Goal: Information Seeking & Learning: Learn about a topic

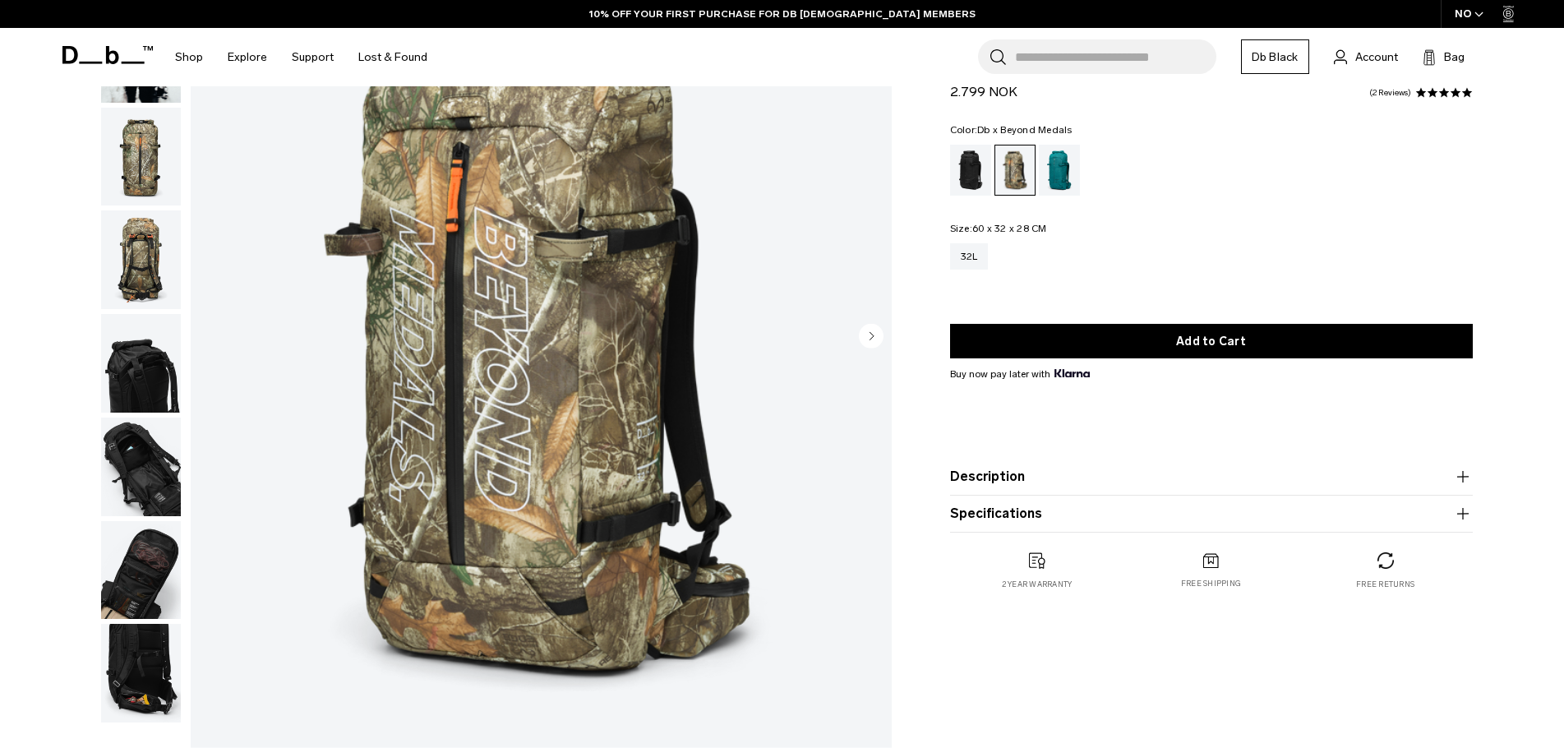
scroll to position [247, 0]
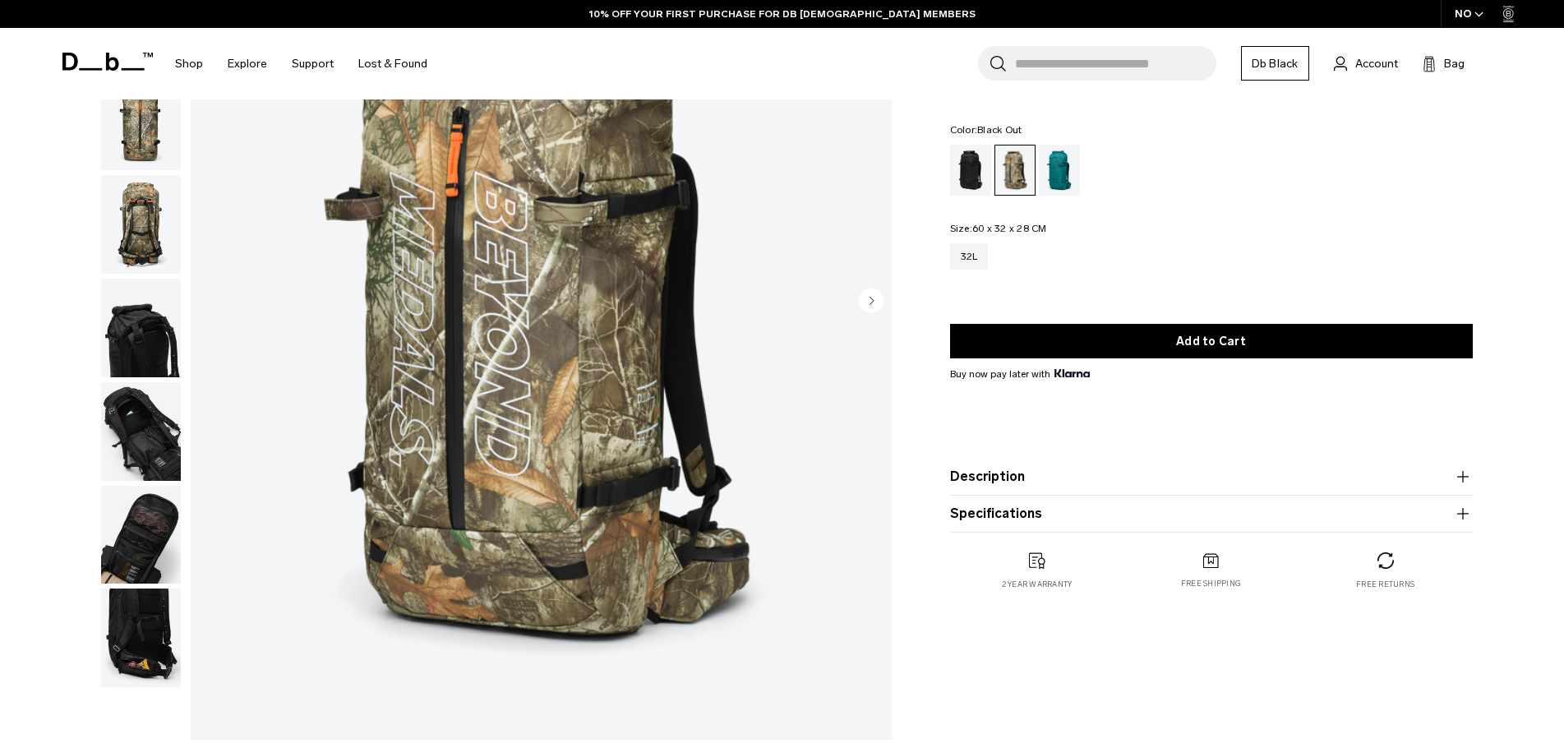
click at [964, 178] on div "Black Out" at bounding box center [971, 170] width 42 height 51
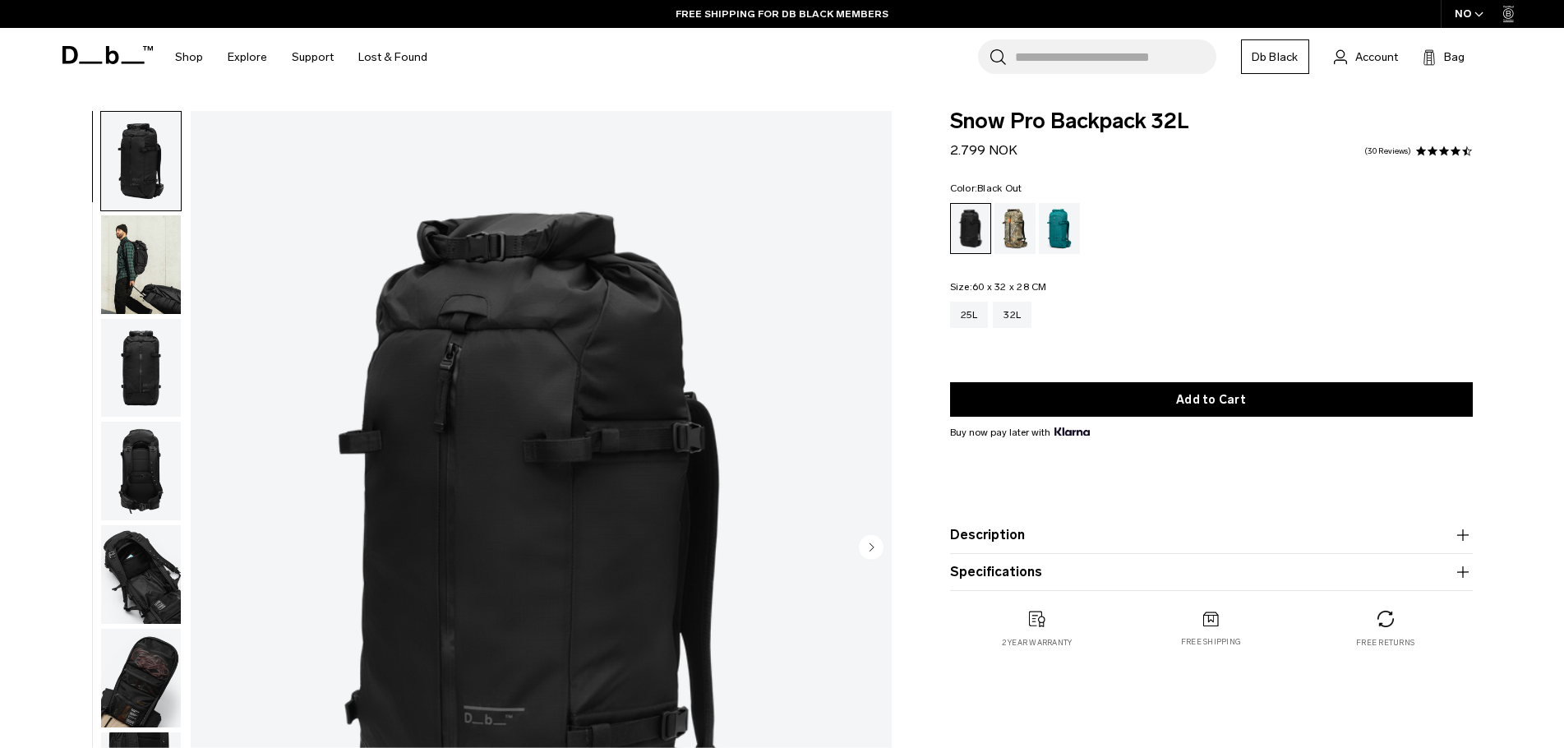
click at [136, 272] on img "button" at bounding box center [141, 264] width 80 height 99
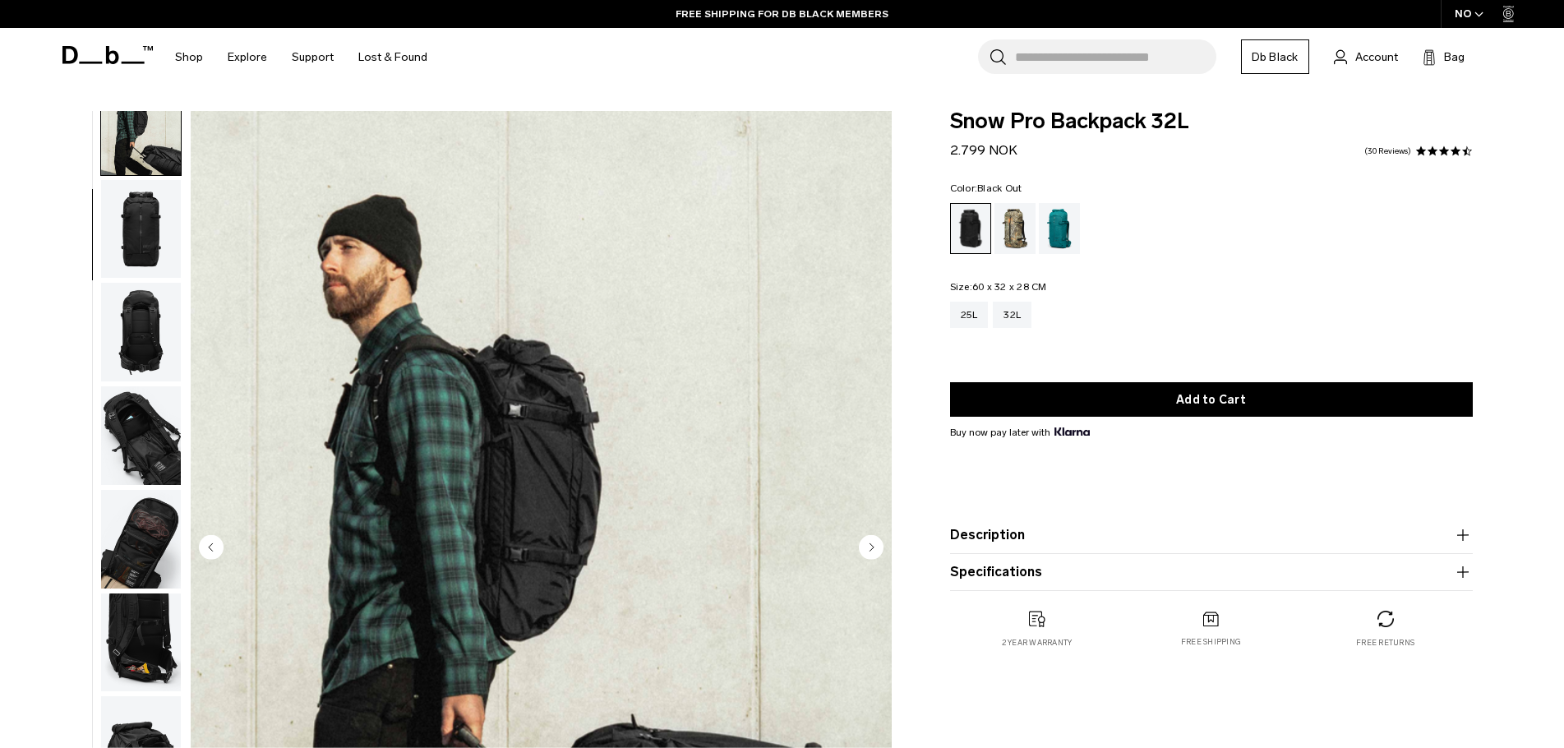
scroll to position [186, 0]
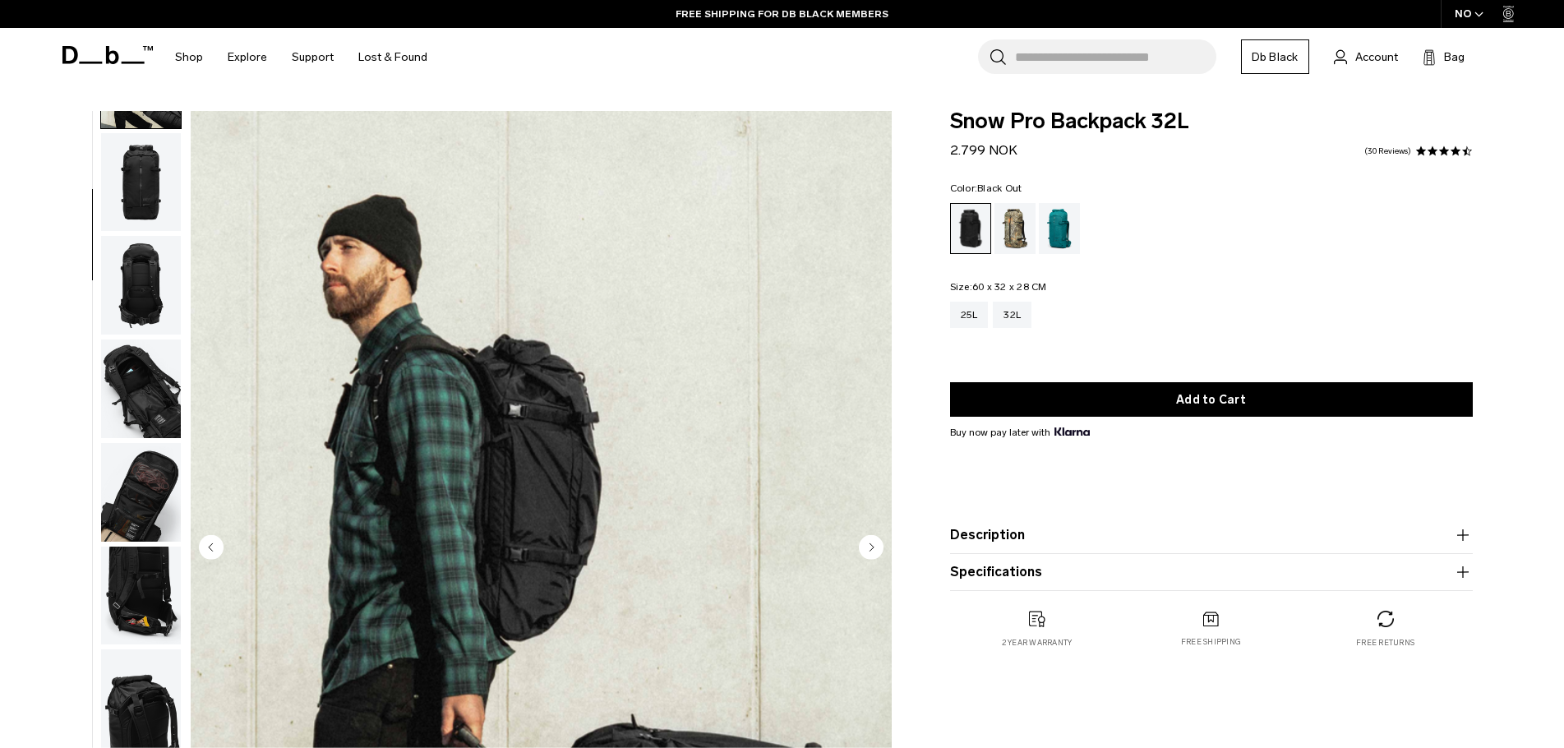
click at [145, 170] on img "button" at bounding box center [141, 182] width 80 height 99
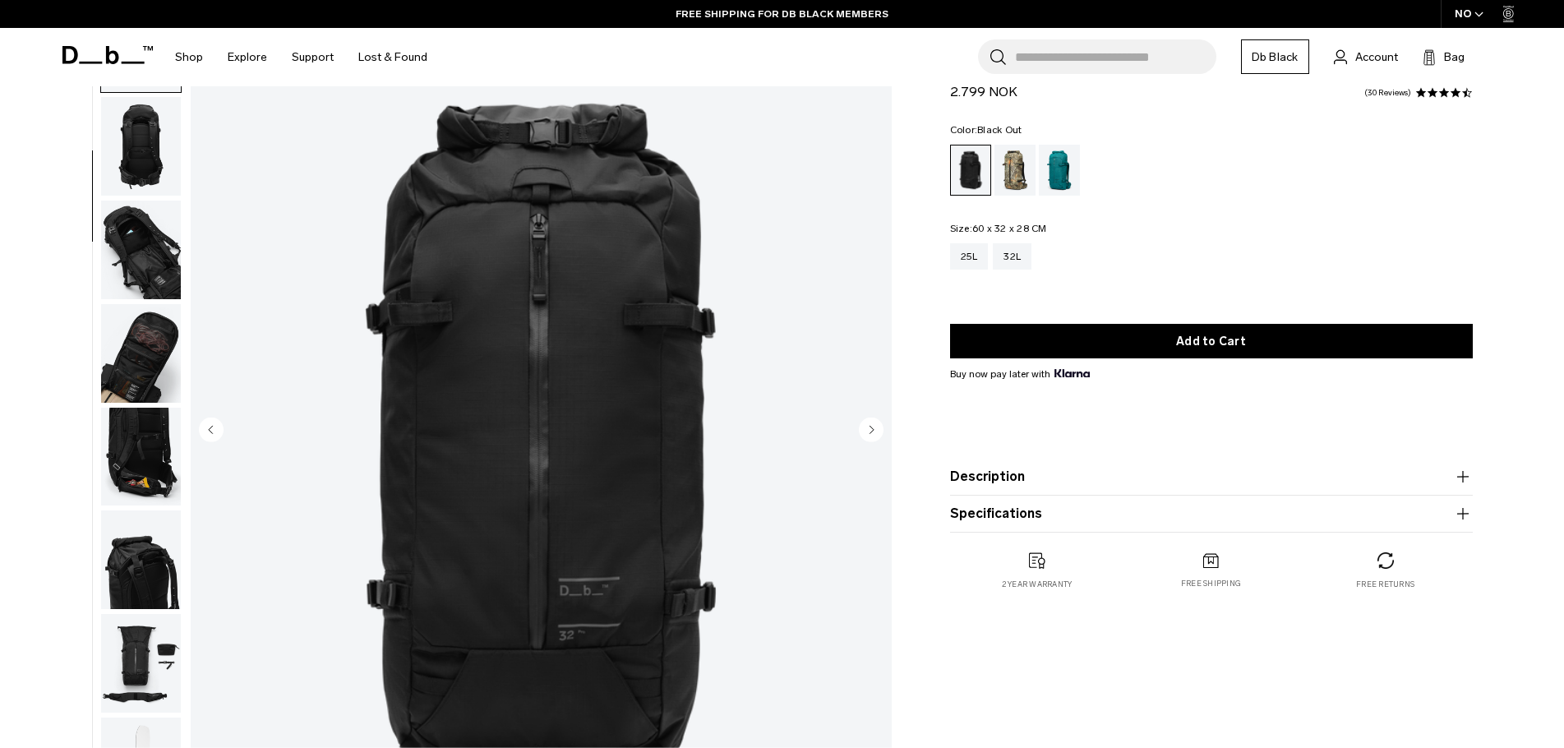
scroll to position [164, 0]
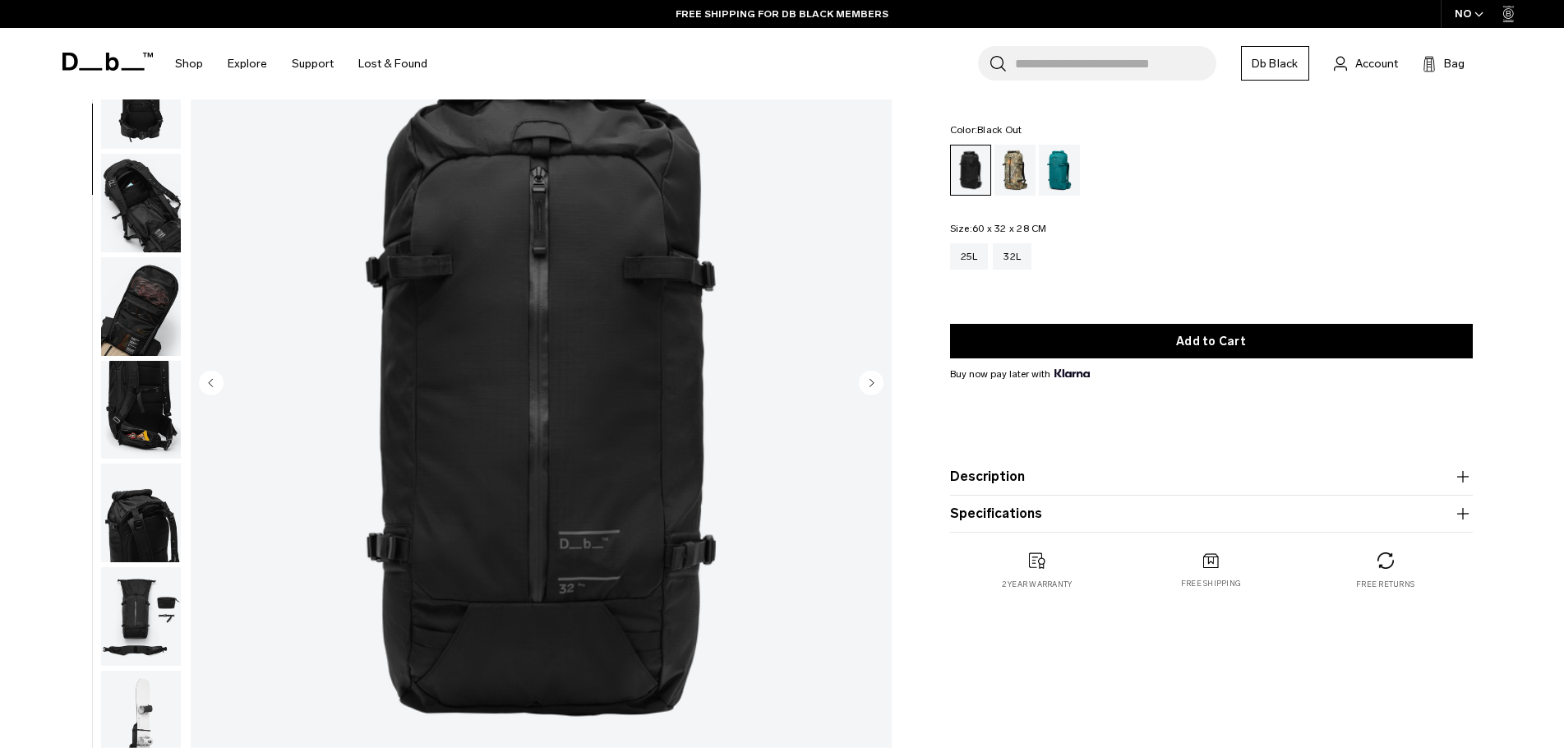
click at [150, 195] on img "button" at bounding box center [141, 203] width 80 height 99
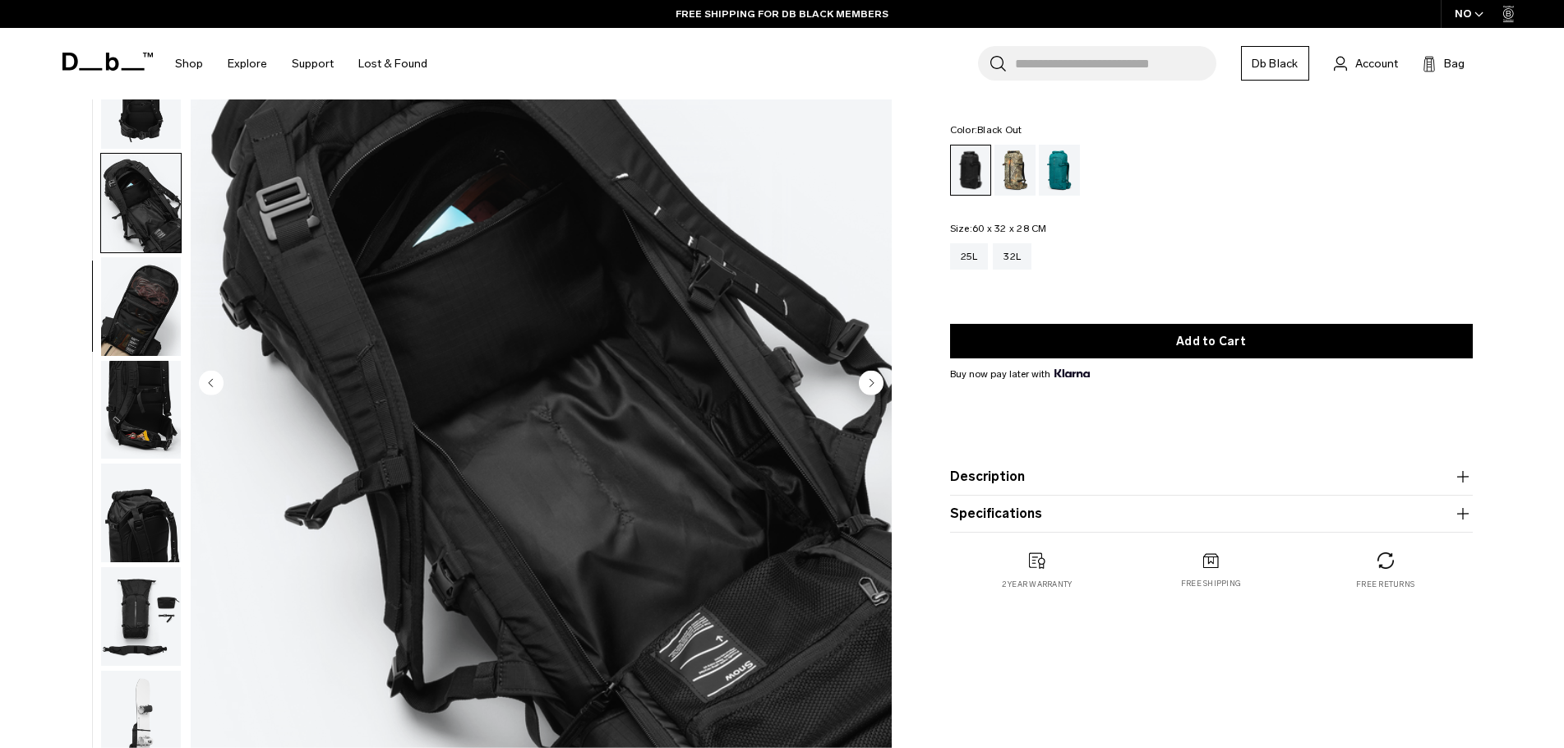
scroll to position [259, 0]
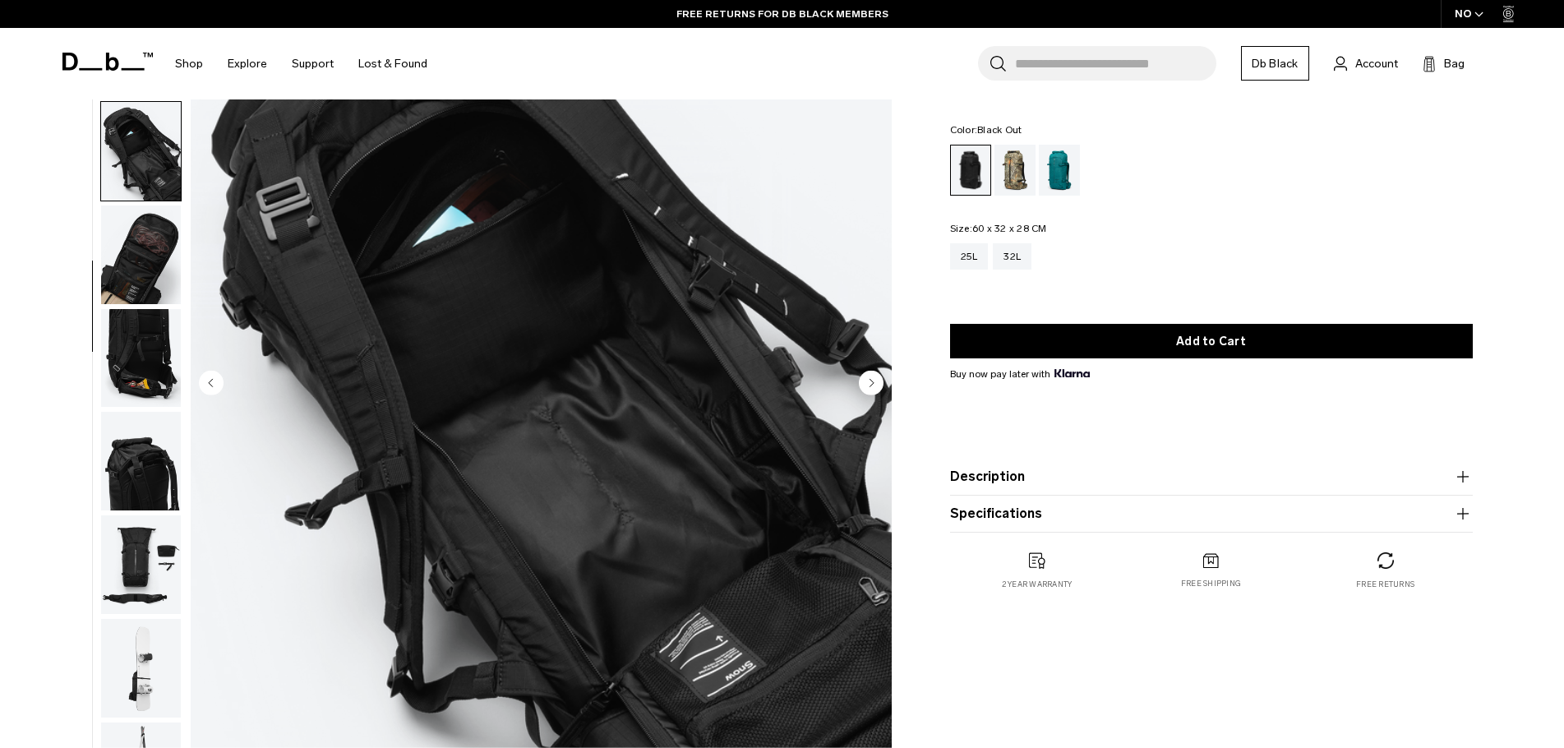
click at [142, 270] on img "button" at bounding box center [141, 255] width 80 height 99
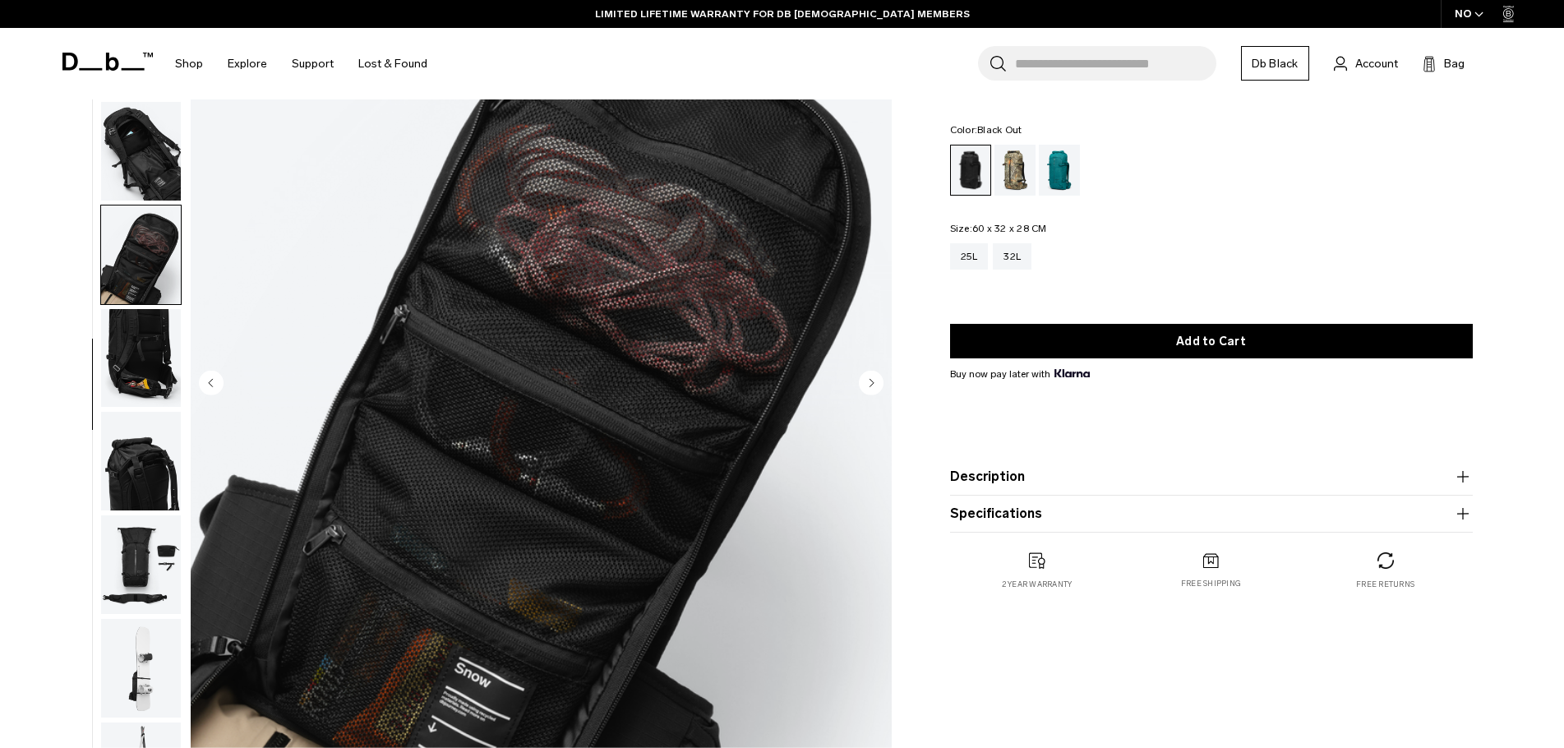
click at [132, 229] on img "button" at bounding box center [141, 255] width 80 height 99
click at [125, 141] on img "button" at bounding box center [141, 151] width 80 height 99
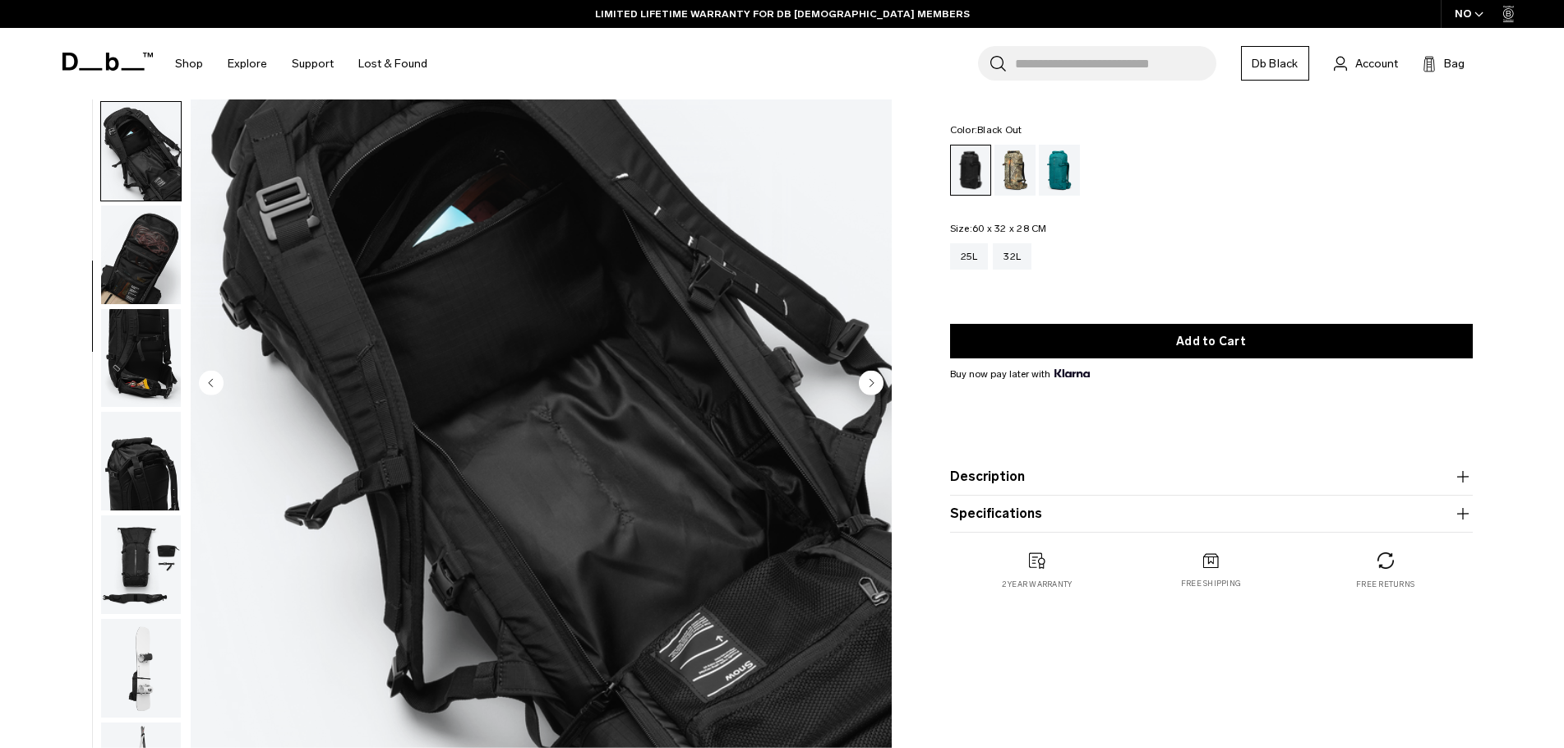
click at [159, 384] on img "button" at bounding box center [141, 358] width 80 height 99
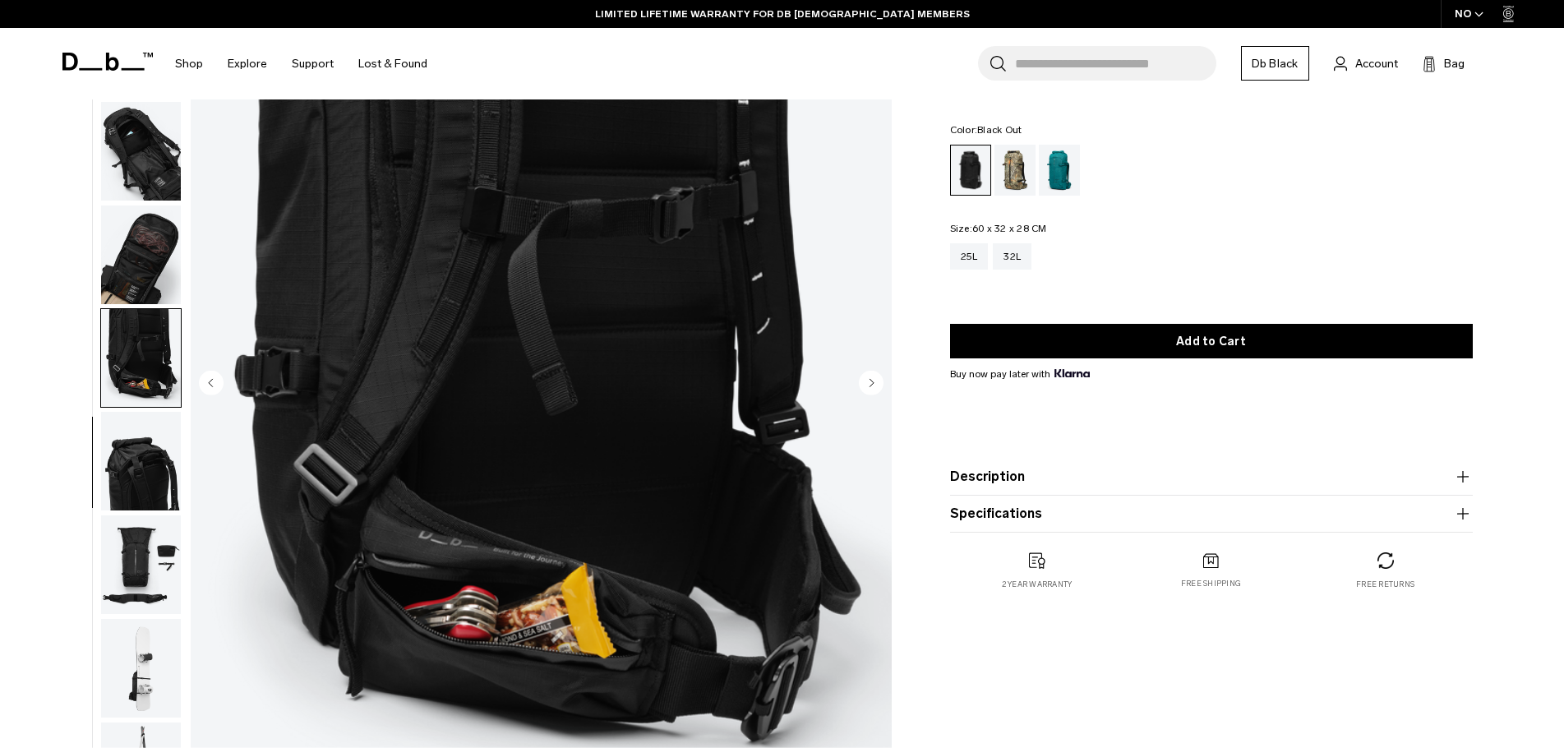
click at [157, 470] on img "button" at bounding box center [141, 461] width 80 height 99
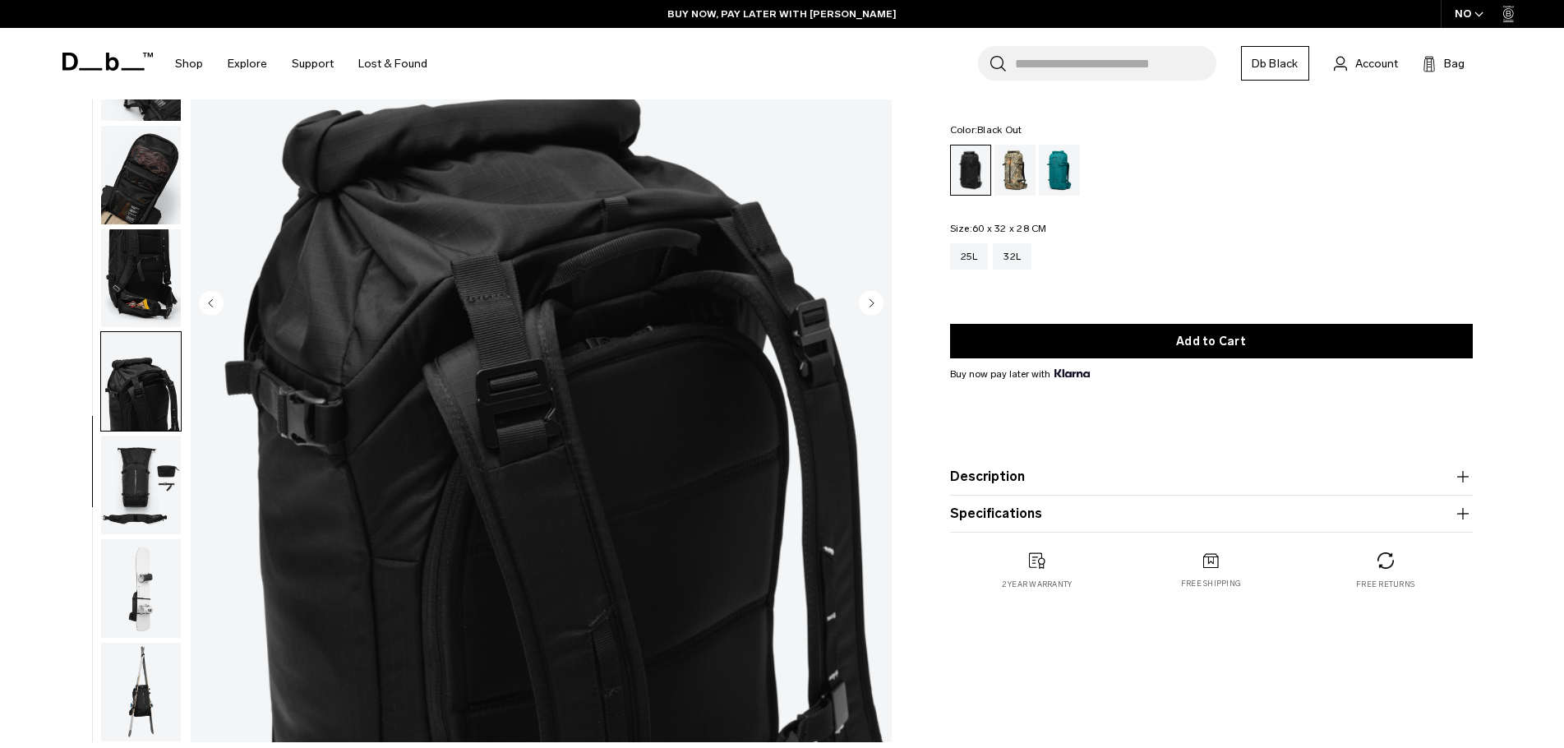
scroll to position [247, 0]
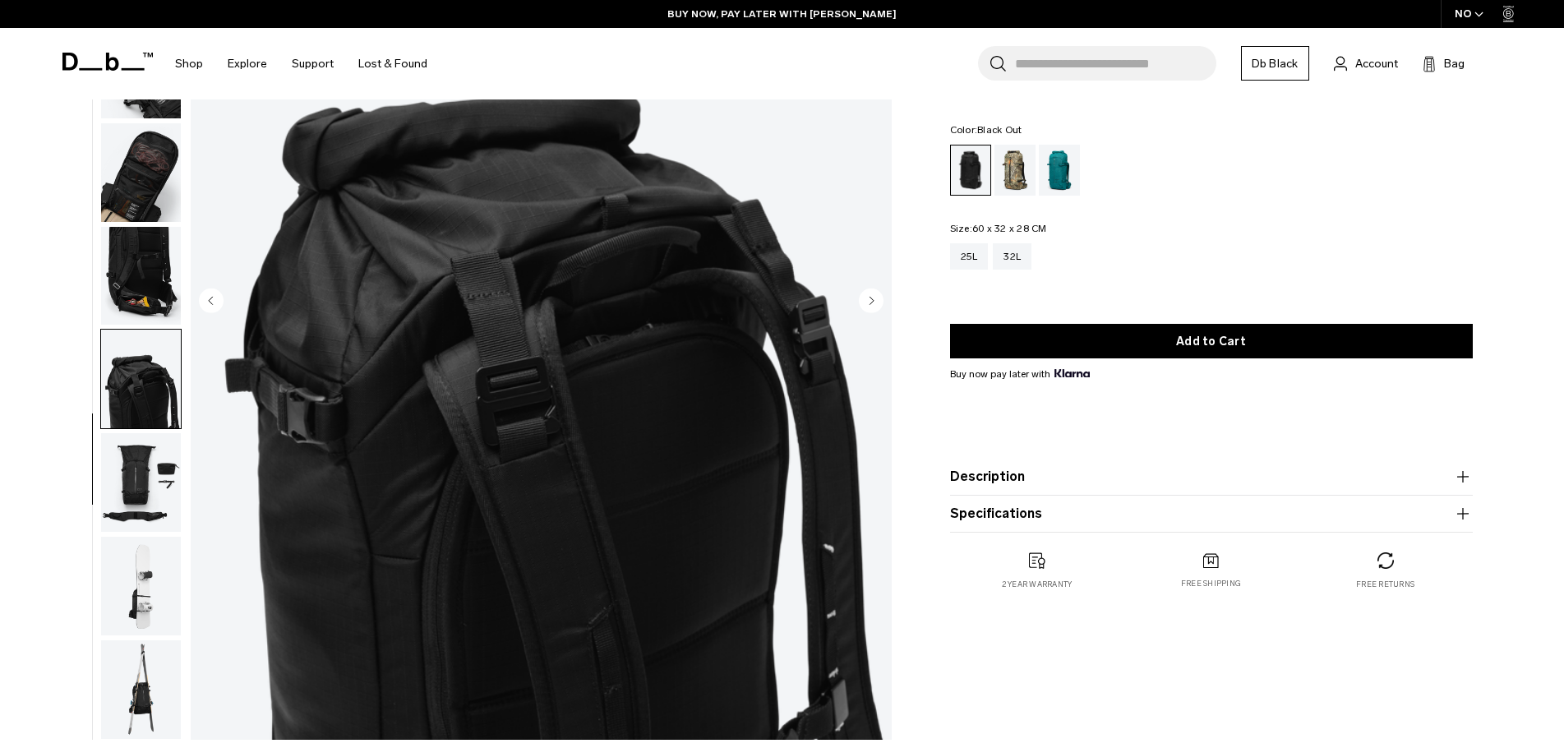
click at [165, 460] on img "button" at bounding box center [141, 482] width 80 height 99
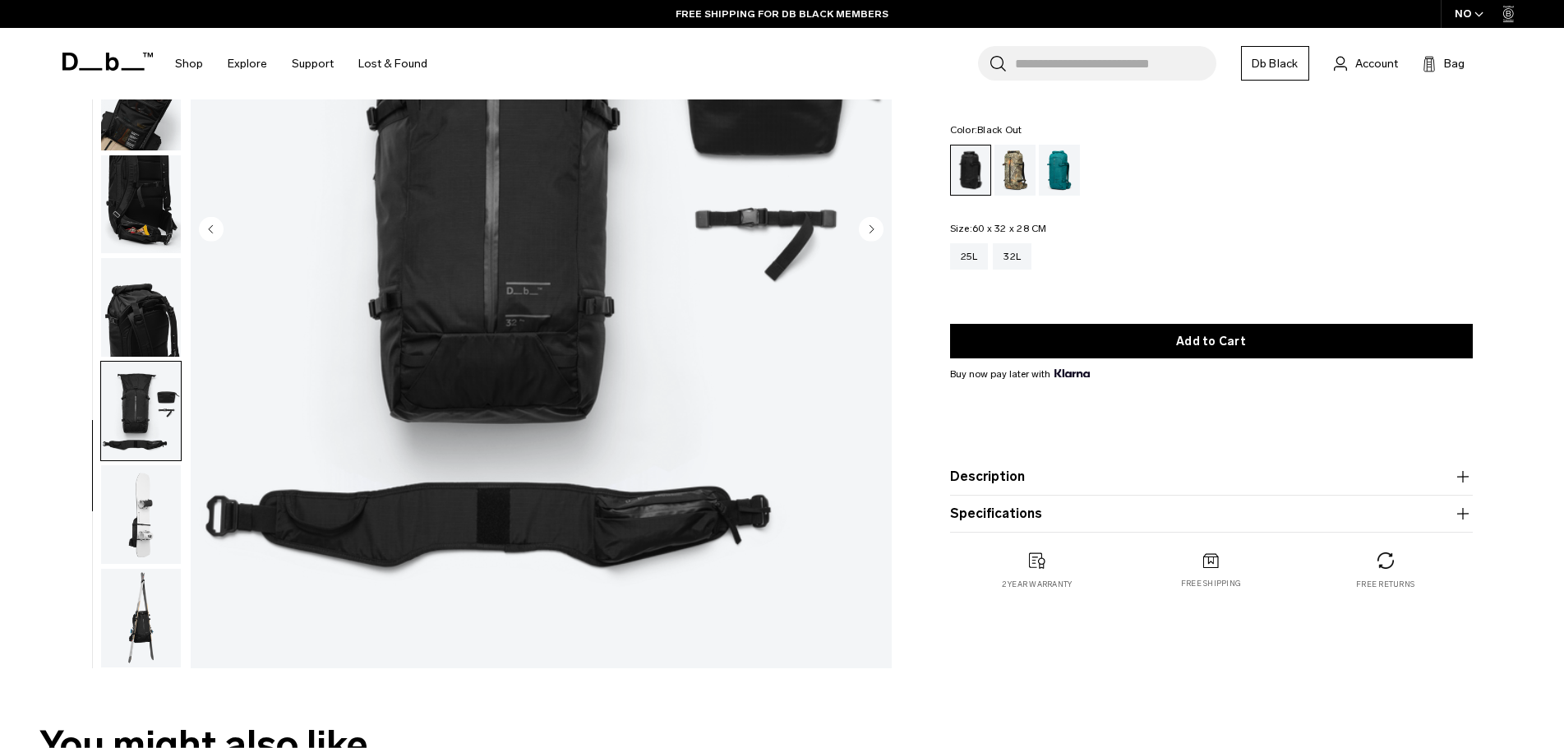
scroll to position [329, 0]
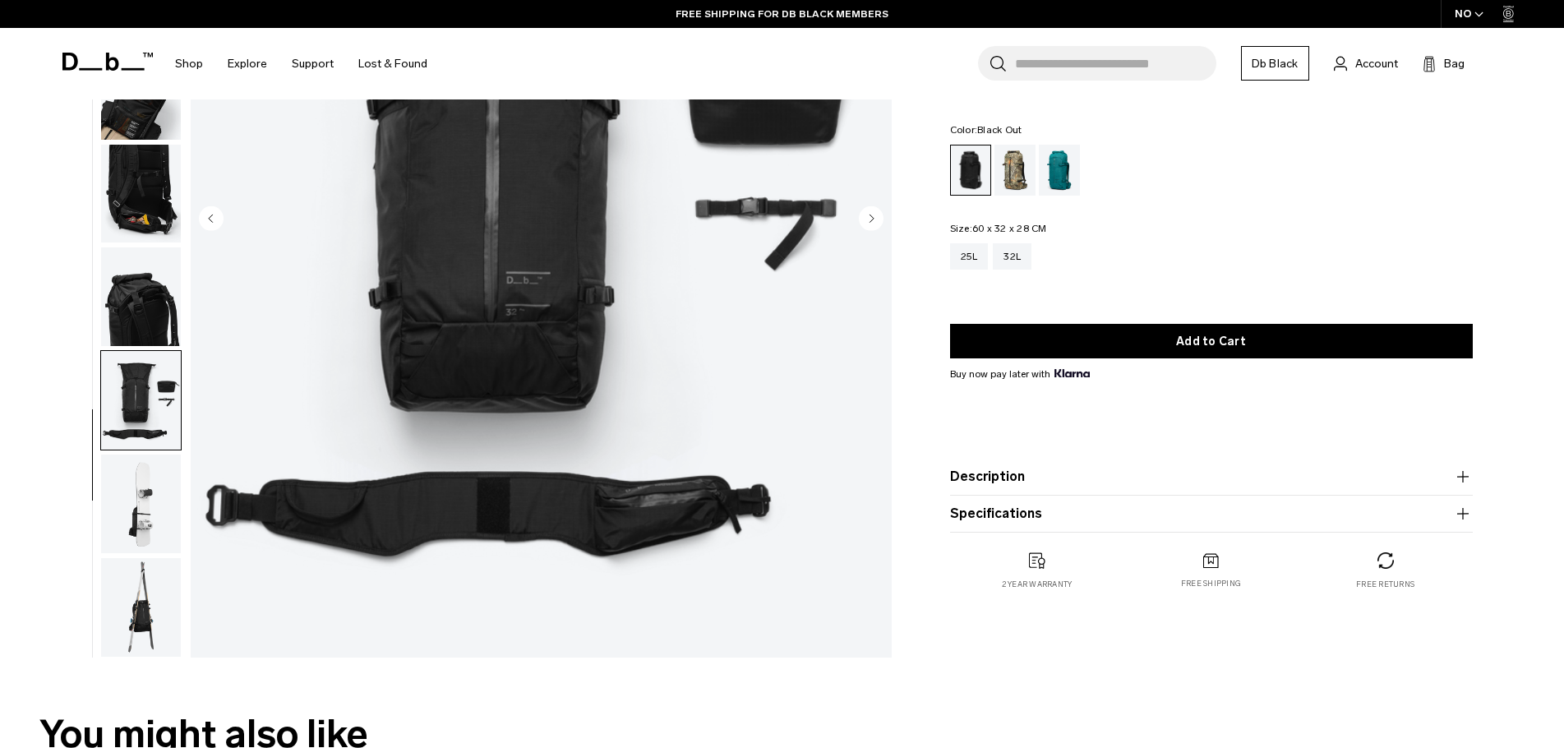
click at [122, 507] on img "button" at bounding box center [141, 504] width 80 height 99
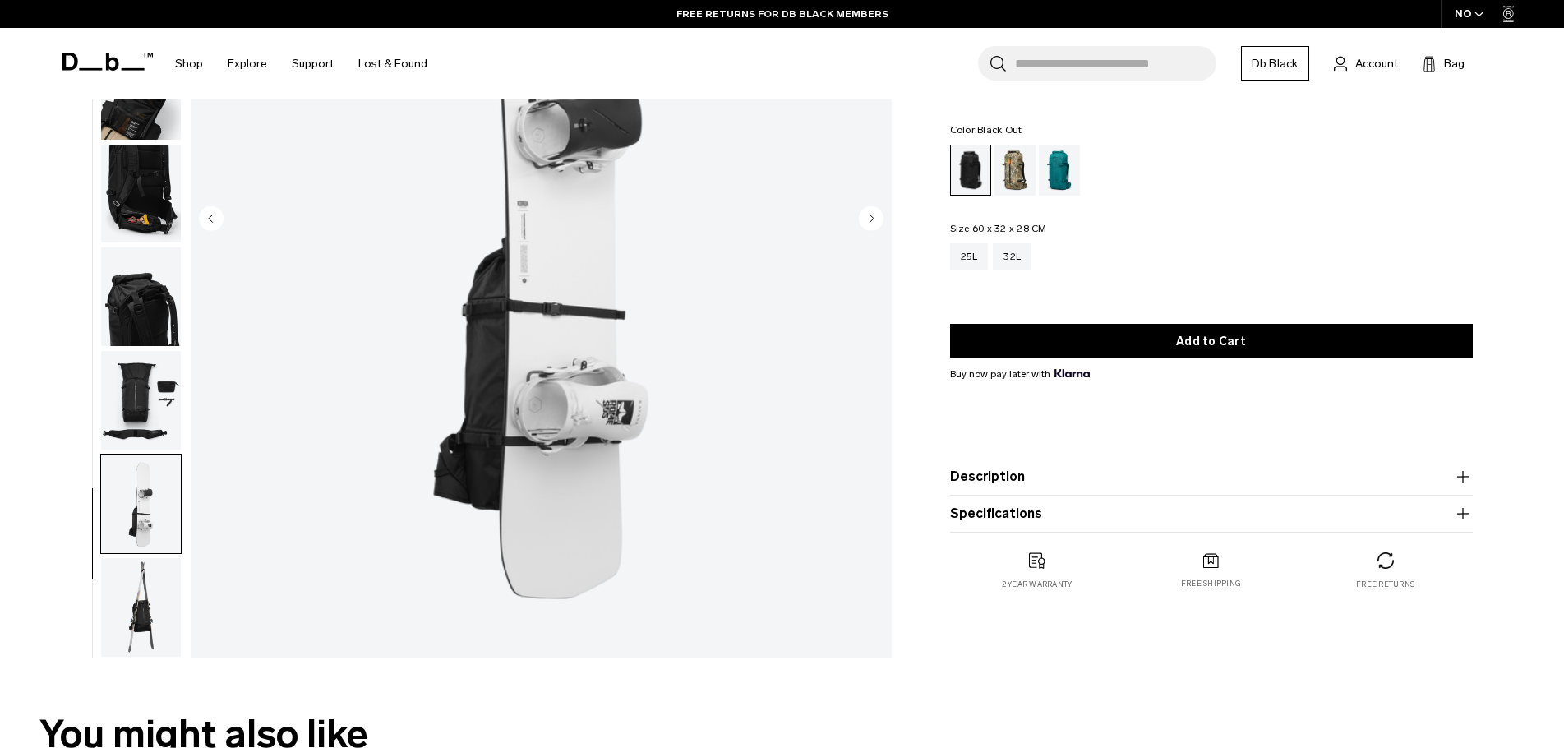
click at [168, 574] on img "button" at bounding box center [141, 607] width 80 height 99
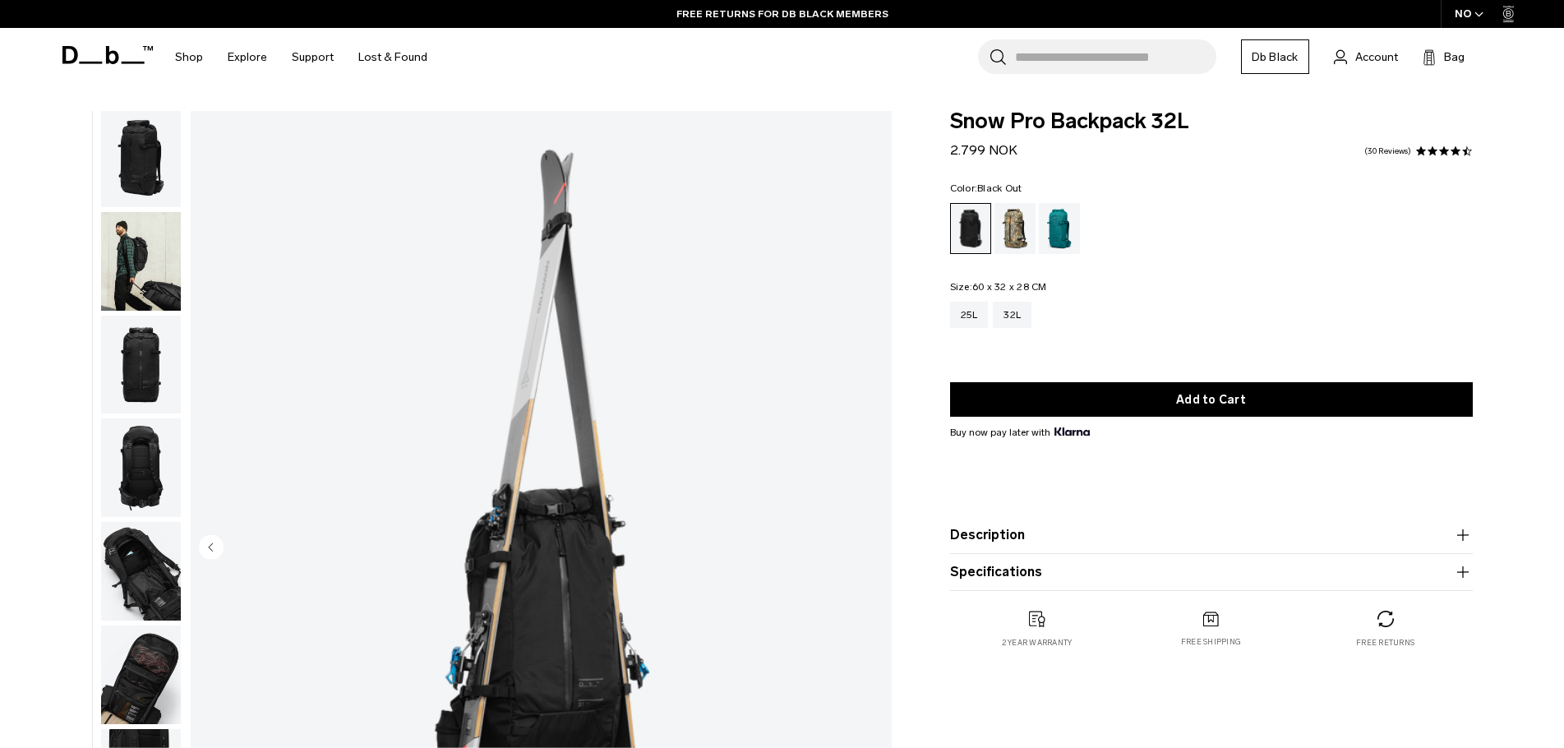
scroll to position [0, 0]
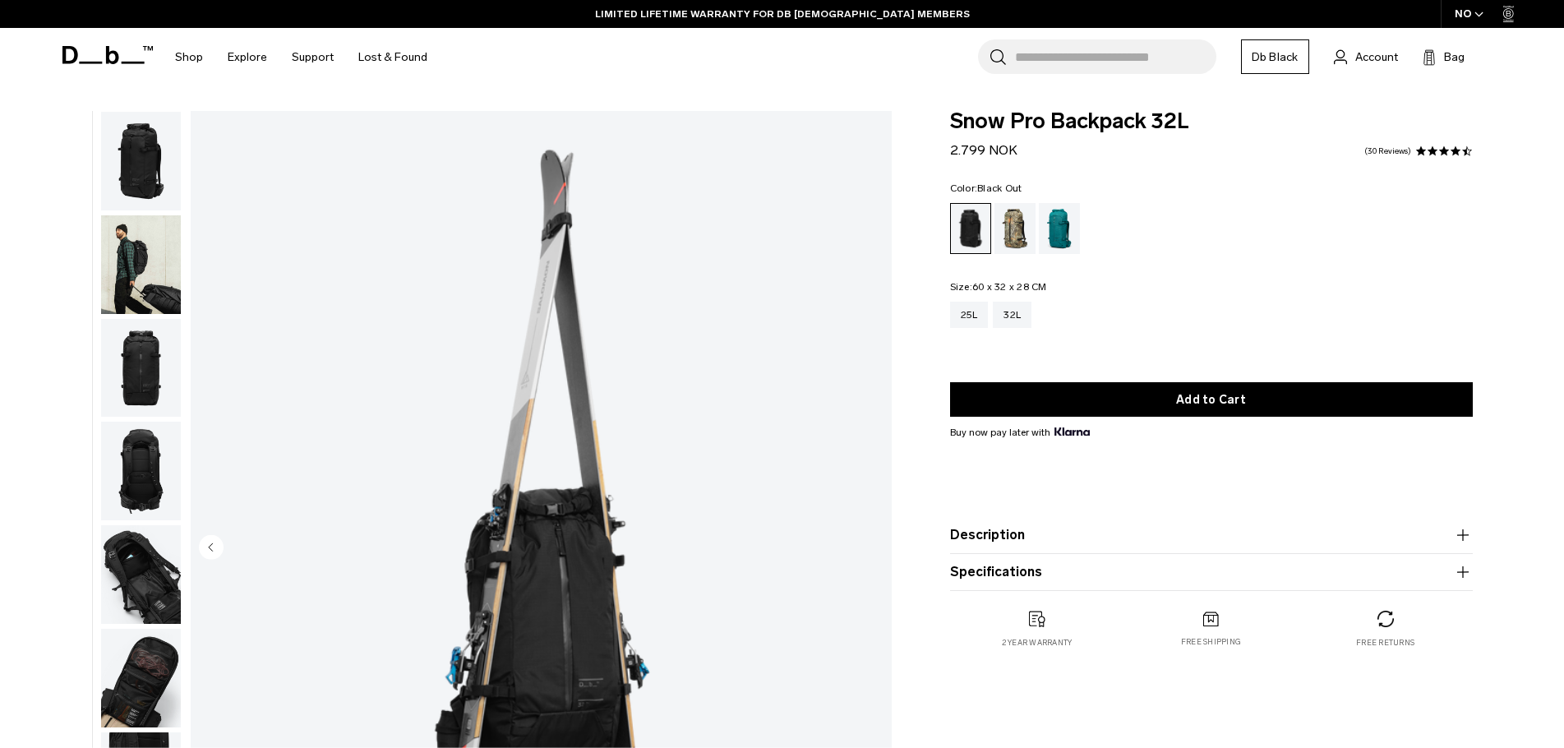
click at [138, 157] on img "button" at bounding box center [141, 161] width 80 height 99
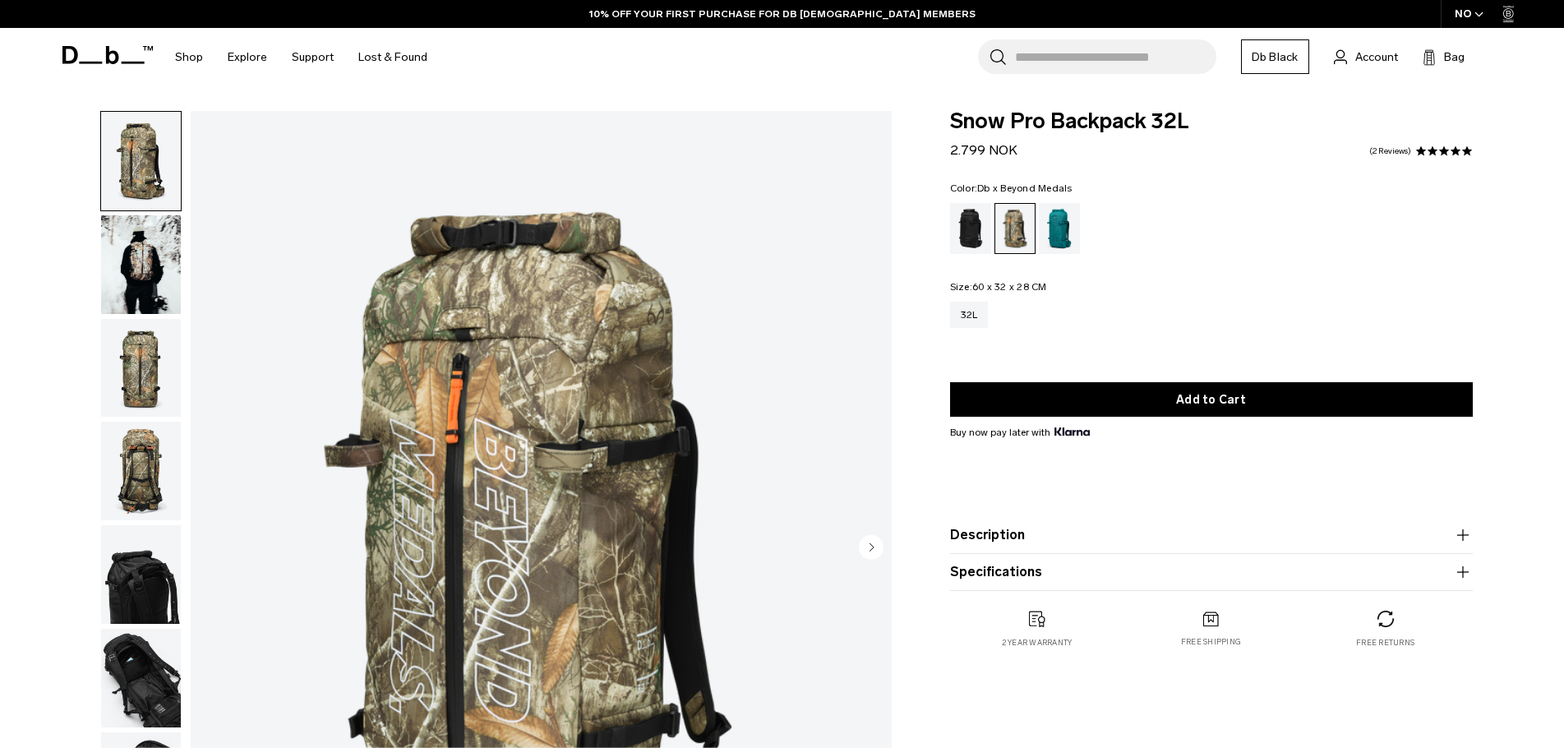
click at [972, 226] on div "Black Out" at bounding box center [971, 228] width 42 height 51
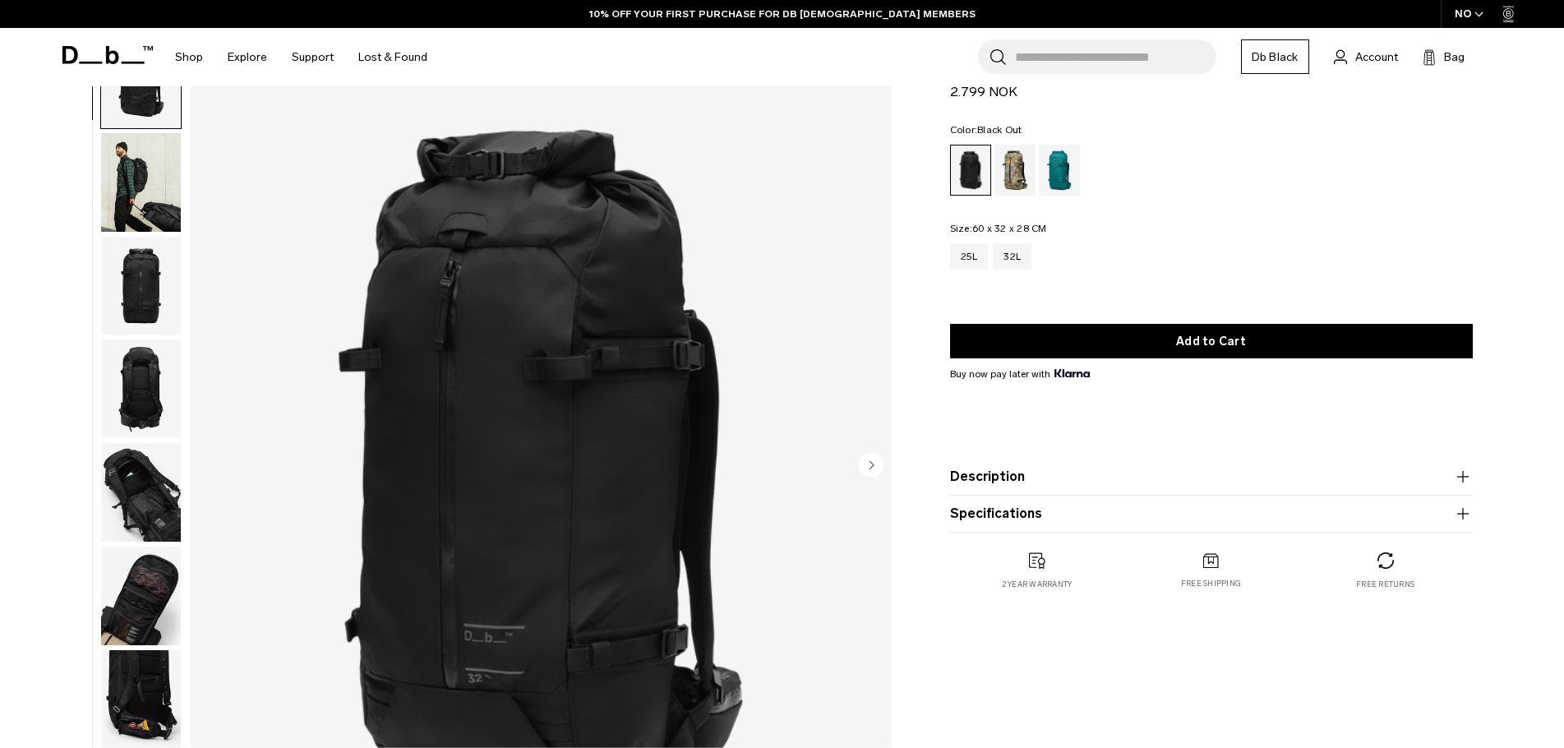
scroll to position [164, 0]
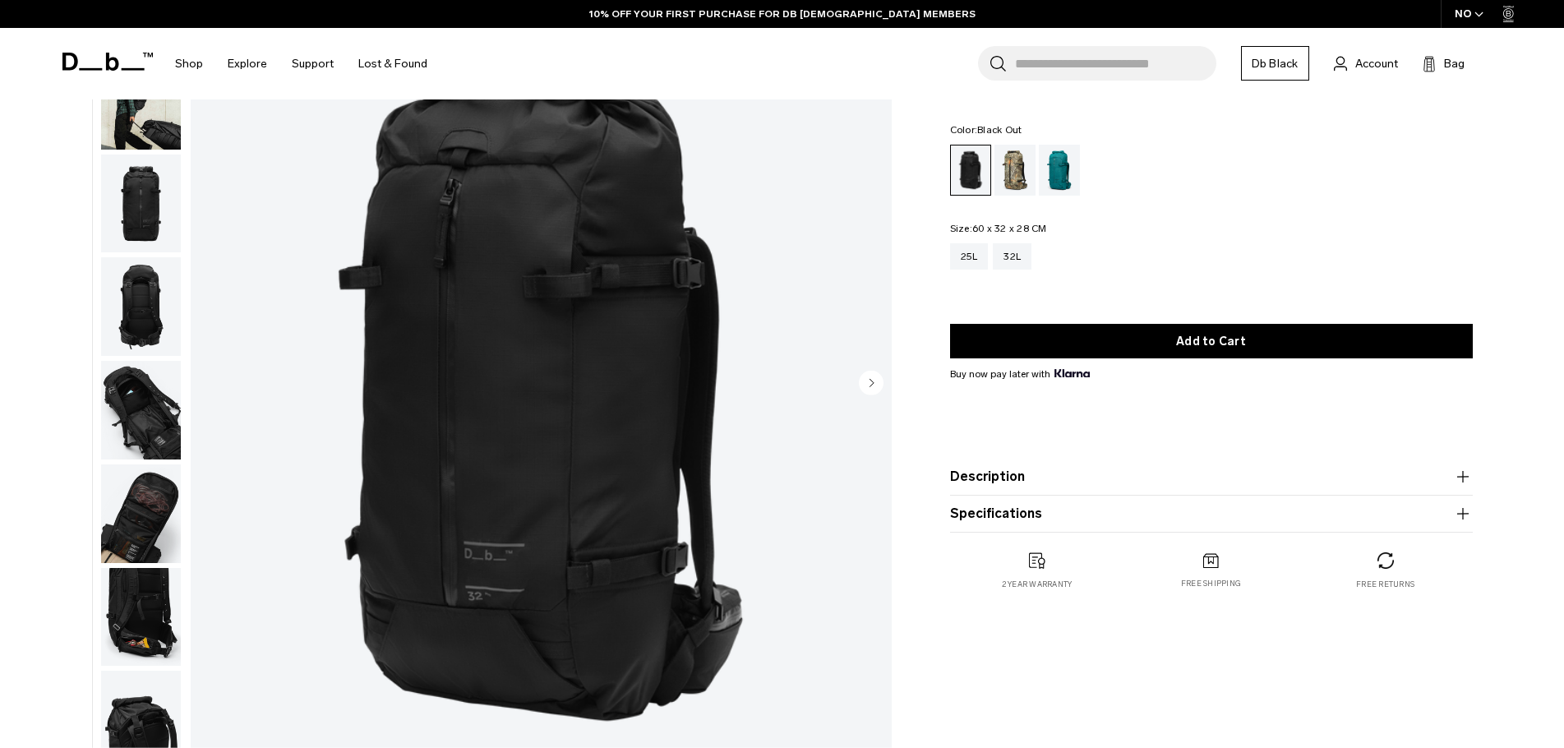
click at [868, 380] on circle "Next slide" at bounding box center [871, 382] width 25 height 25
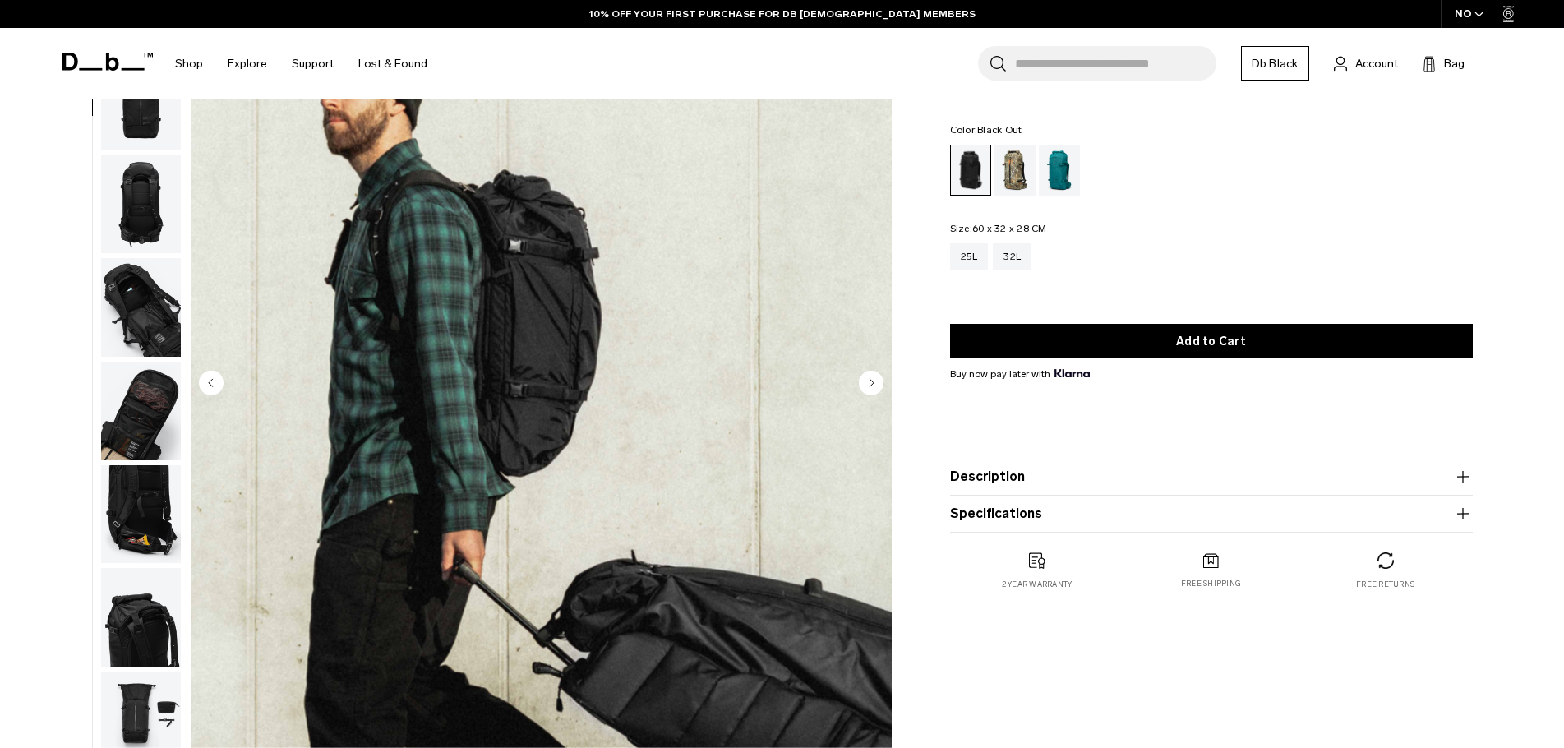
scroll to position [104, 0]
click at [868, 380] on circle "Next slide" at bounding box center [871, 382] width 25 height 25
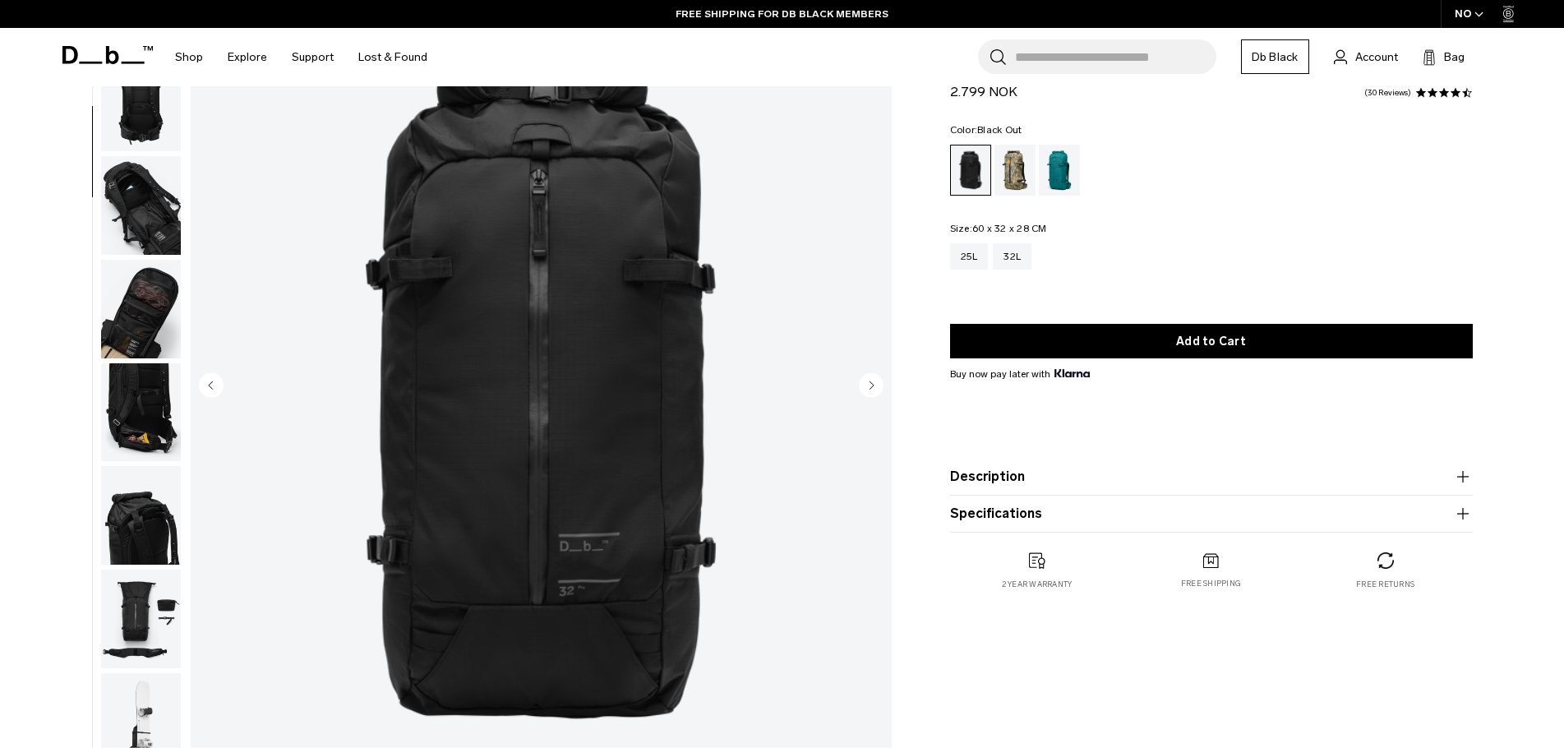
scroll to position [164, 0]
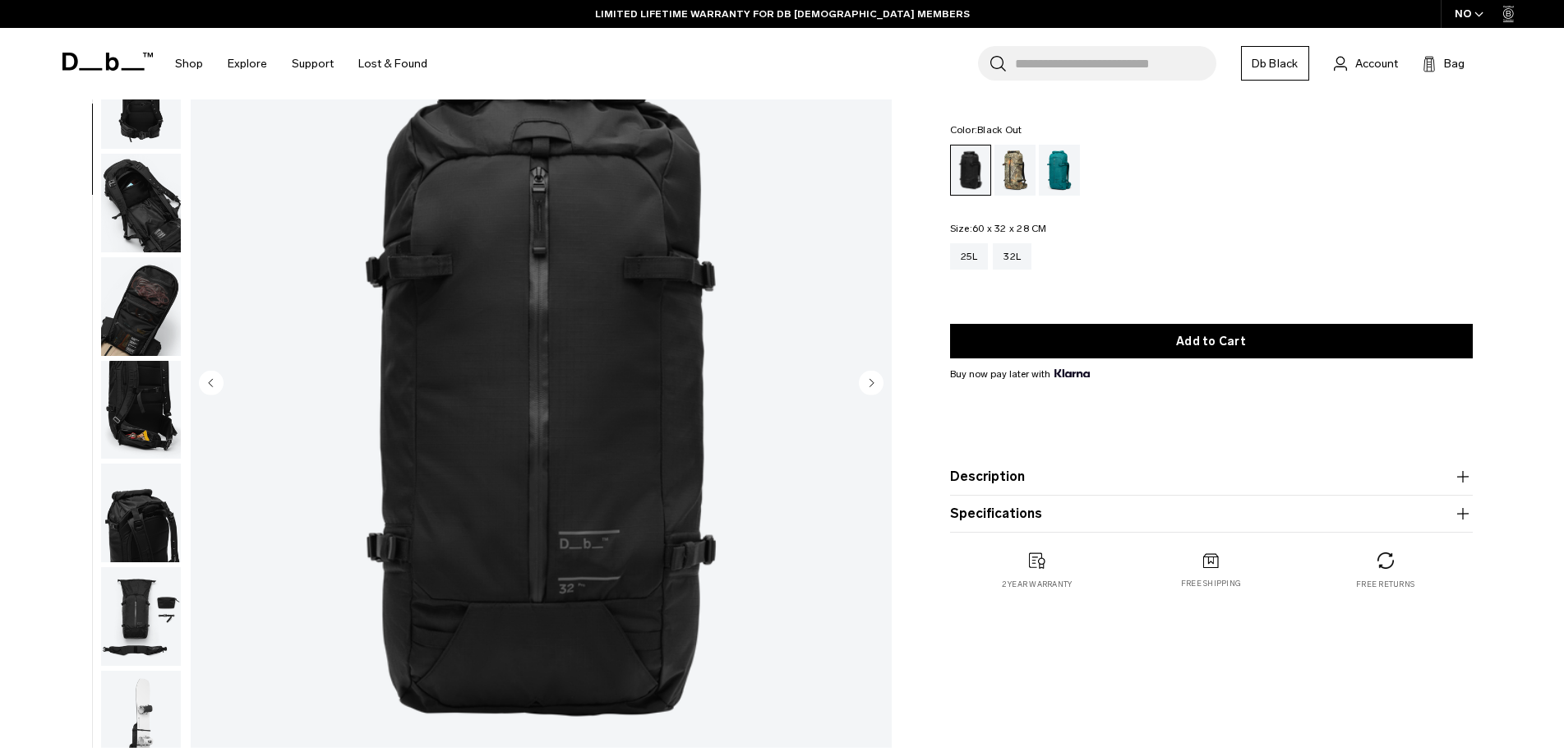
click at [868, 388] on circle "Next slide" at bounding box center [871, 382] width 25 height 25
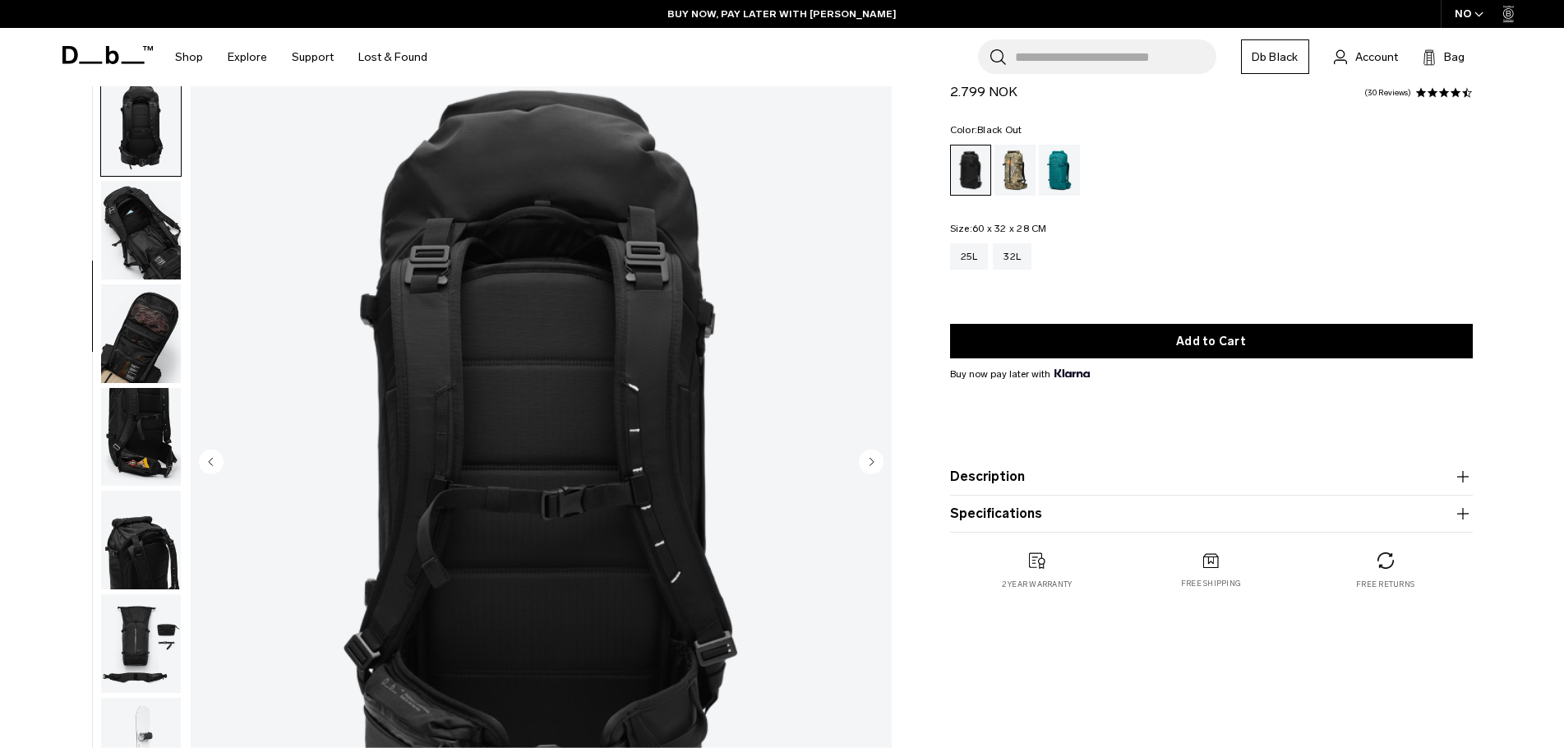
scroll to position [82, 0]
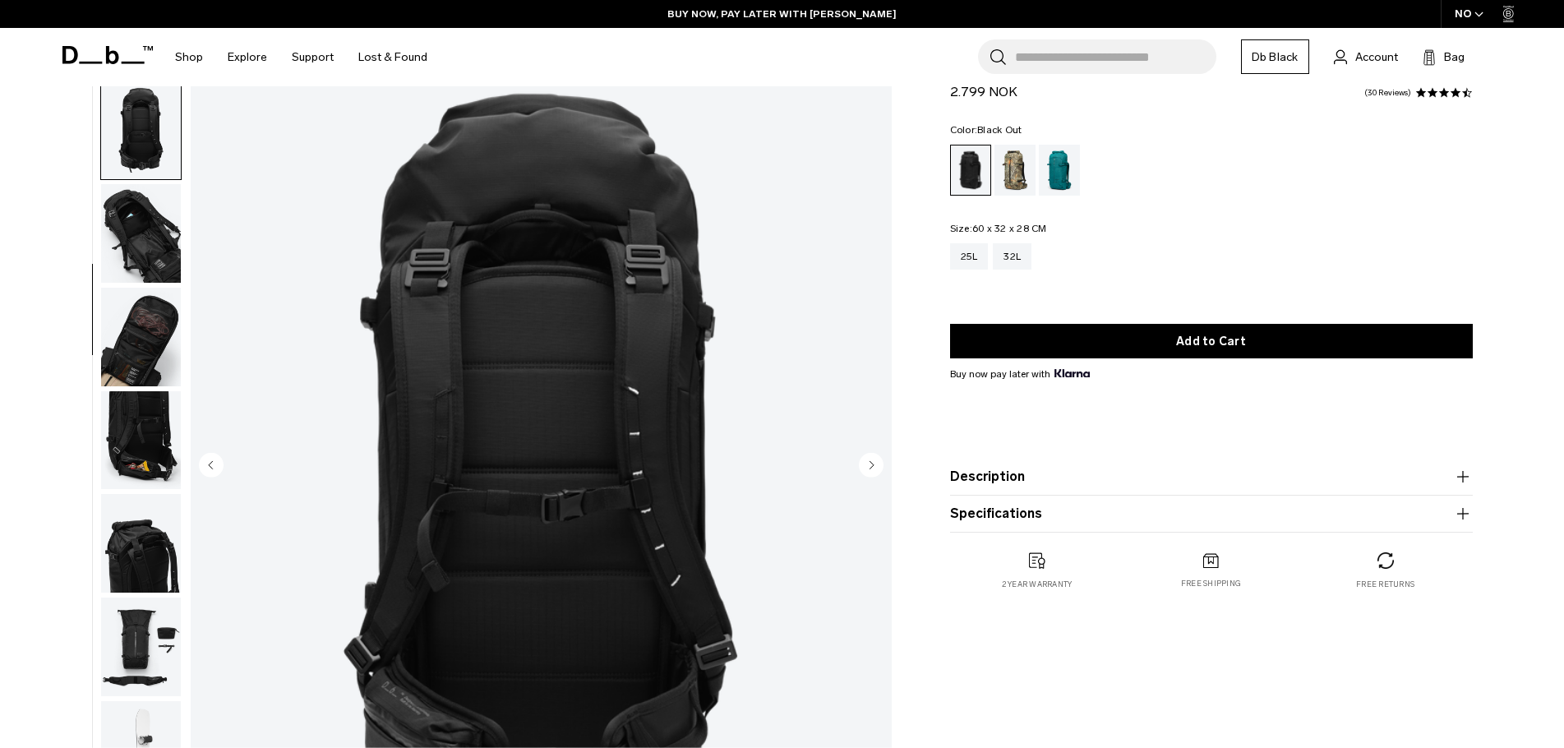
click at [875, 465] on circle "Next slide" at bounding box center [871, 464] width 25 height 25
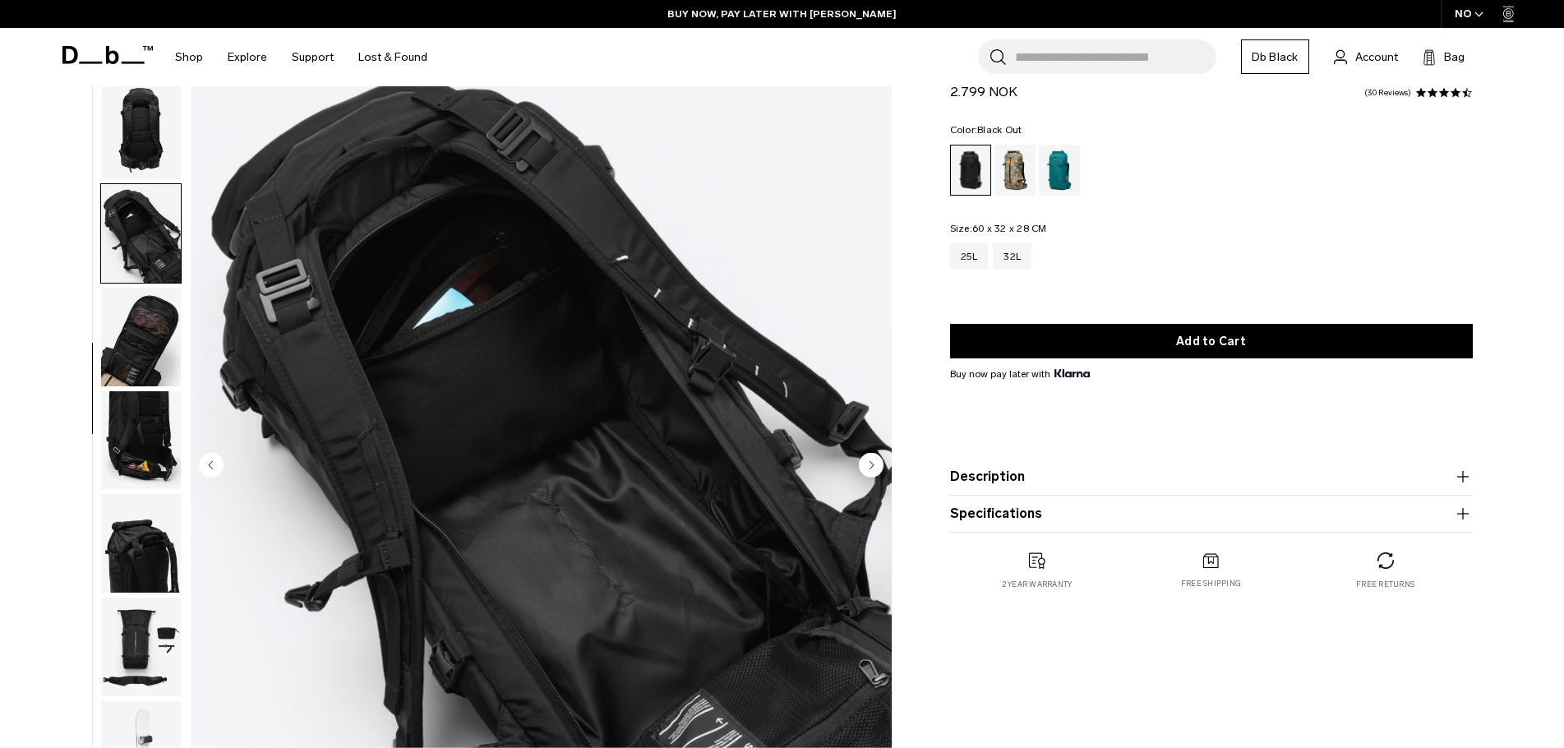
click at [876, 461] on circle "Next slide" at bounding box center [871, 464] width 25 height 25
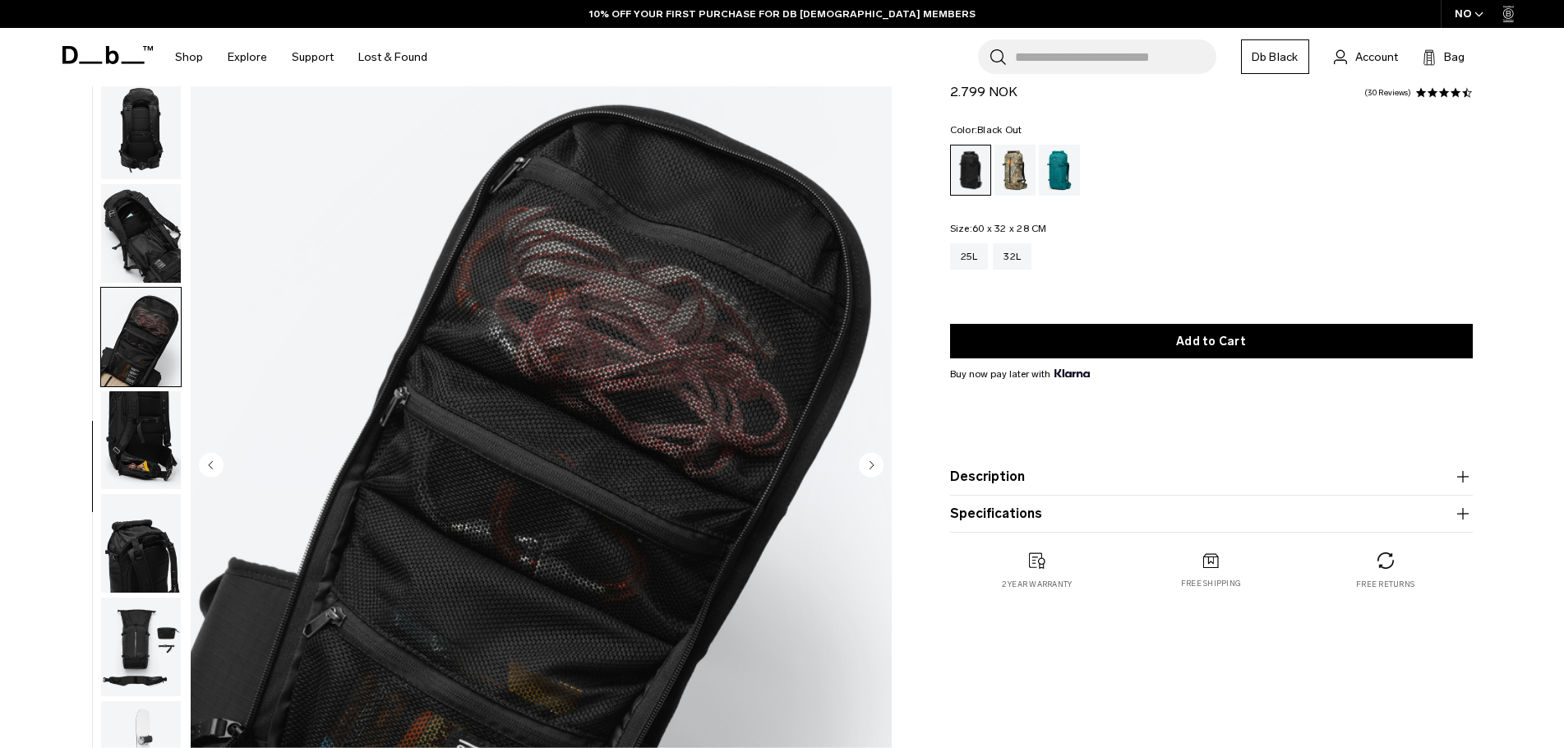
click at [876, 461] on circle "Next slide" at bounding box center [871, 464] width 25 height 25
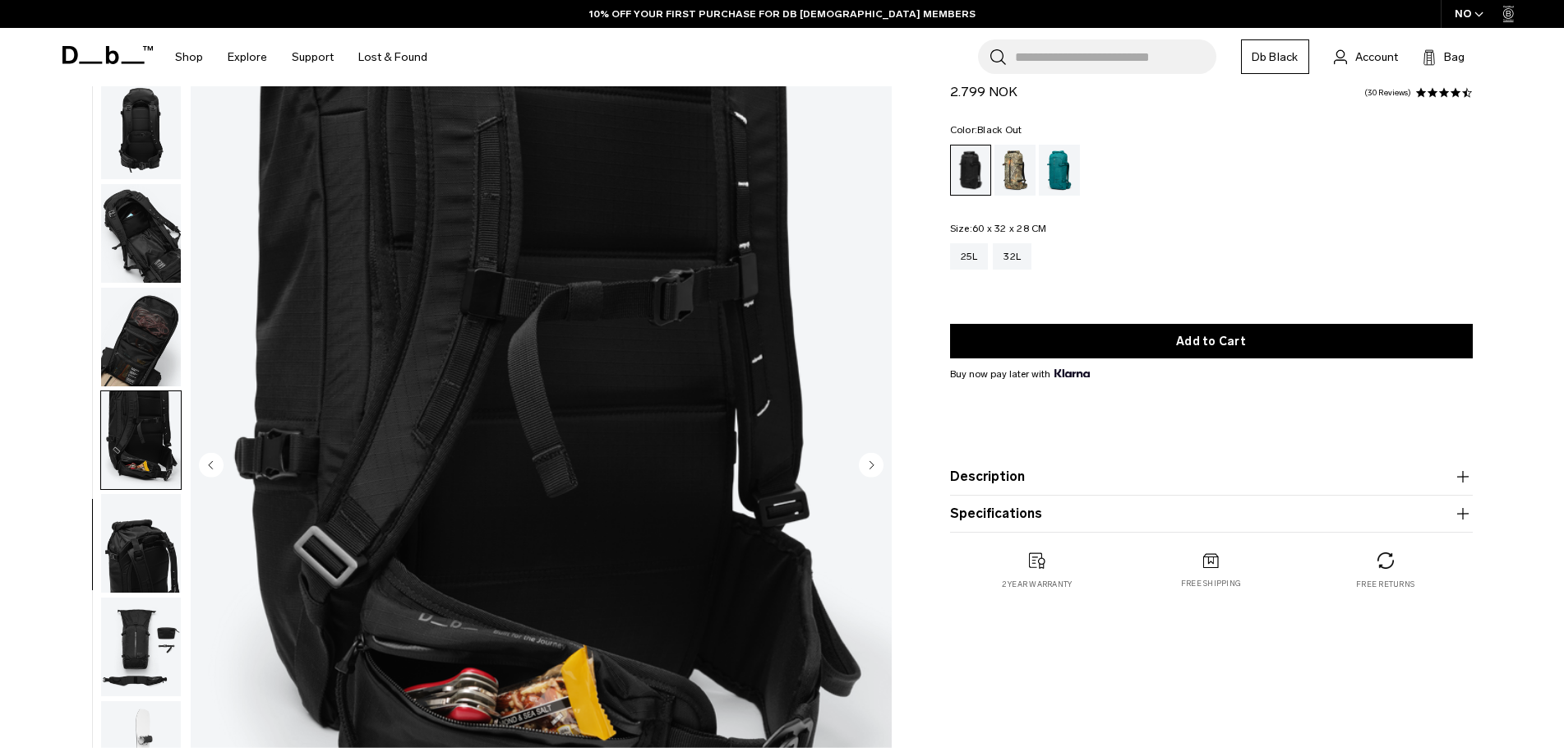
click at [876, 470] on circle "Next slide" at bounding box center [871, 464] width 25 height 25
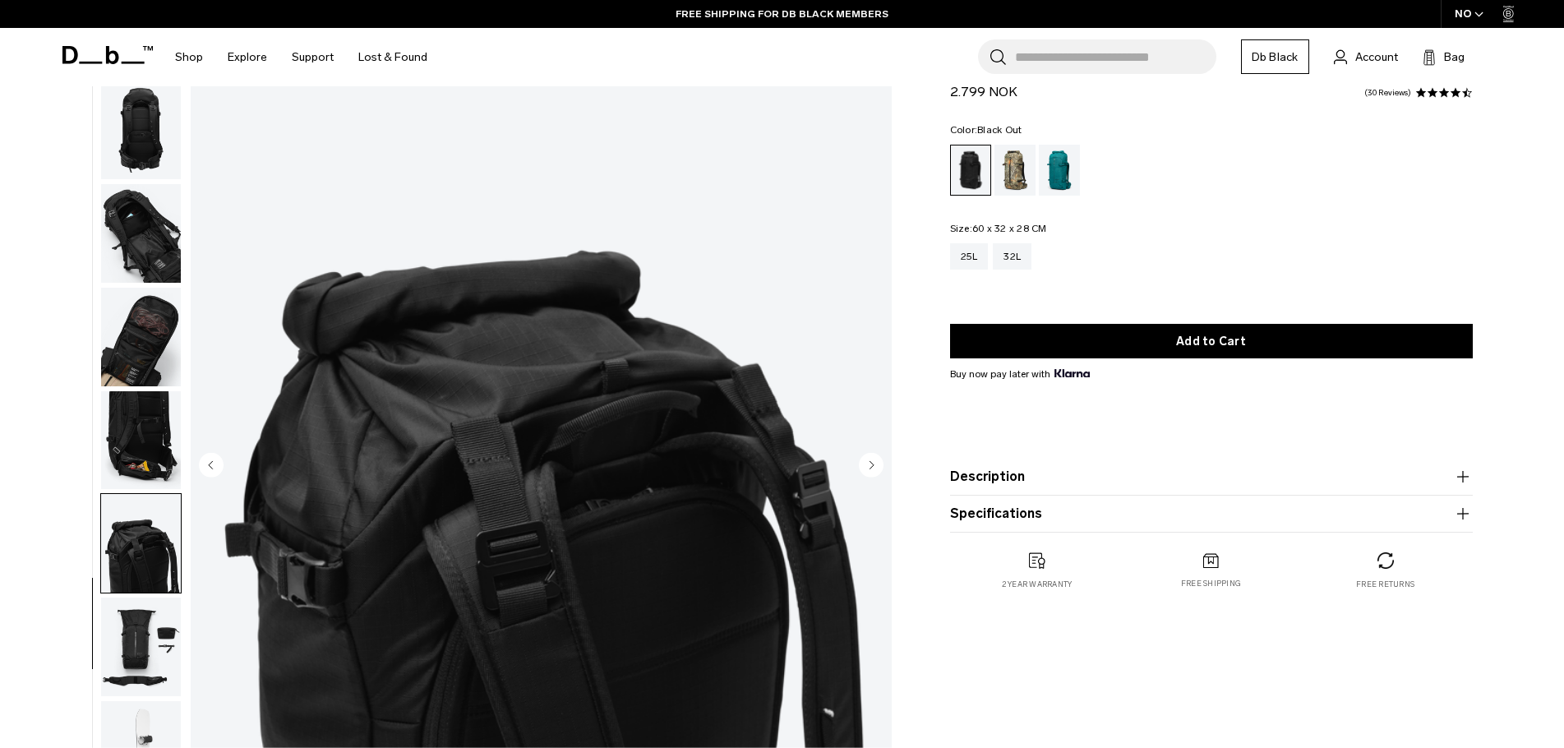
click at [868, 462] on circle "Next slide" at bounding box center [871, 464] width 25 height 25
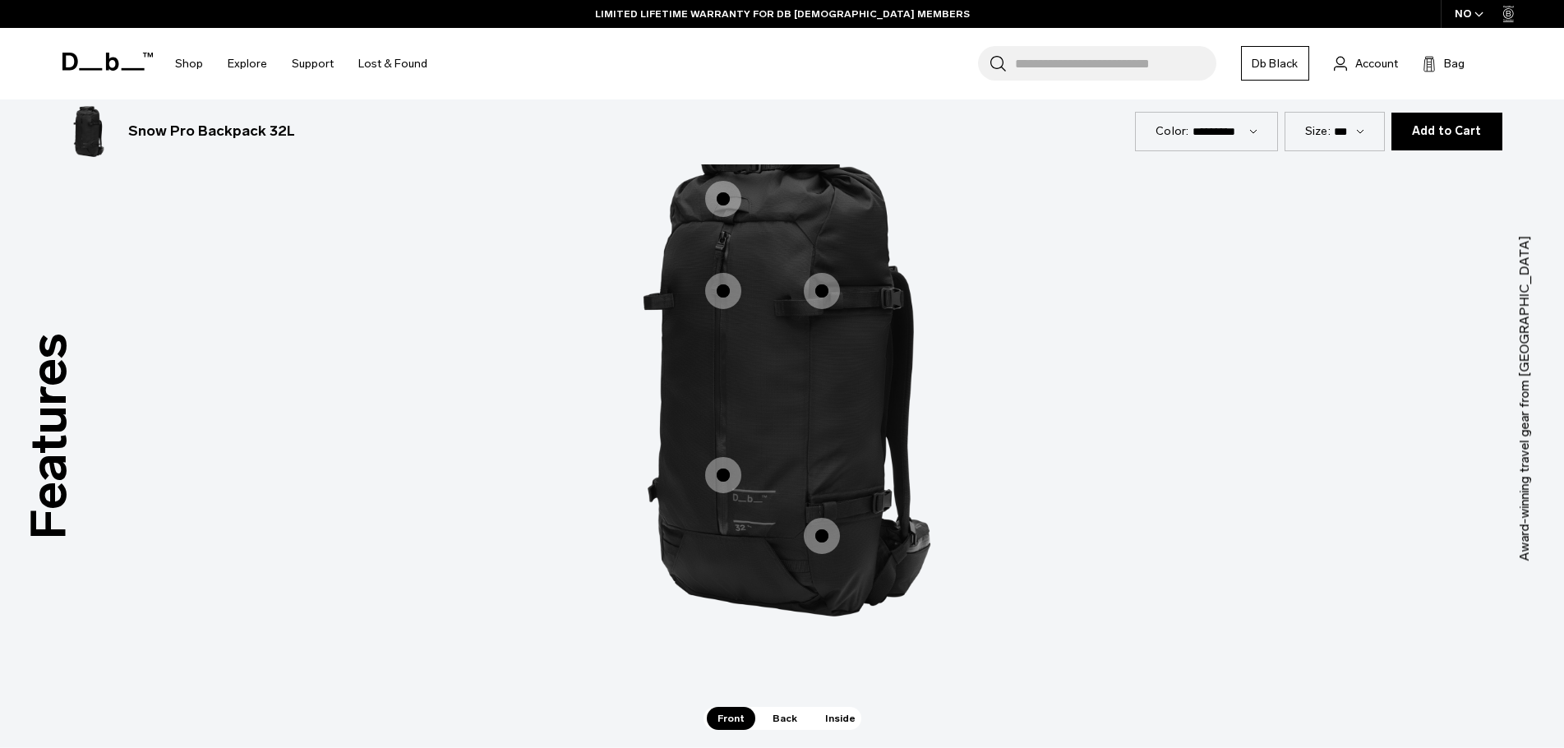
scroll to position [2302, 0]
click at [723, 185] on span "1 / 3" at bounding box center [723, 196] width 36 height 36
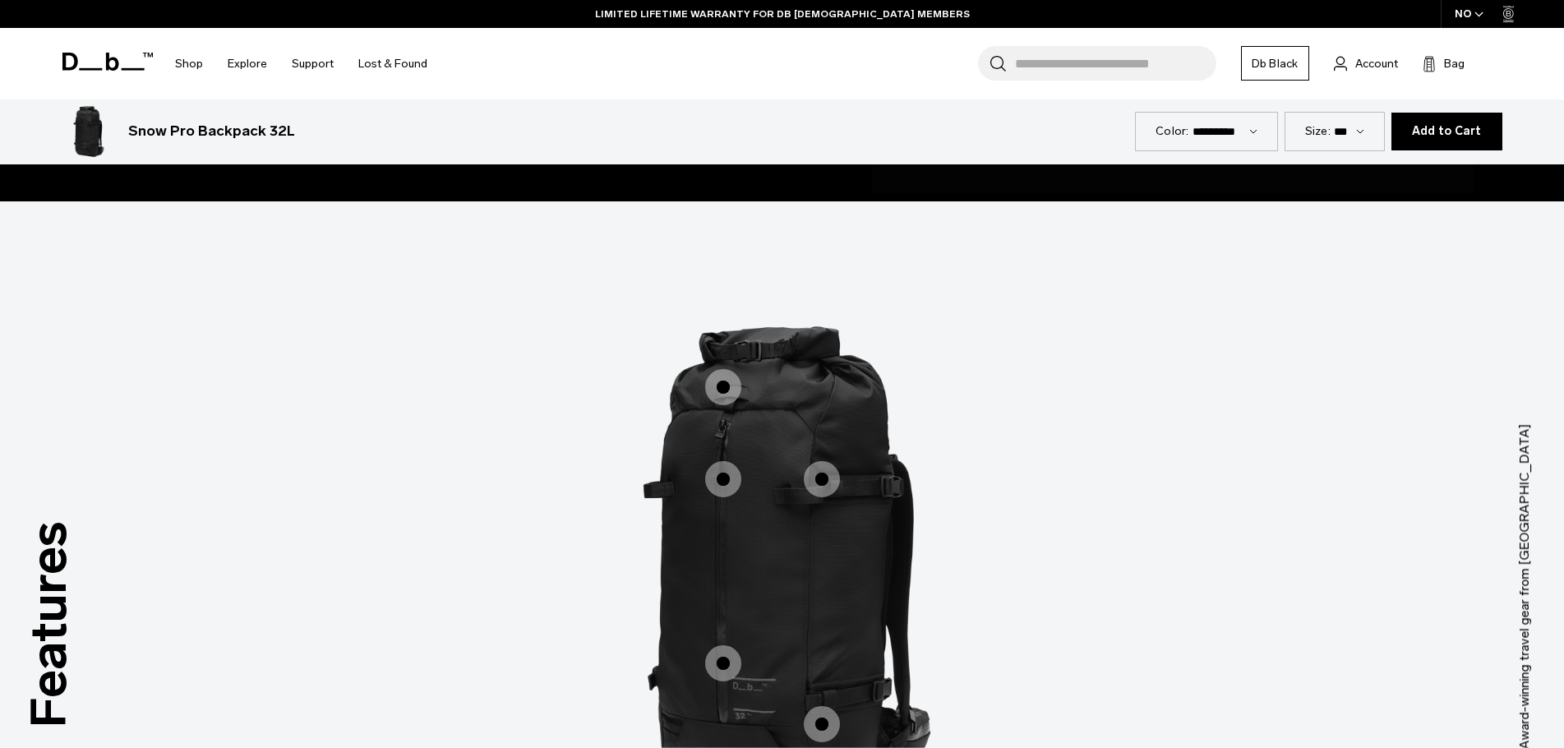
scroll to position [2055, 0]
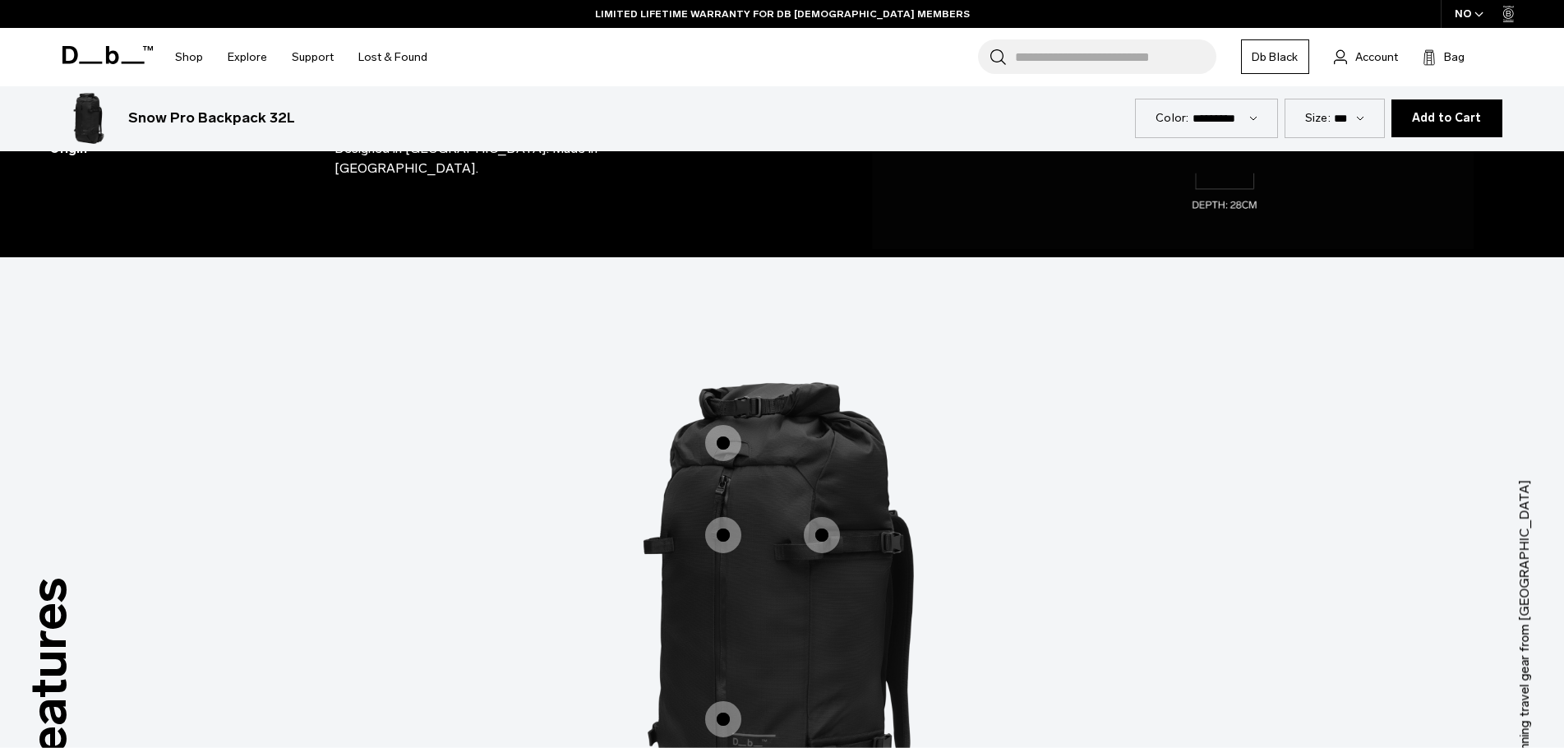
click at [733, 425] on span "1 / 3" at bounding box center [723, 443] width 36 height 36
click at [737, 444] on label "Expandable Literage" at bounding box center [723, 442] width 39 height 39
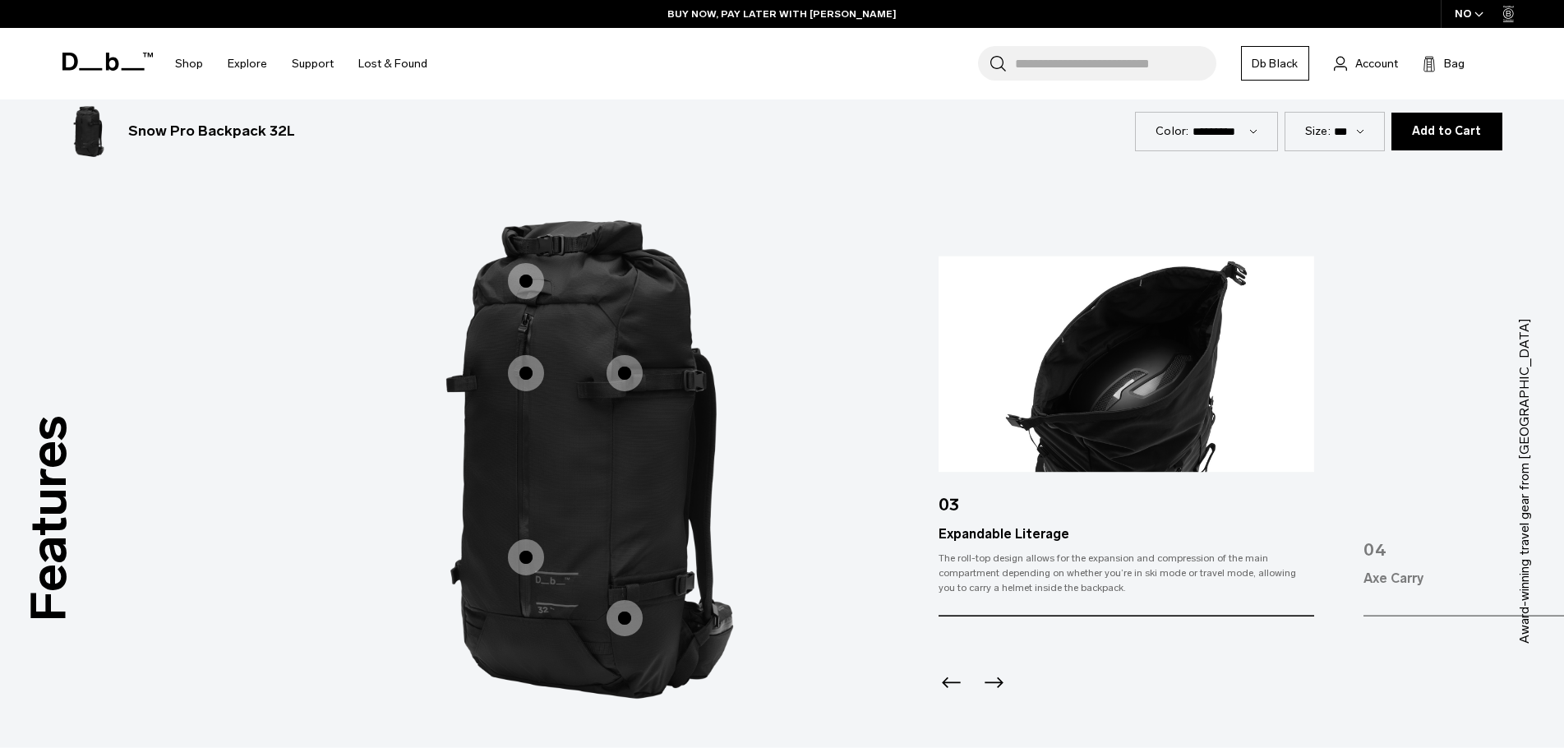
scroll to position [2219, 0]
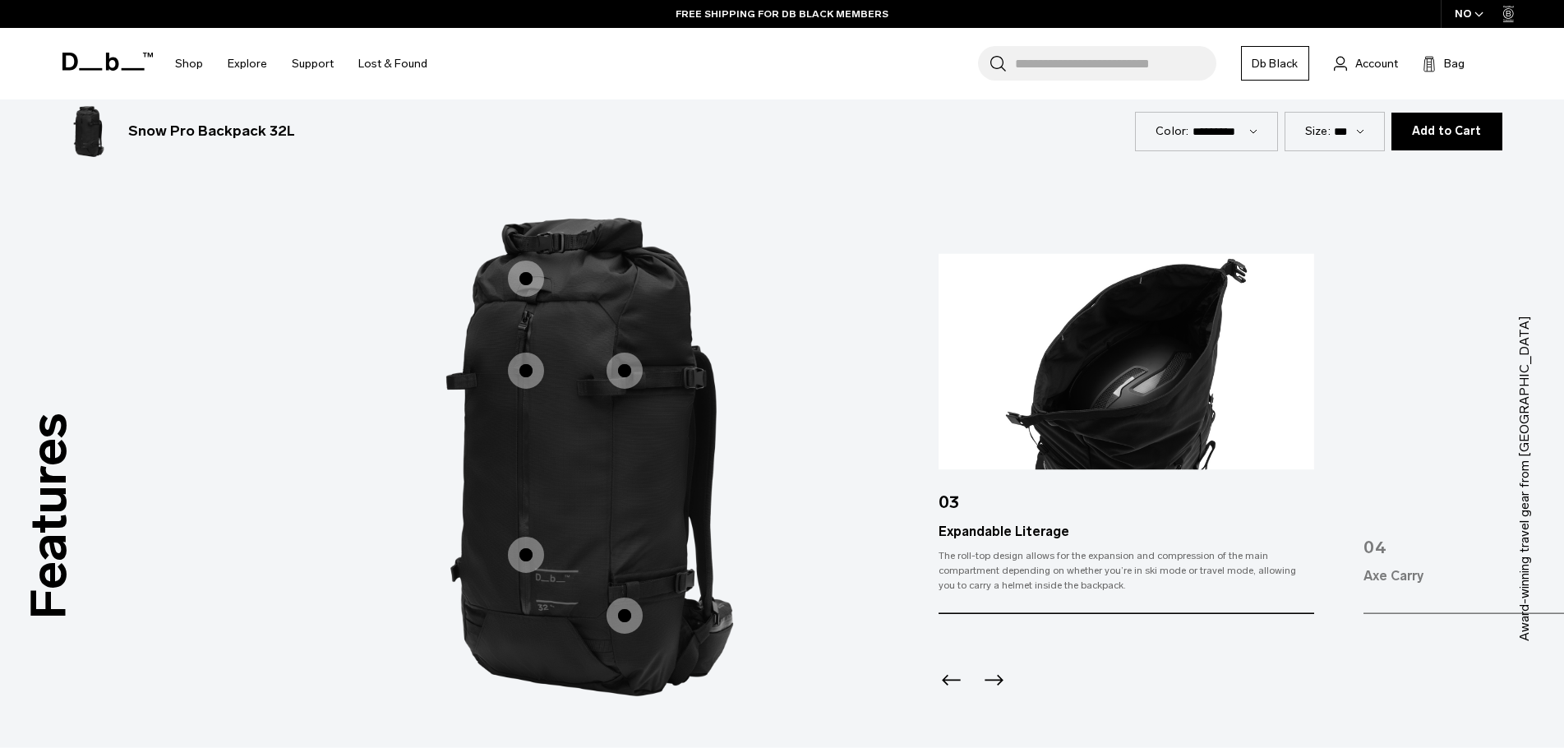
click at [951, 667] on icon "Previous slide" at bounding box center [952, 680] width 26 height 26
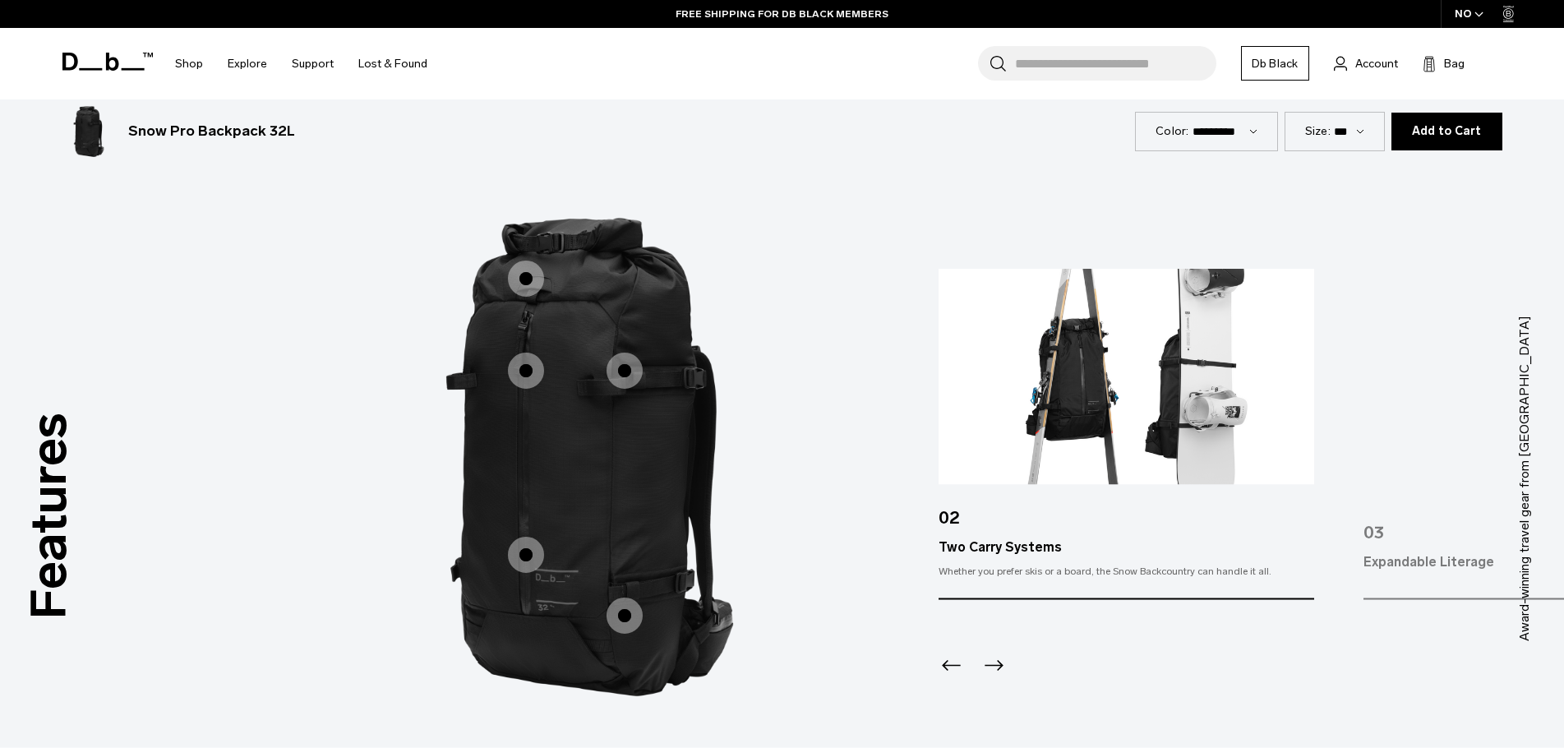
click at [951, 661] on icon "Previous slide" at bounding box center [952, 665] width 26 height 26
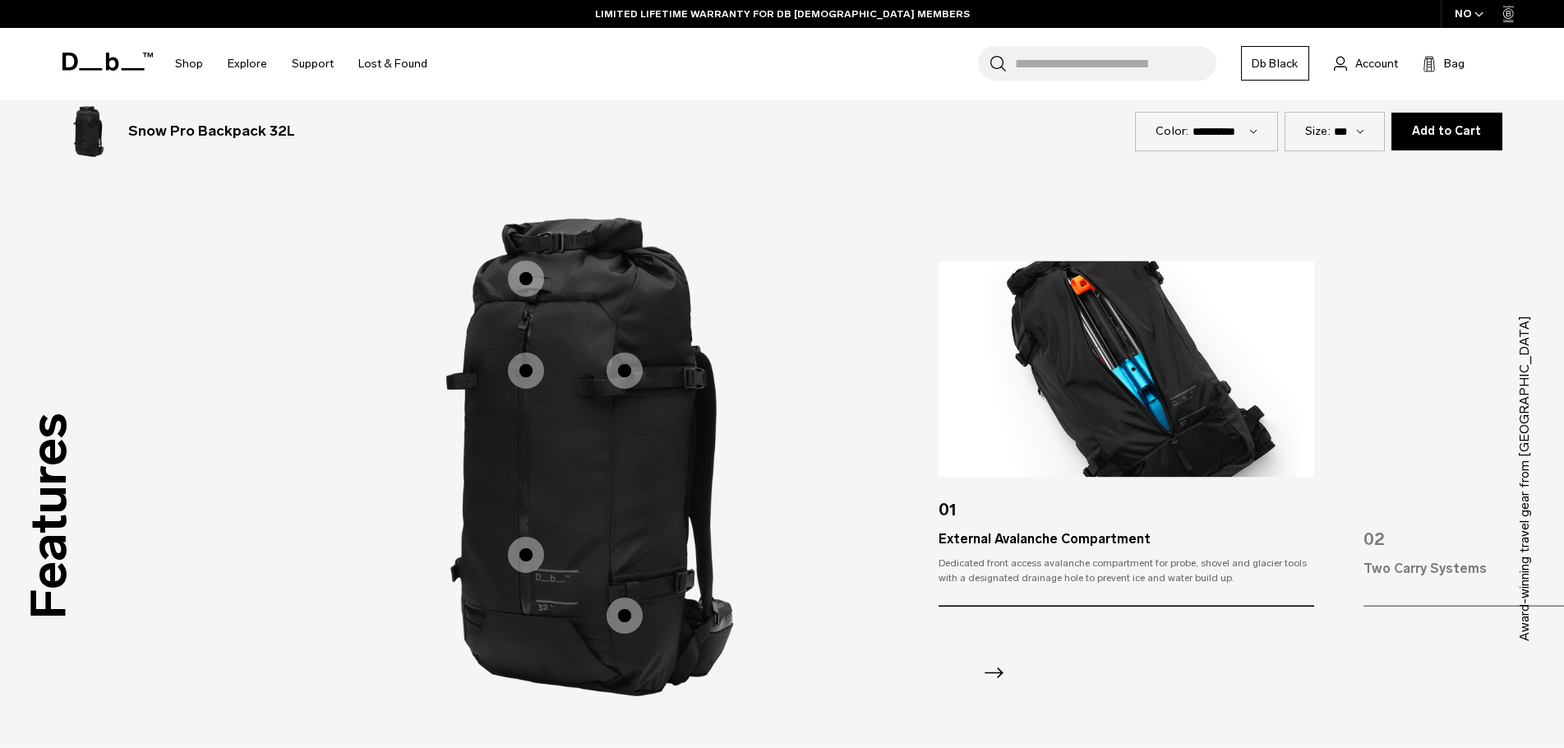
click at [990, 667] on icon "Next slide" at bounding box center [994, 672] width 19 height 11
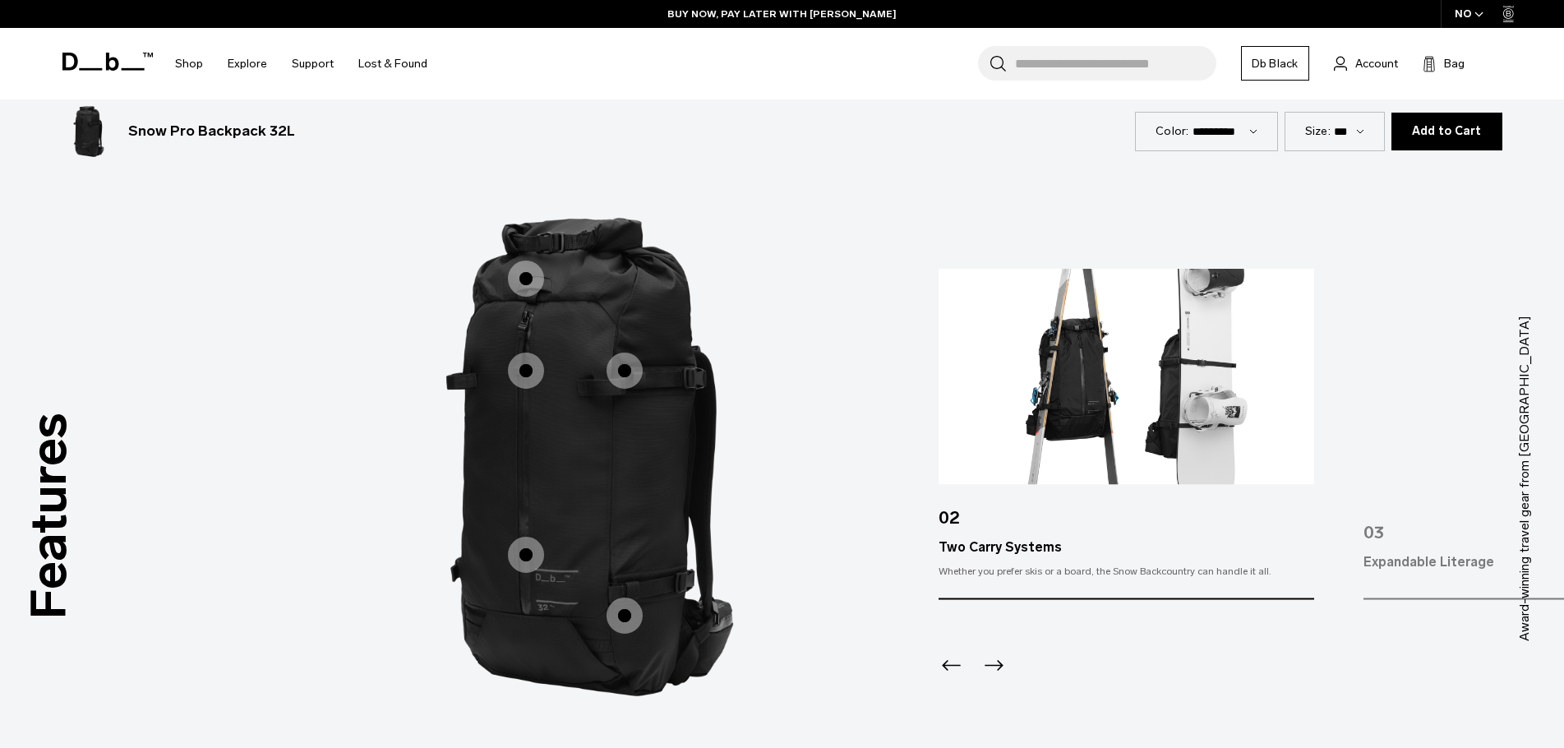
click at [1005, 652] on icon "Next slide" at bounding box center [994, 665] width 26 height 26
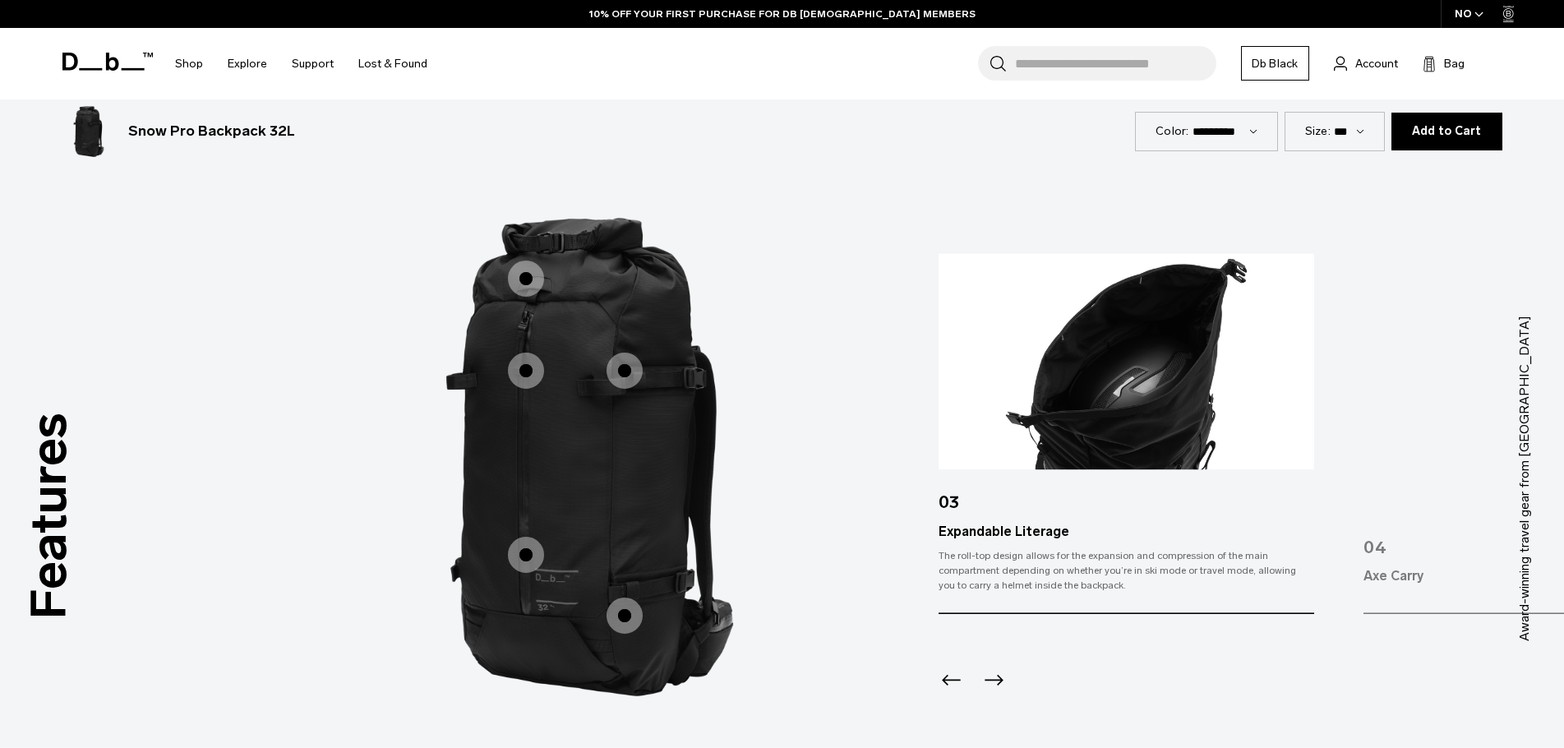
click at [998, 667] on icon "Next slide" at bounding box center [994, 680] width 26 height 26
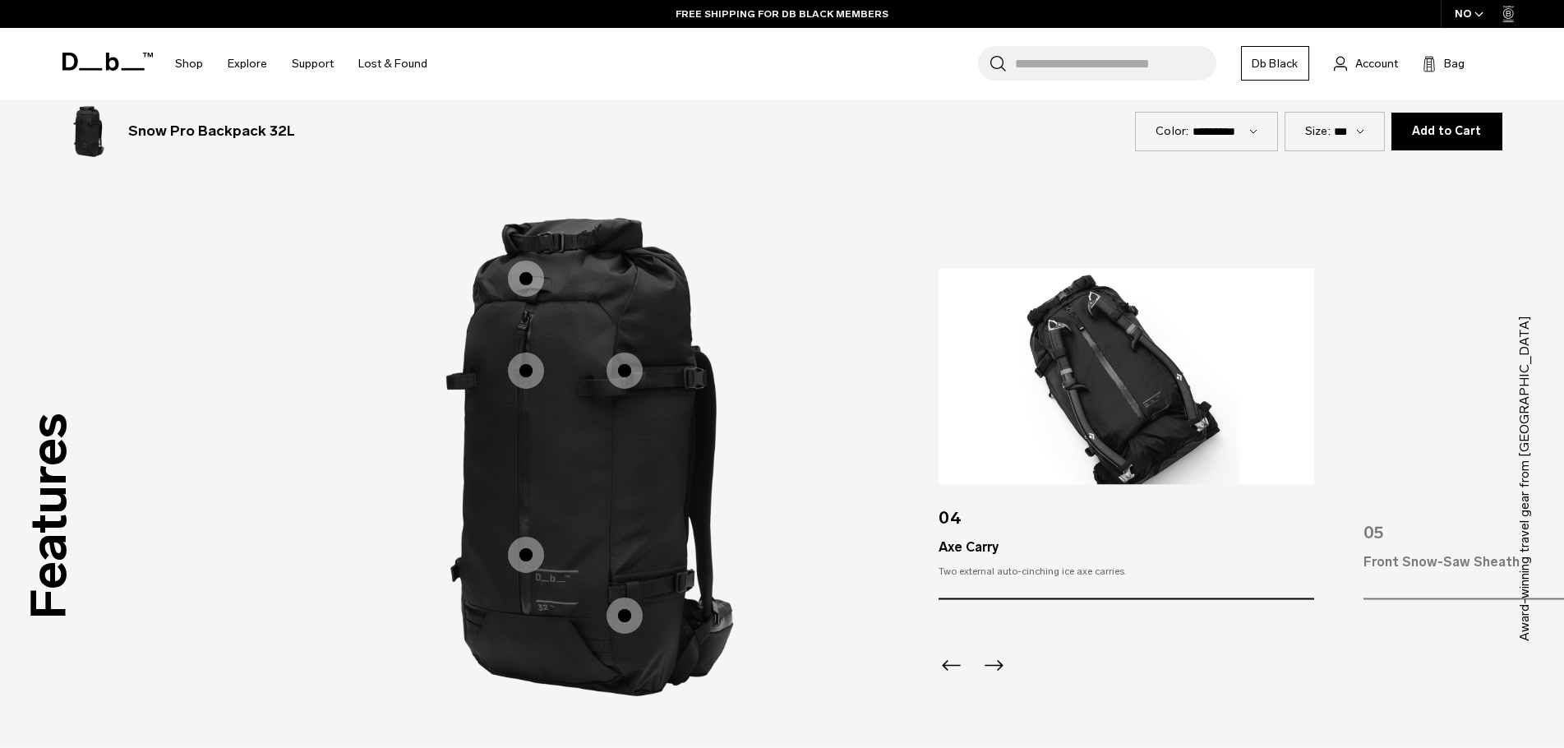
click at [1000, 652] on icon "Next slide" at bounding box center [994, 665] width 26 height 26
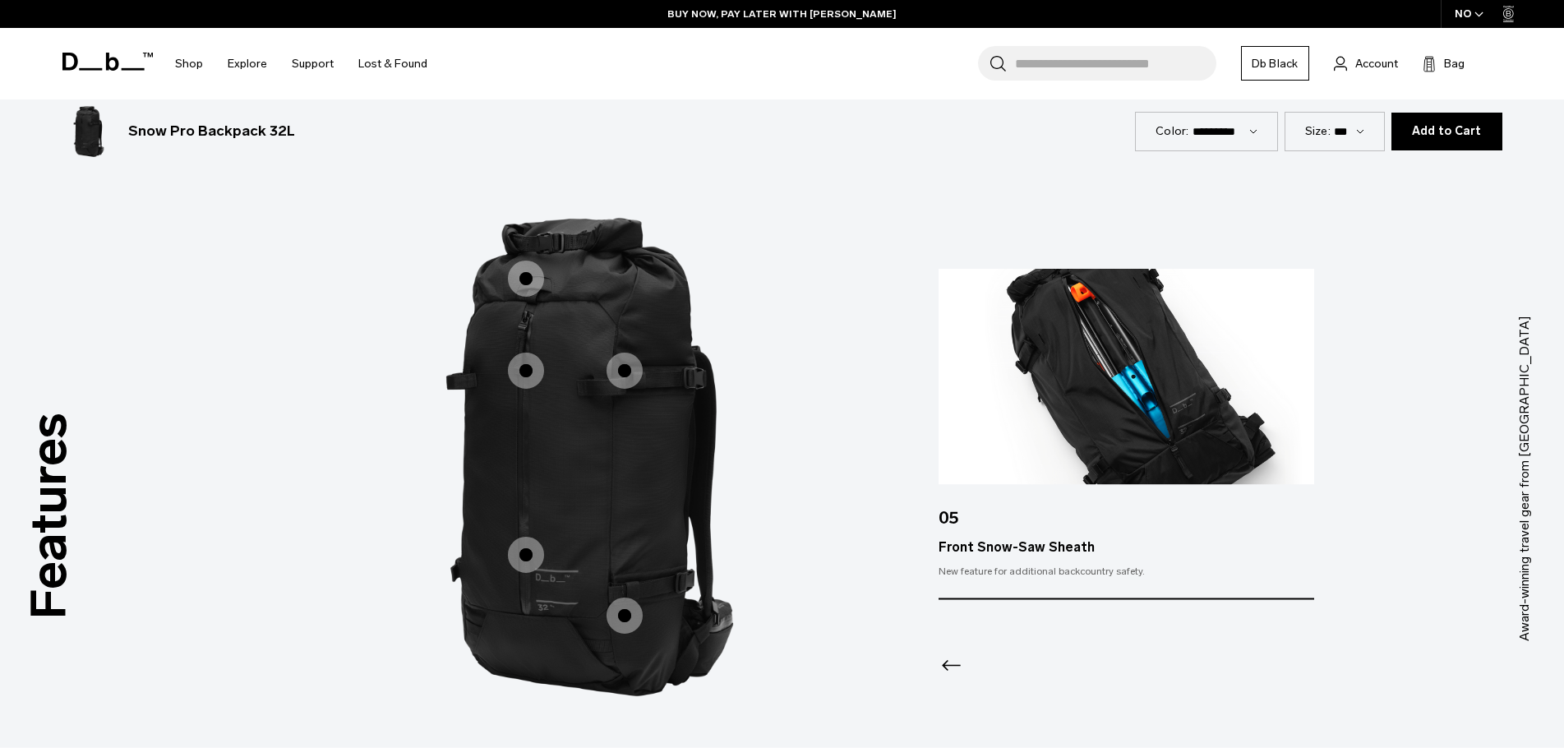
click at [940, 652] on icon "Previous slide" at bounding box center [952, 665] width 26 height 26
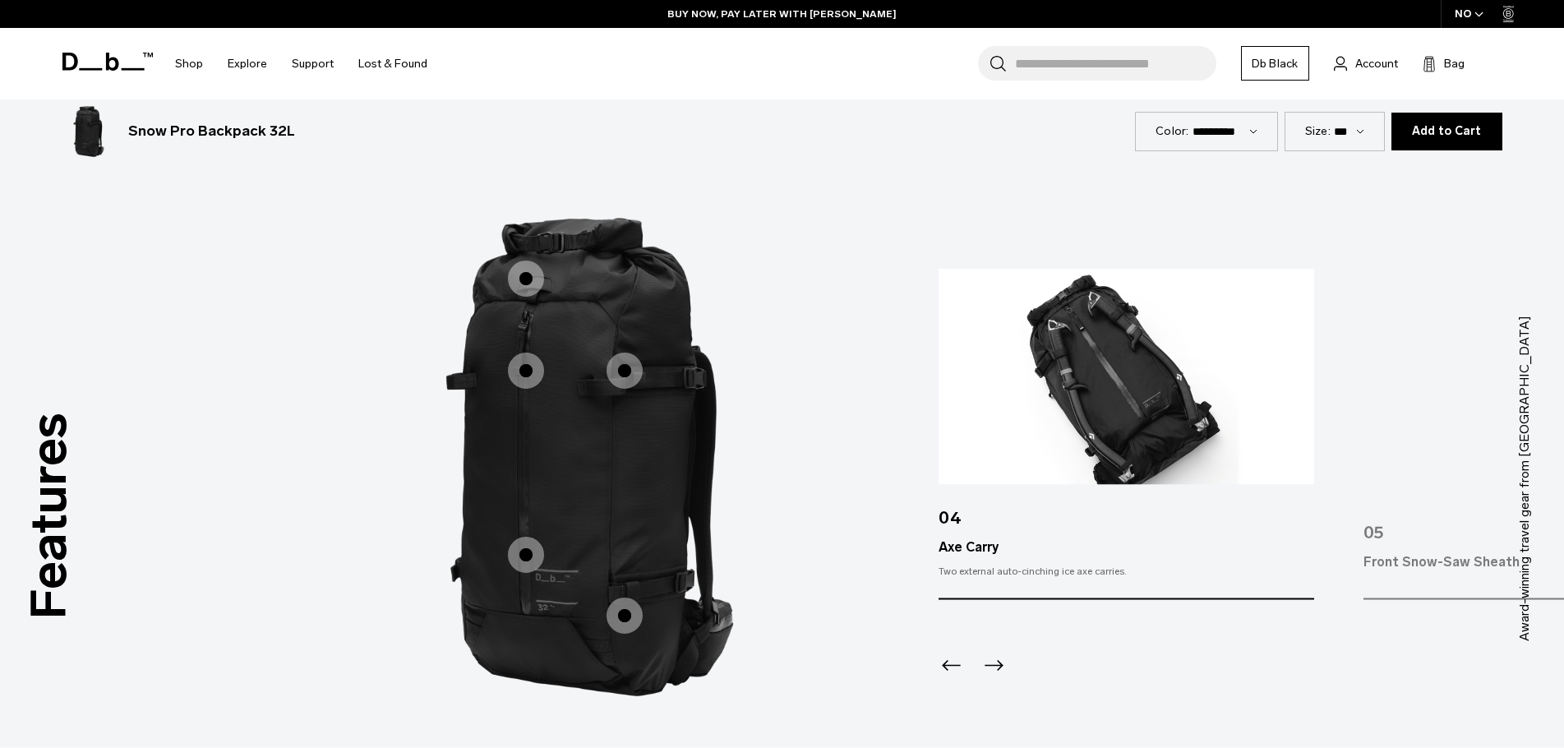
click at [944, 652] on icon "Previous slide" at bounding box center [952, 665] width 26 height 26
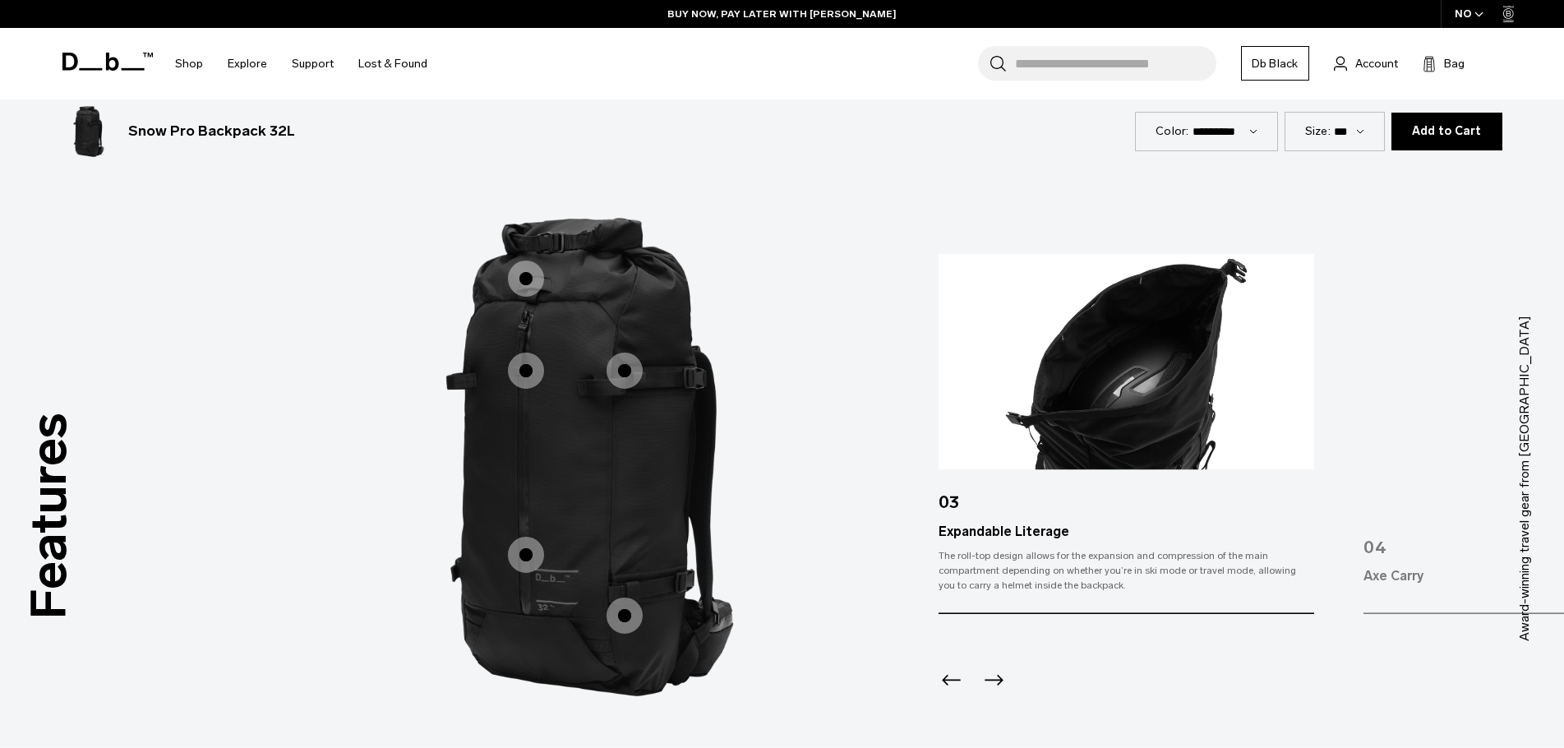
click at [944, 649] on div at bounding box center [1127, 658] width 376 height 89
click at [949, 667] on icon "Previous slide" at bounding box center [952, 680] width 26 height 26
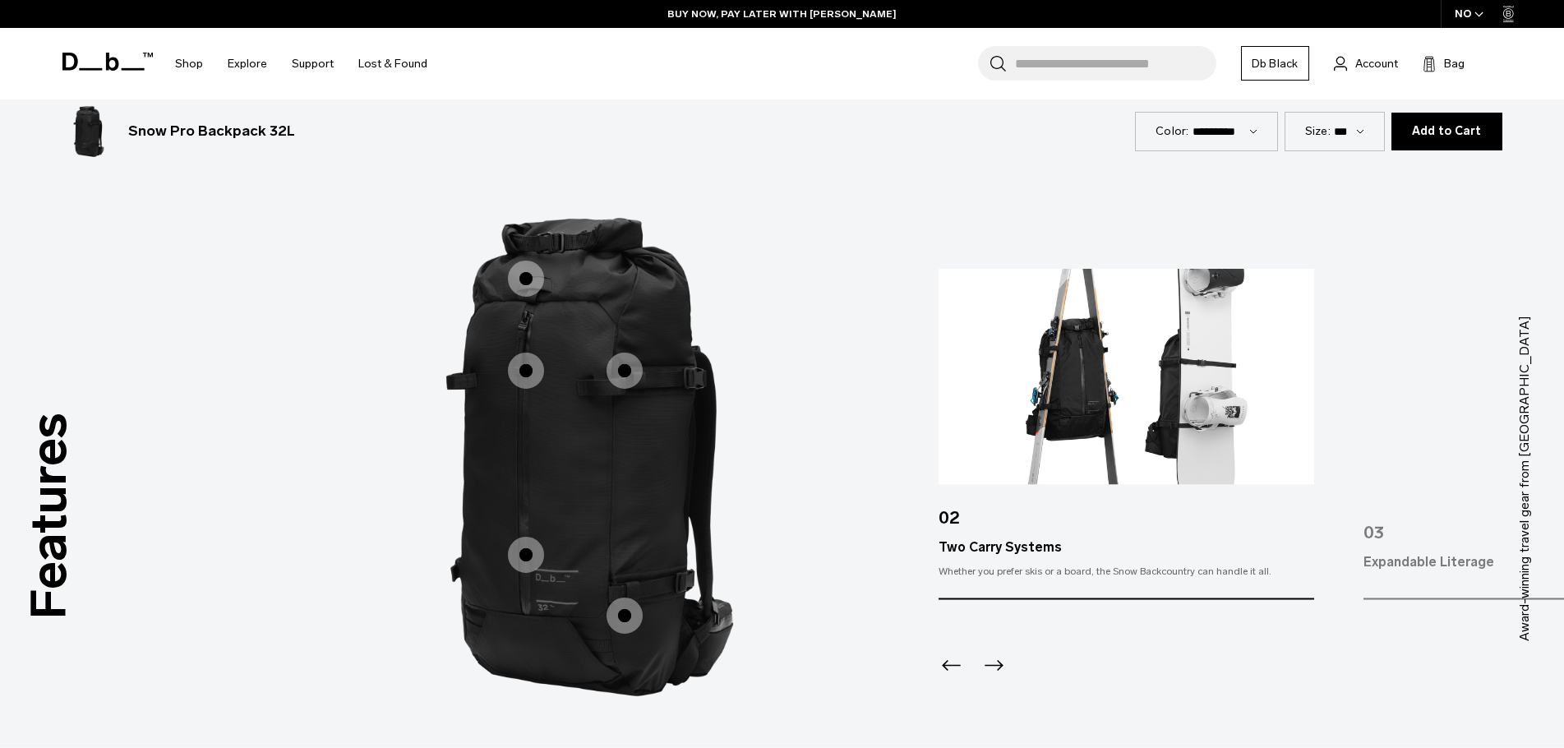
click at [949, 665] on icon "Previous slide" at bounding box center [952, 665] width 26 height 26
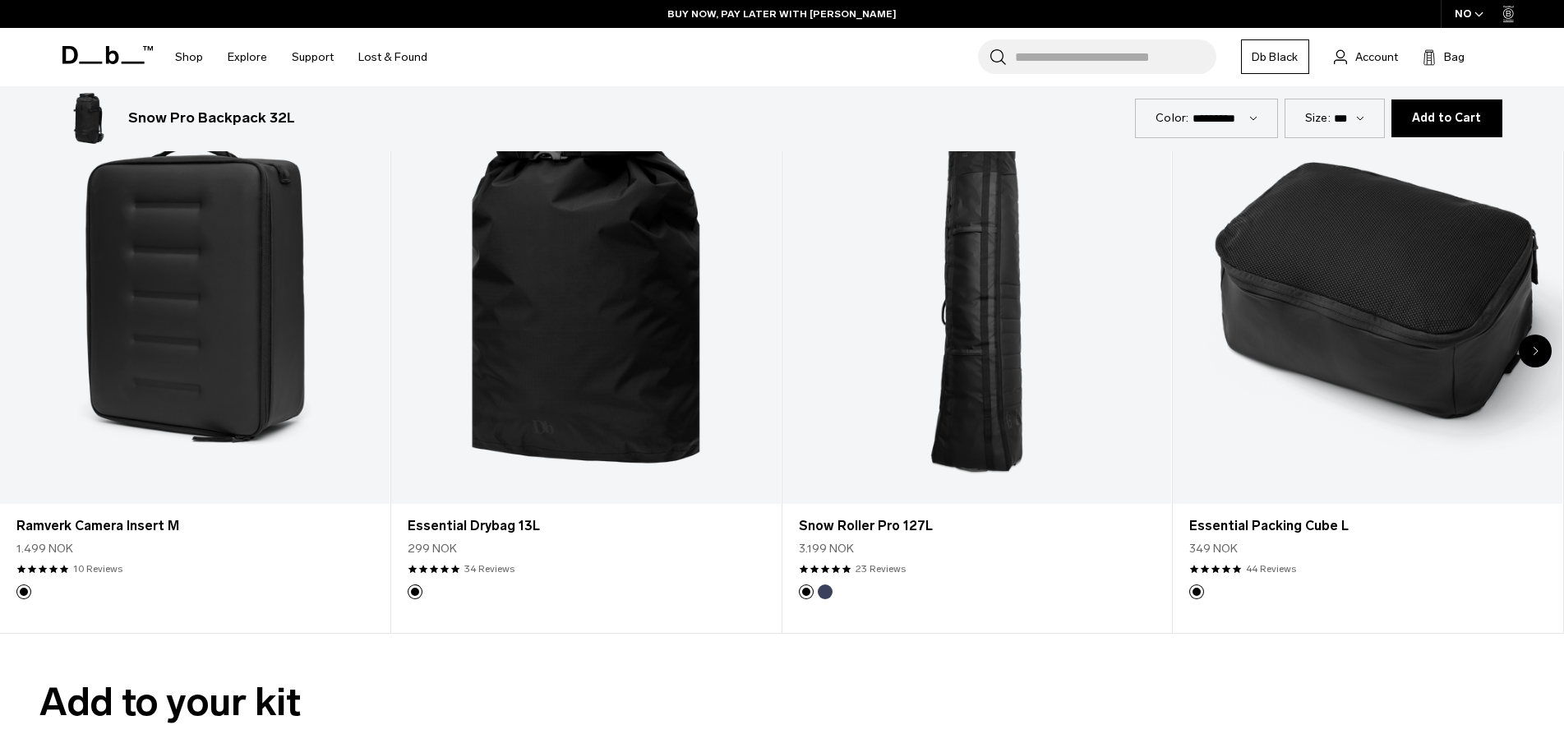
scroll to position [2959, 0]
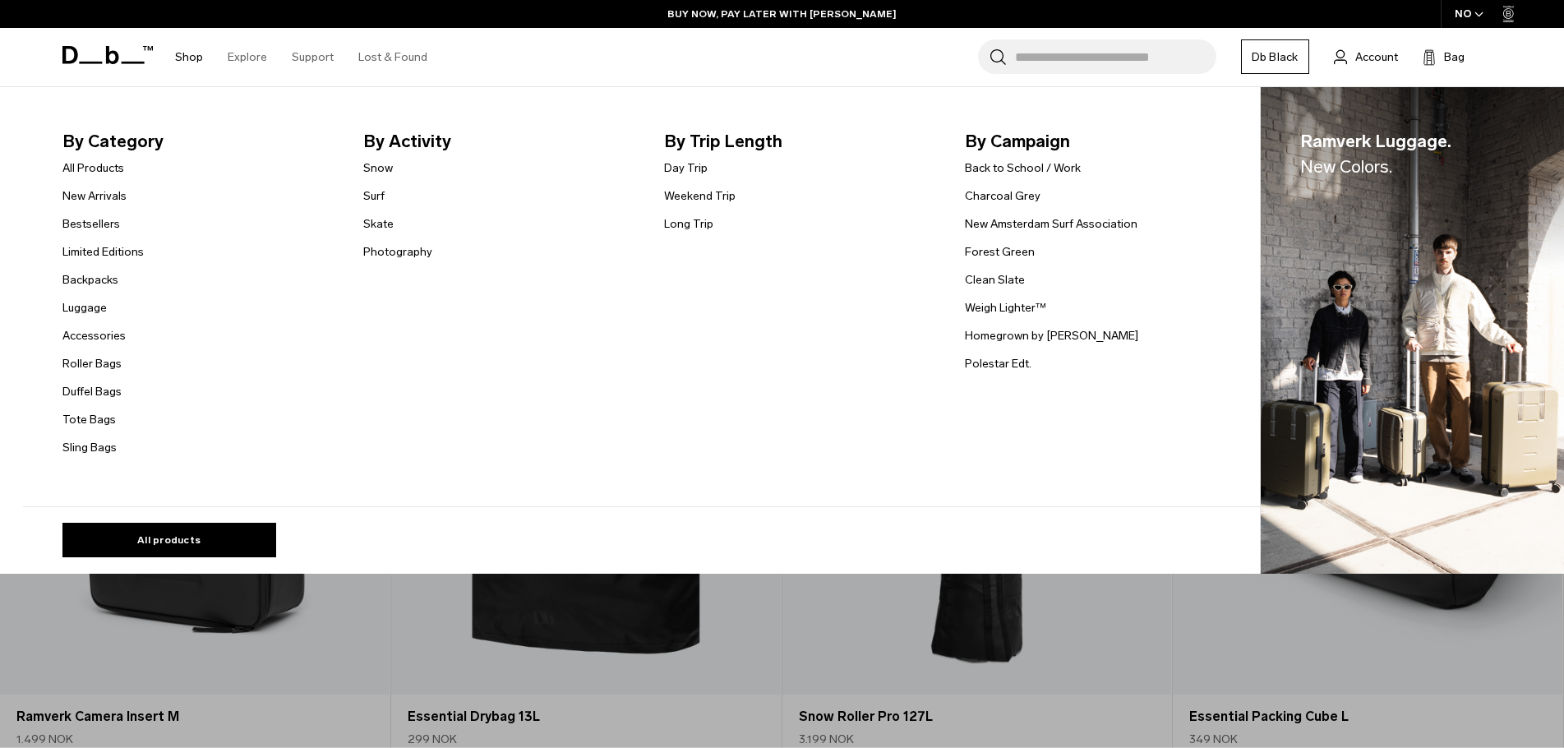
click at [180, 54] on link "Shop" at bounding box center [189, 57] width 28 height 58
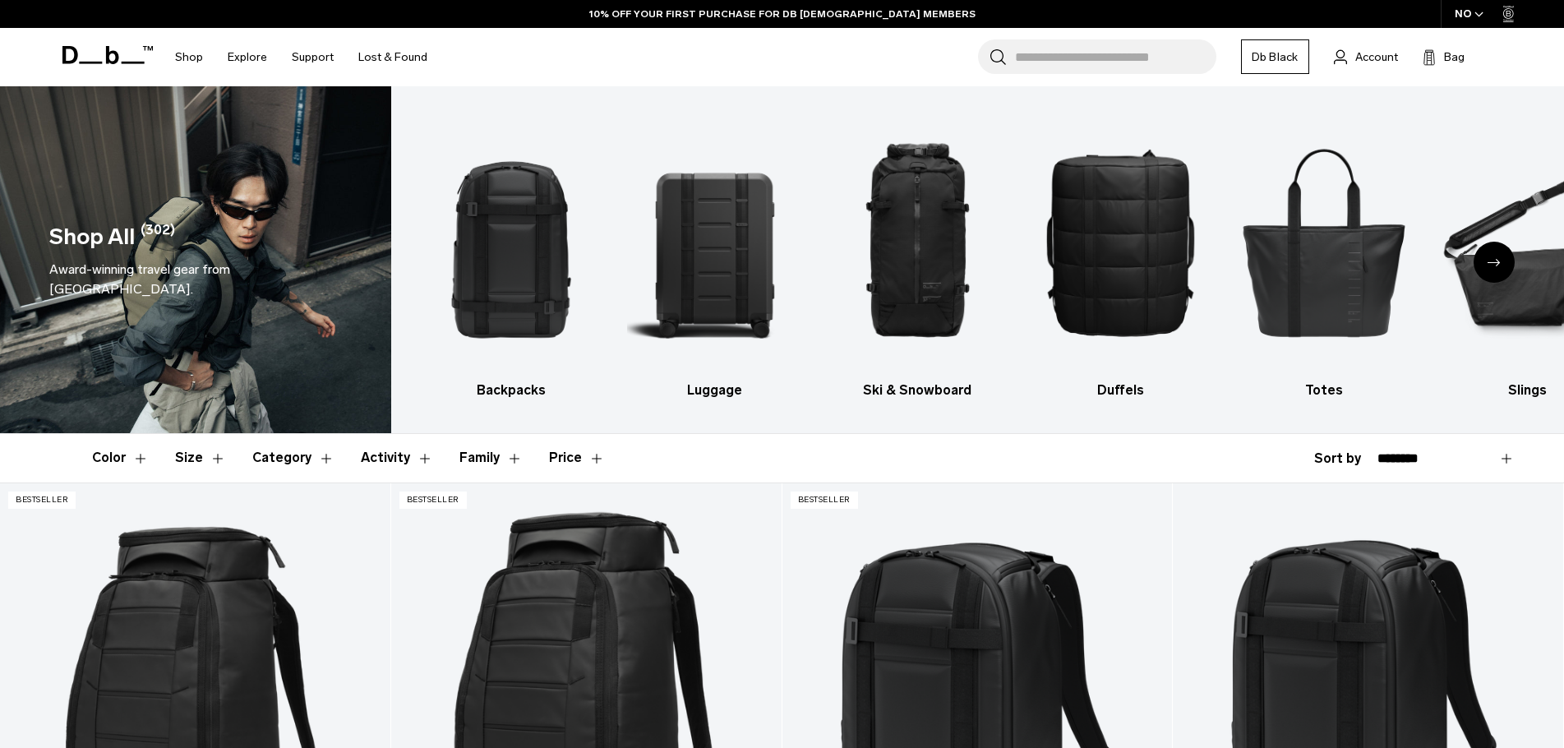
click at [1284, 55] on link "Db Black" at bounding box center [1275, 56] width 68 height 35
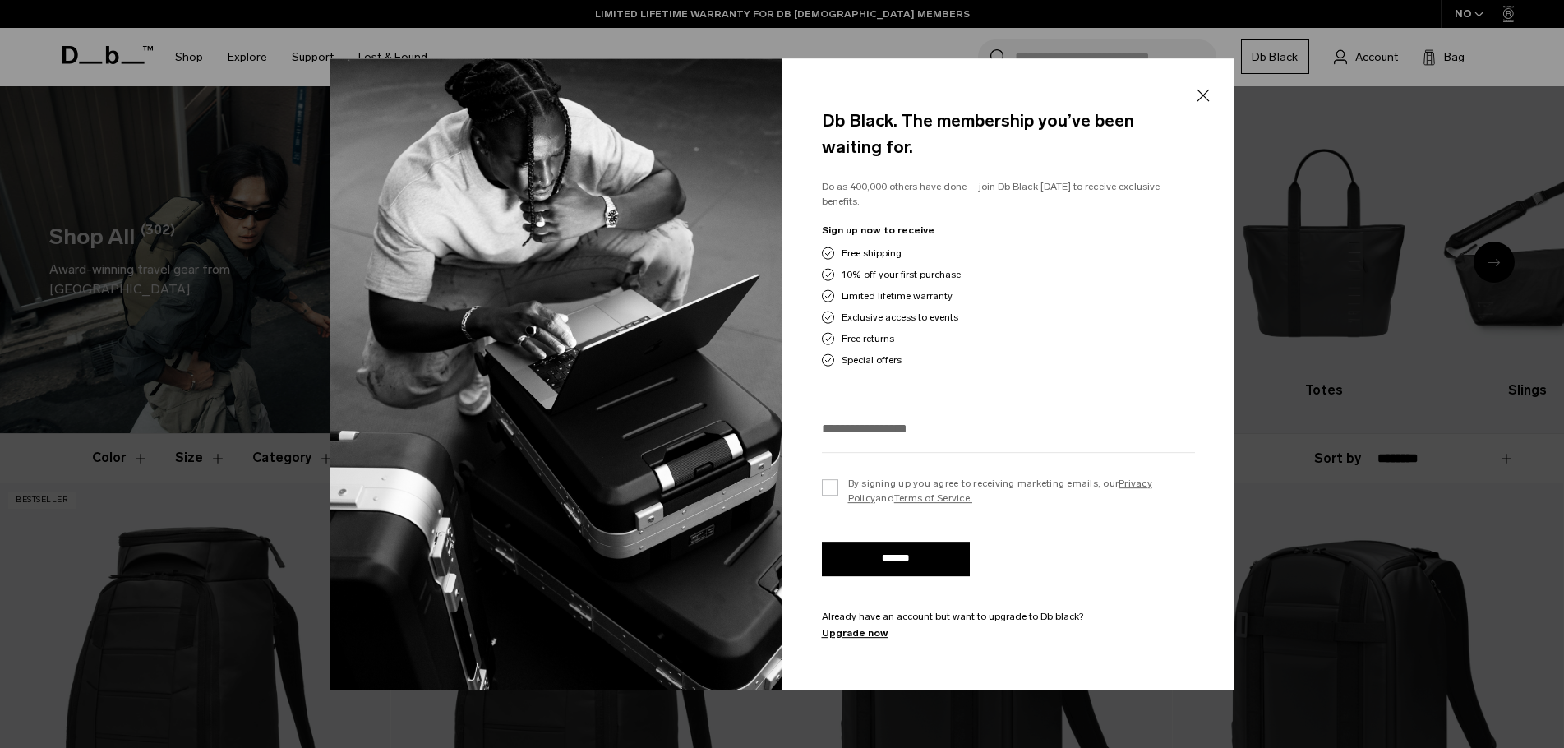
click at [1201, 100] on button "Close" at bounding box center [1203, 95] width 21 height 35
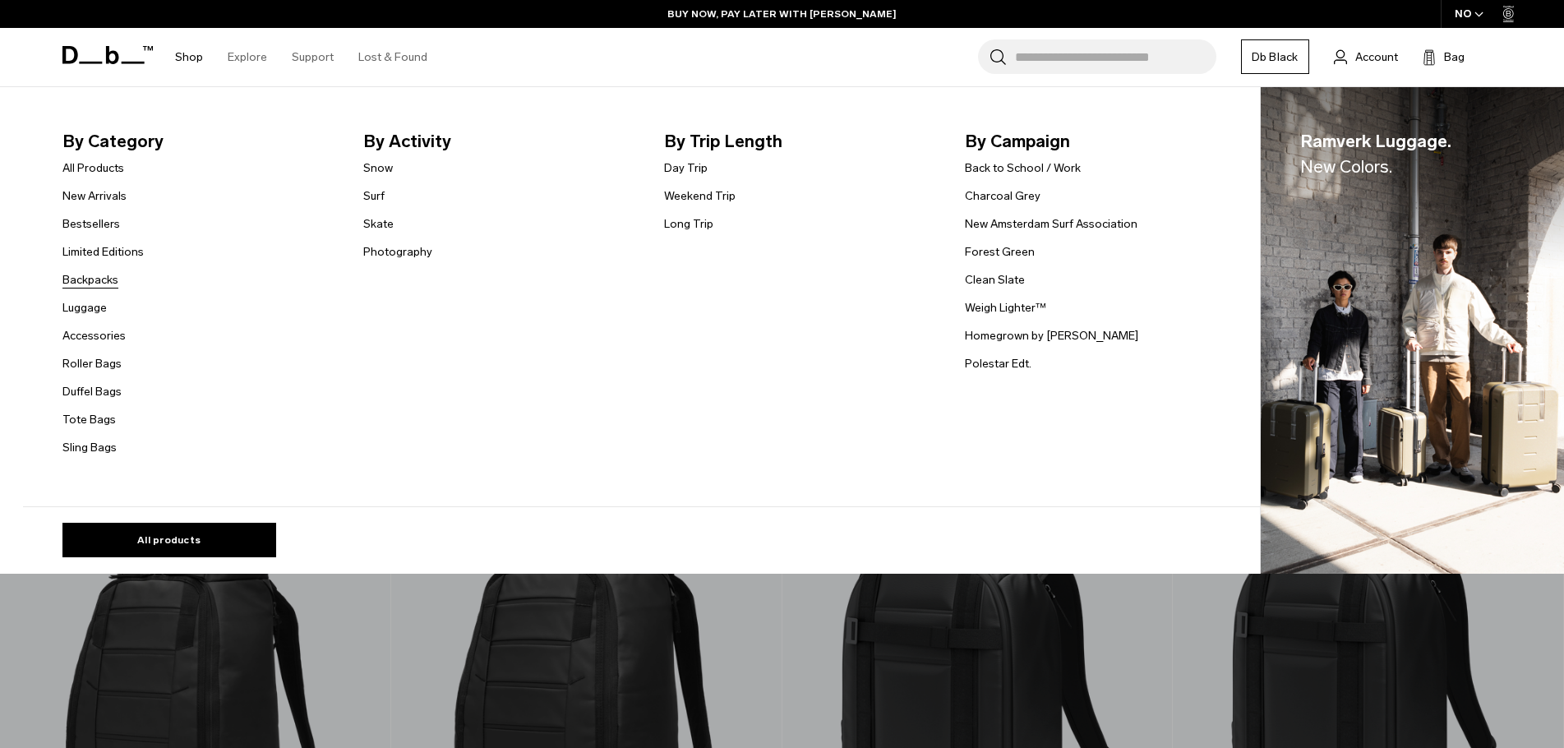
click at [96, 279] on link "Backpacks" at bounding box center [90, 279] width 56 height 17
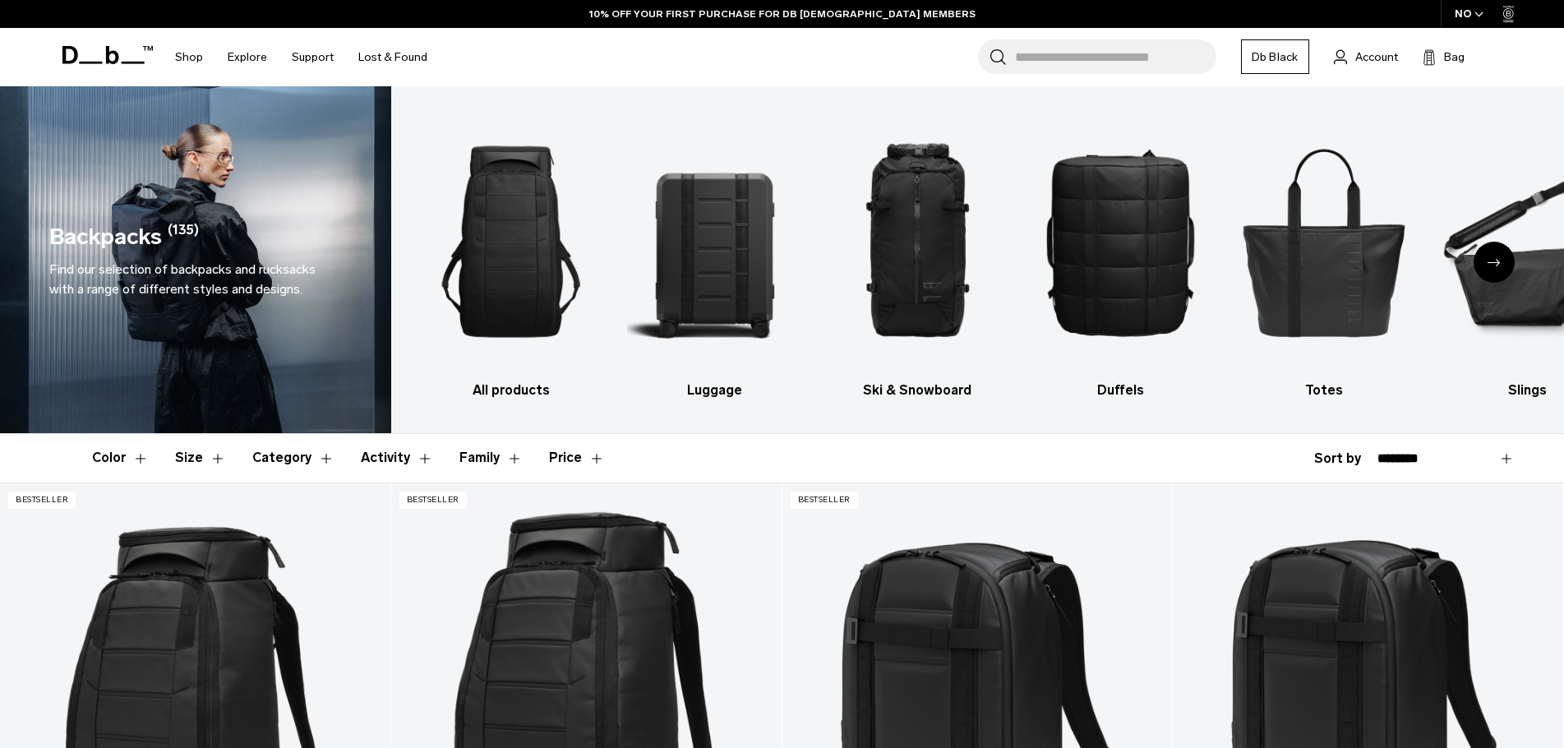
click at [1342, 457] on div "**********" at bounding box center [1414, 459] width 201 height 20
click at [1457, 455] on select "**********" at bounding box center [1446, 458] width 137 height 15
select select "**********"
click at [1378, 451] on select "**********" at bounding box center [1446, 458] width 137 height 15
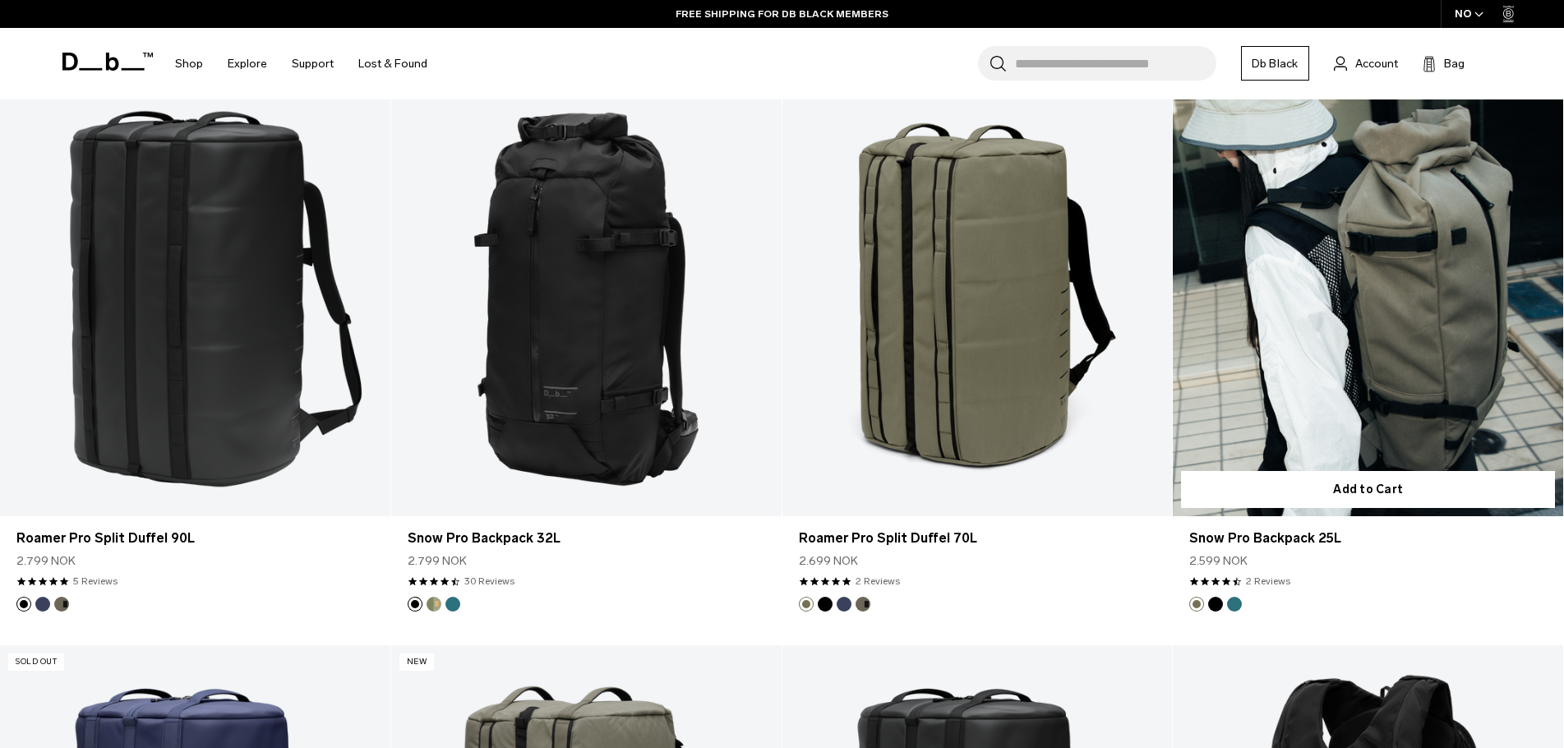
scroll to position [2137, 0]
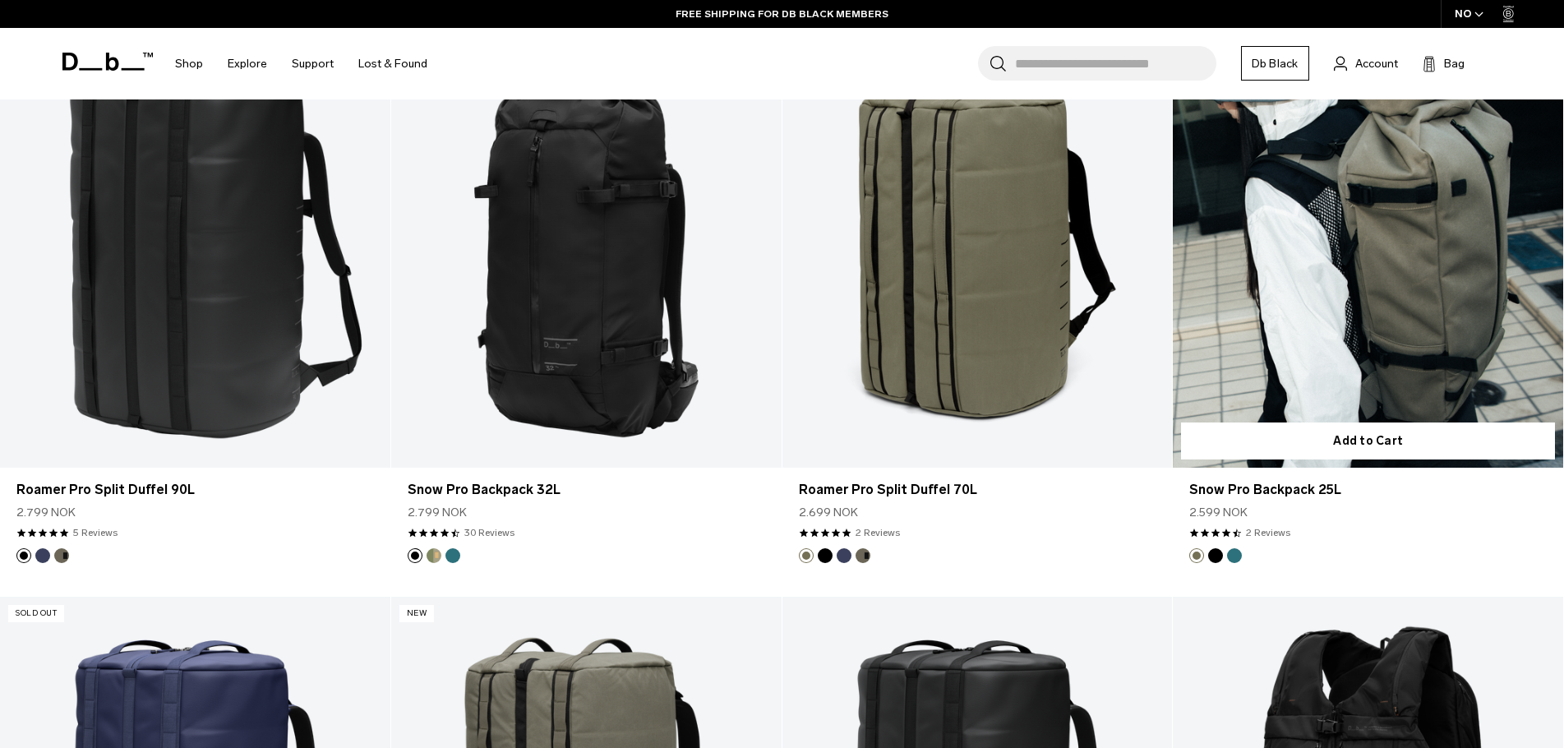
click at [1366, 248] on link "Snow Pro Backpack 25L" at bounding box center [1368, 251] width 390 height 434
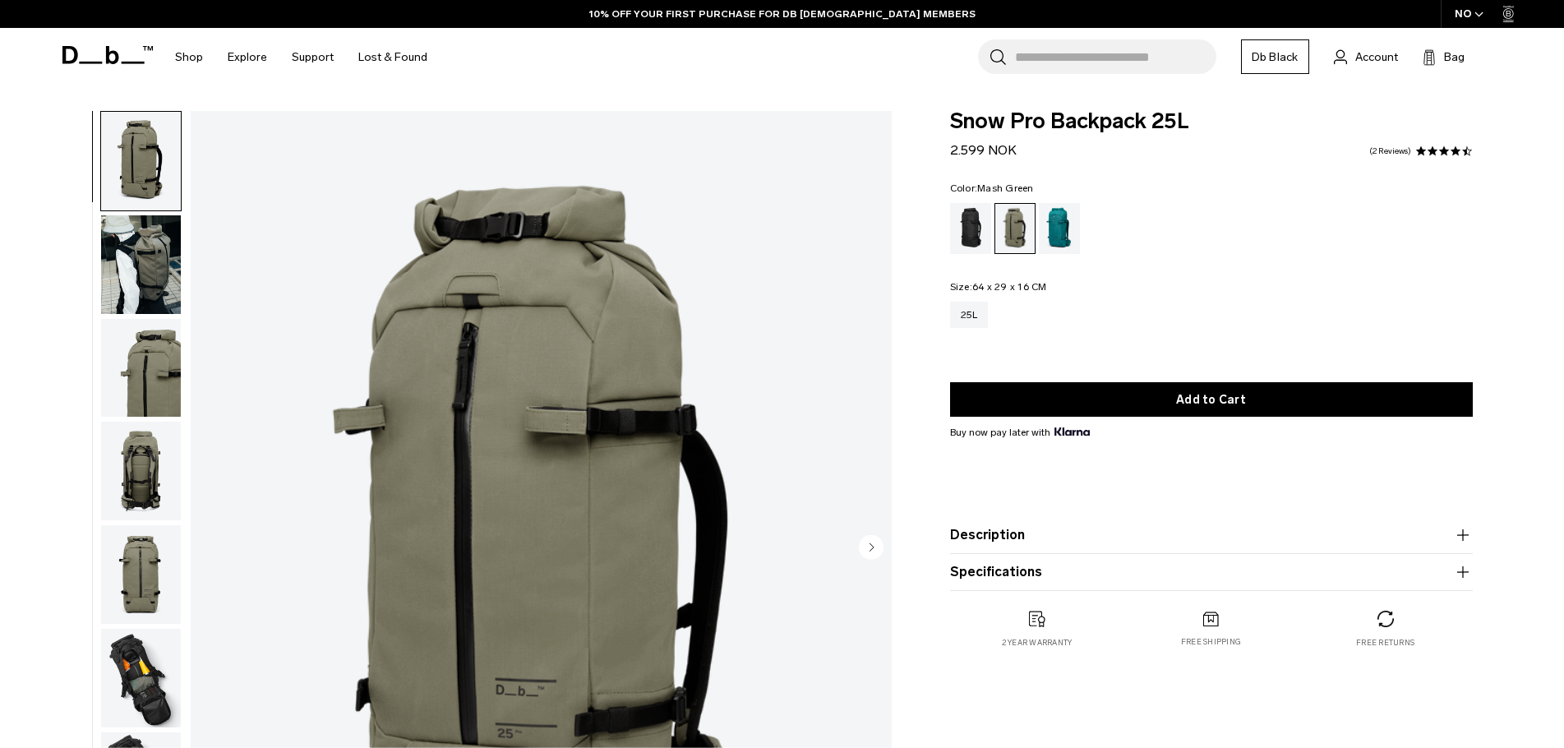
click at [140, 247] on img "button" at bounding box center [141, 264] width 80 height 99
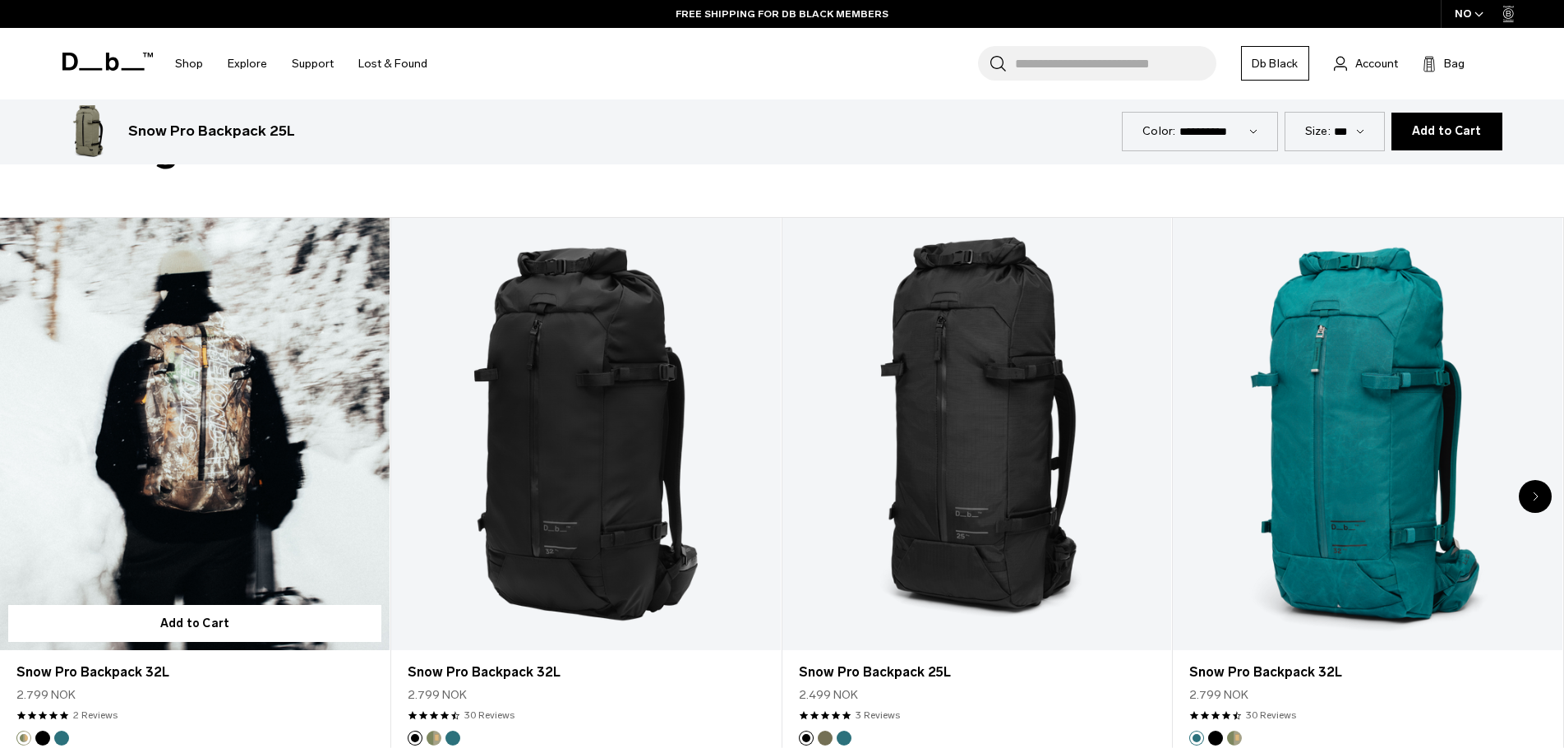
scroll to position [904, 0]
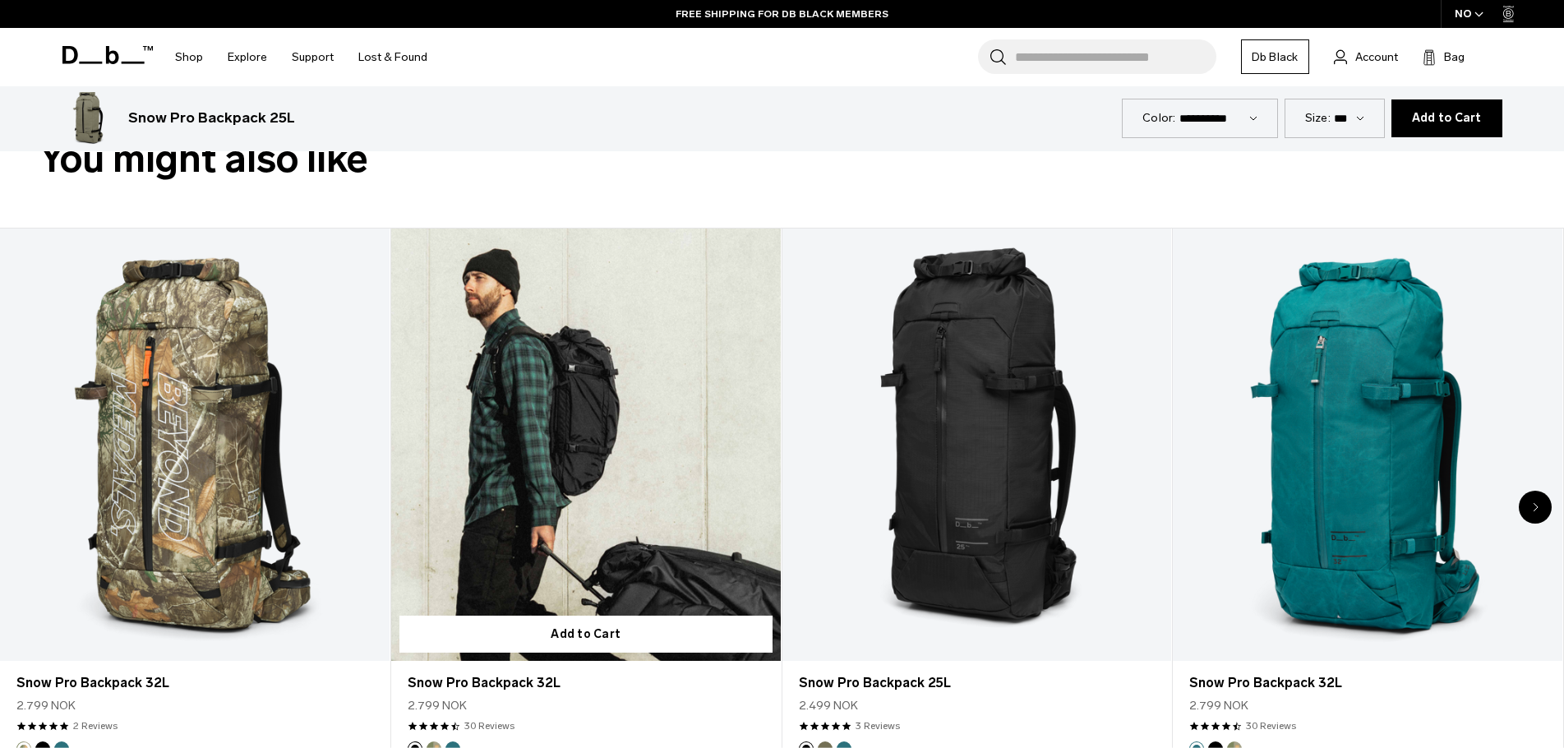
click at [567, 383] on link "Snow Pro Backpack 32L" at bounding box center [586, 445] width 390 height 432
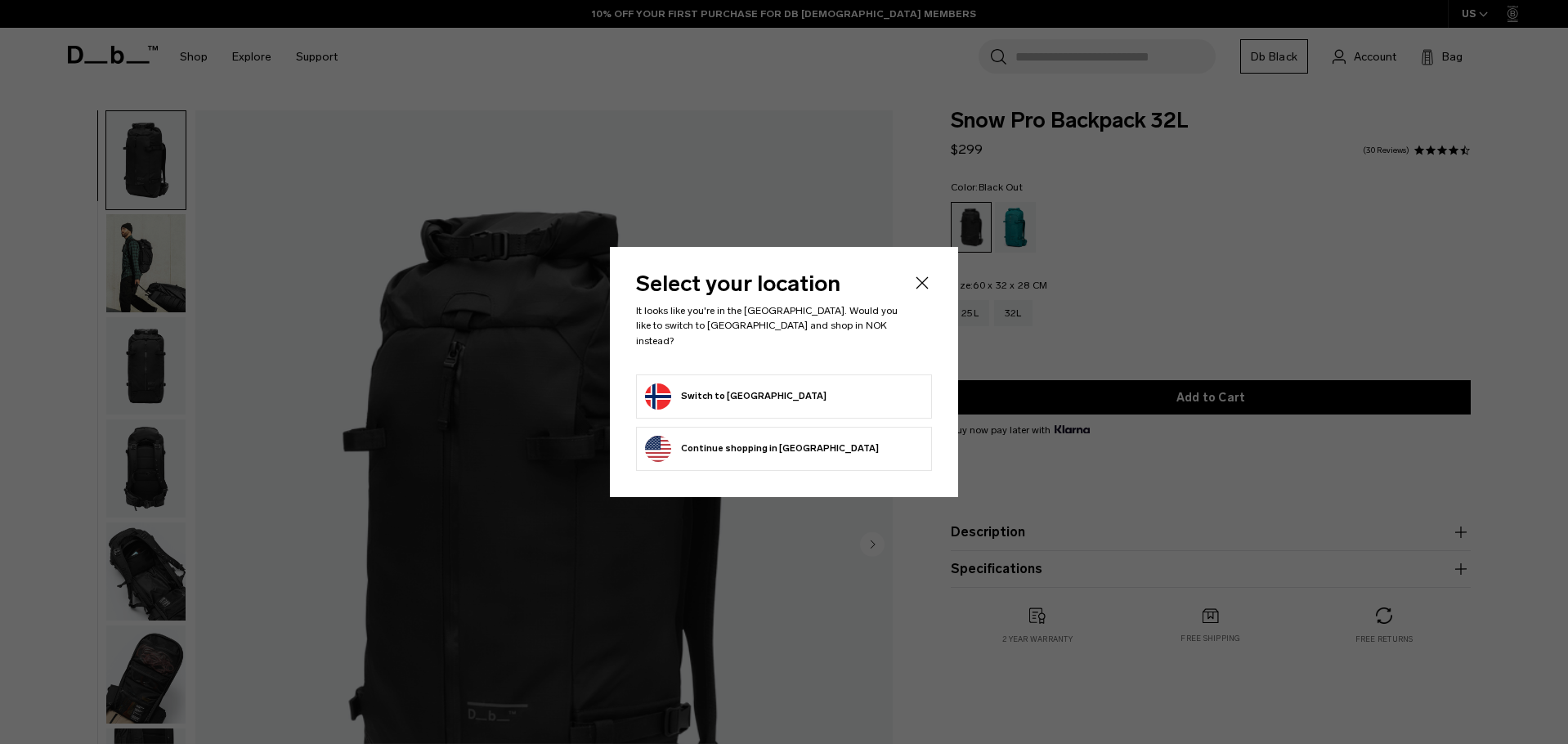
click at [691, 384] on button "Switch to [GEOGRAPHIC_DATA]" at bounding box center [736, 397] width 181 height 26
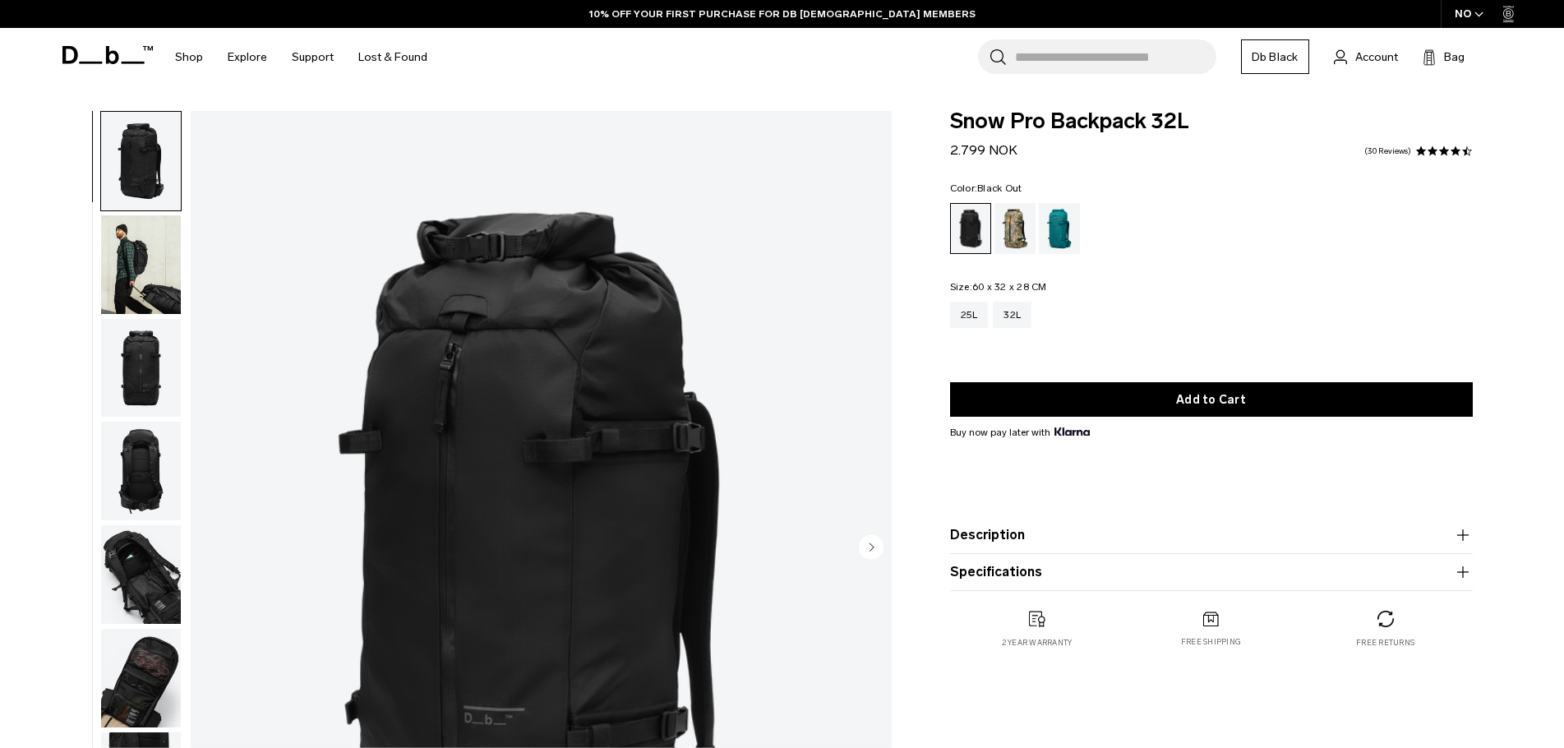
click at [121, 259] on img "button" at bounding box center [141, 264] width 80 height 99
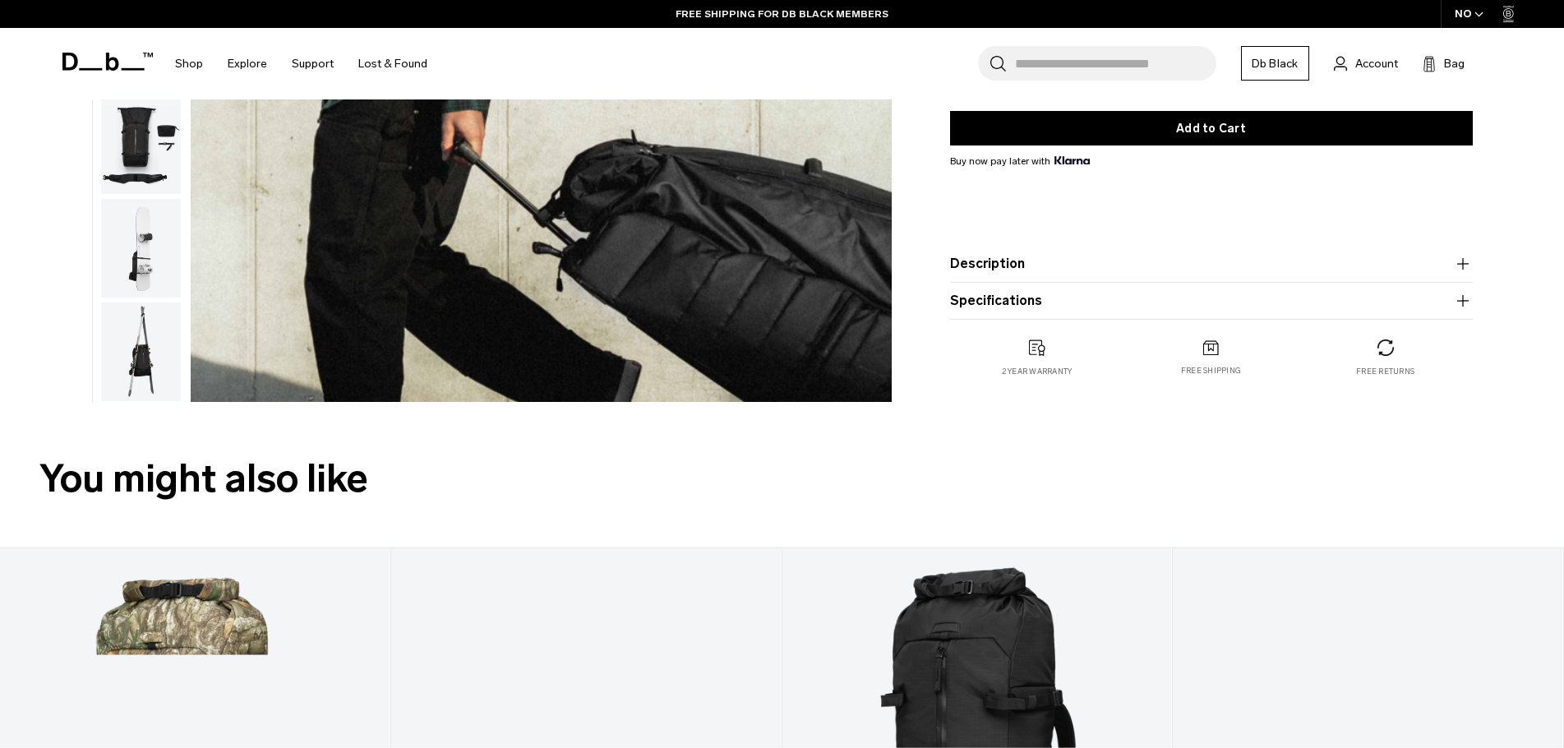
scroll to position [658, 0]
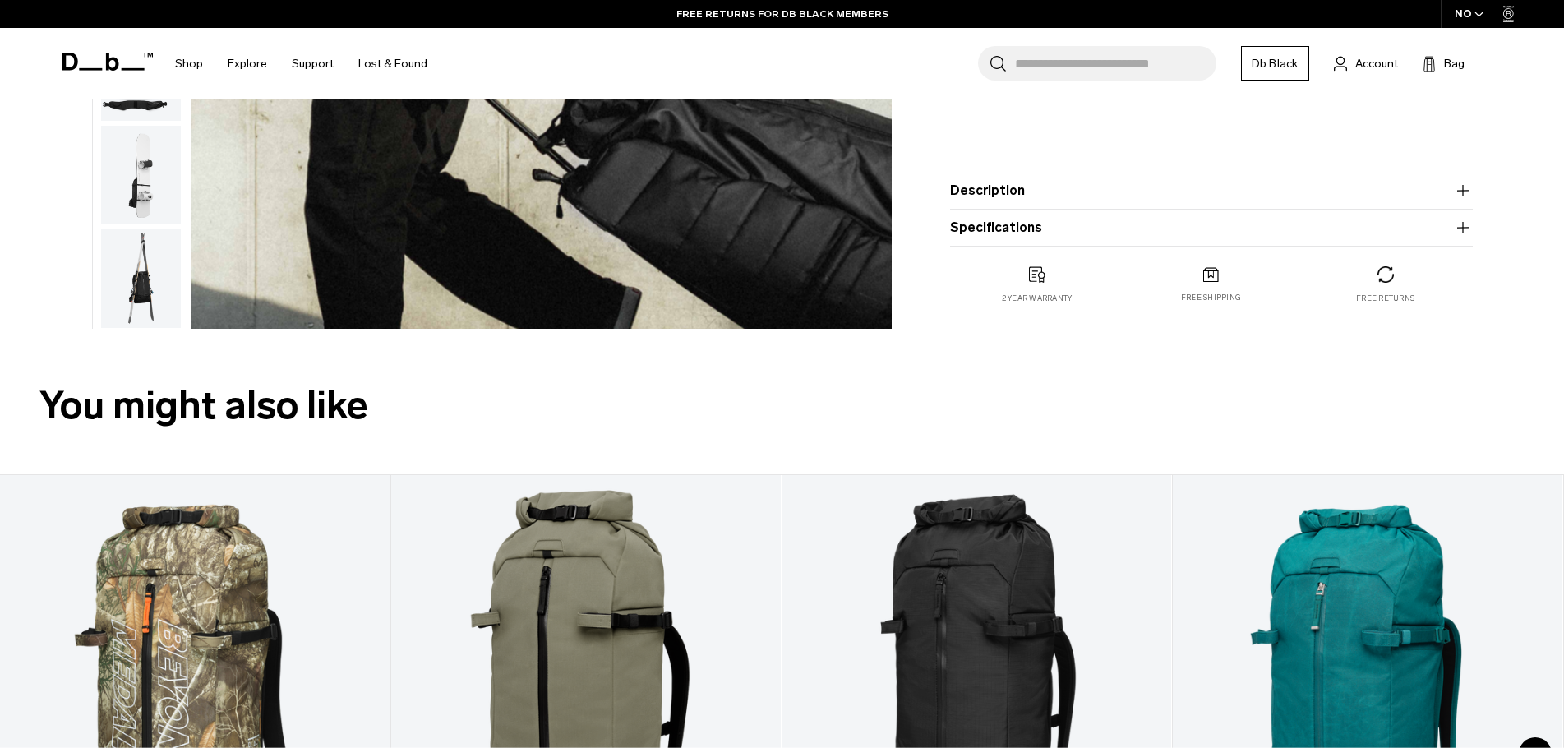
click at [123, 275] on img "button" at bounding box center [141, 278] width 80 height 99
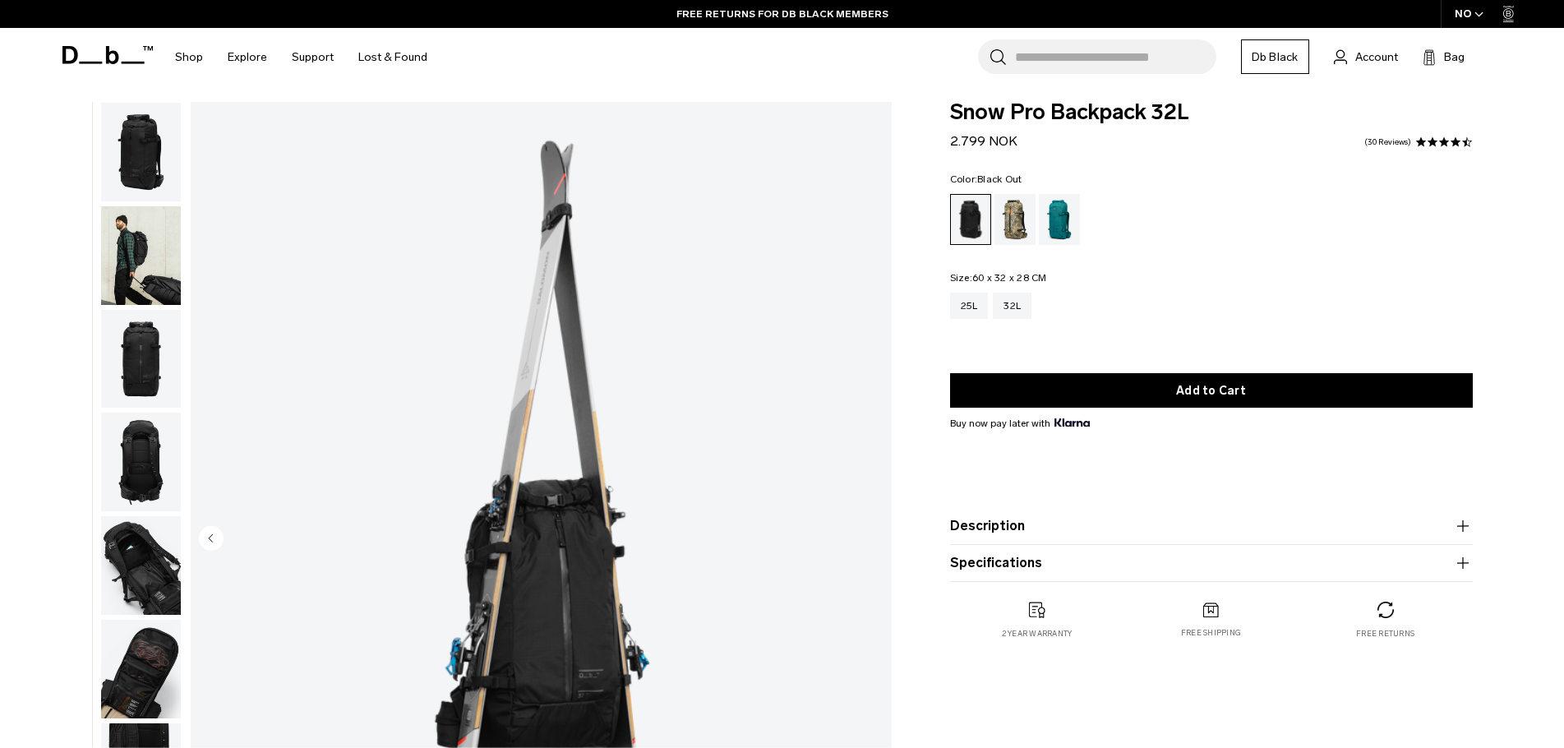
scroll to position [0, 0]
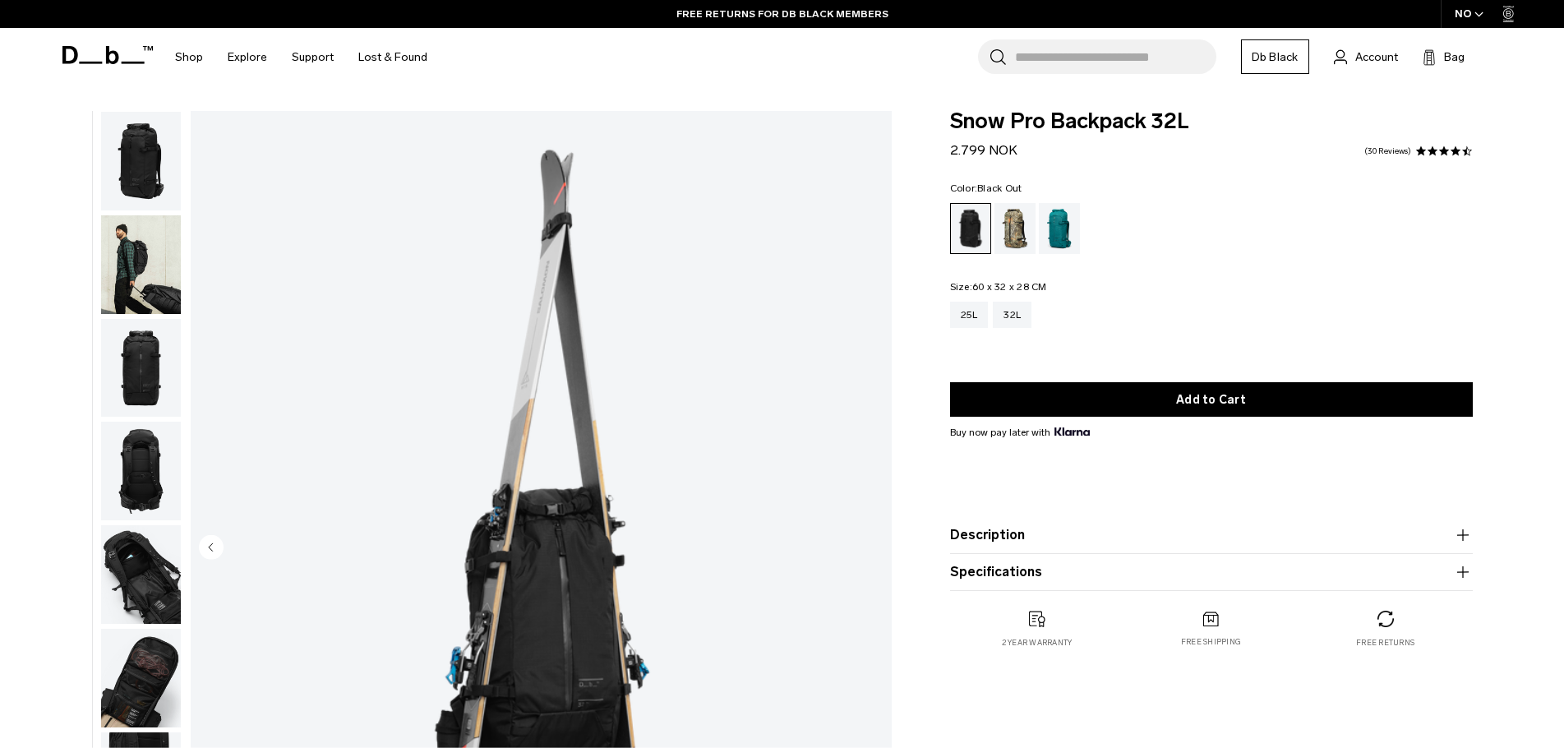
click at [153, 141] on img "button" at bounding box center [141, 161] width 80 height 99
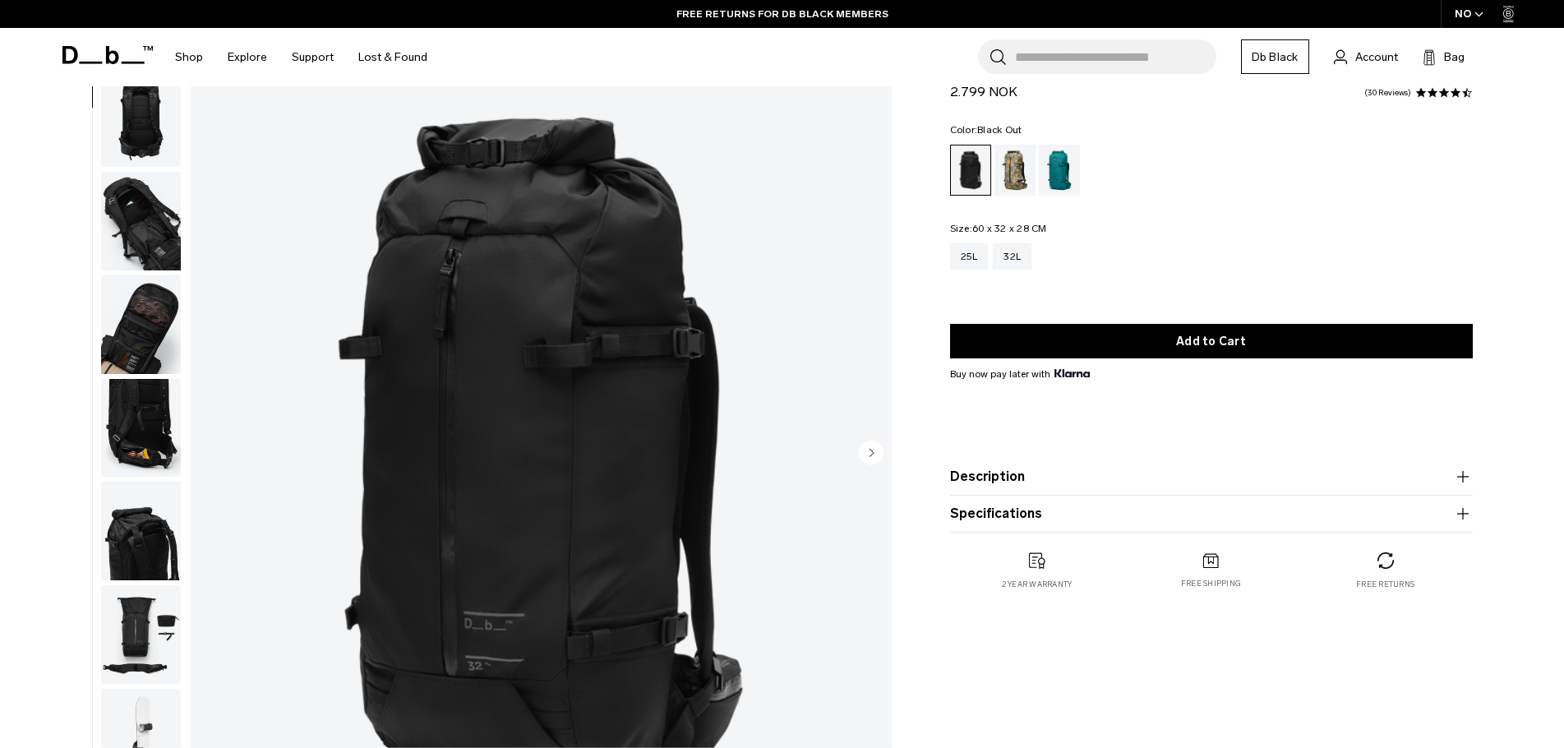
scroll to position [82, 0]
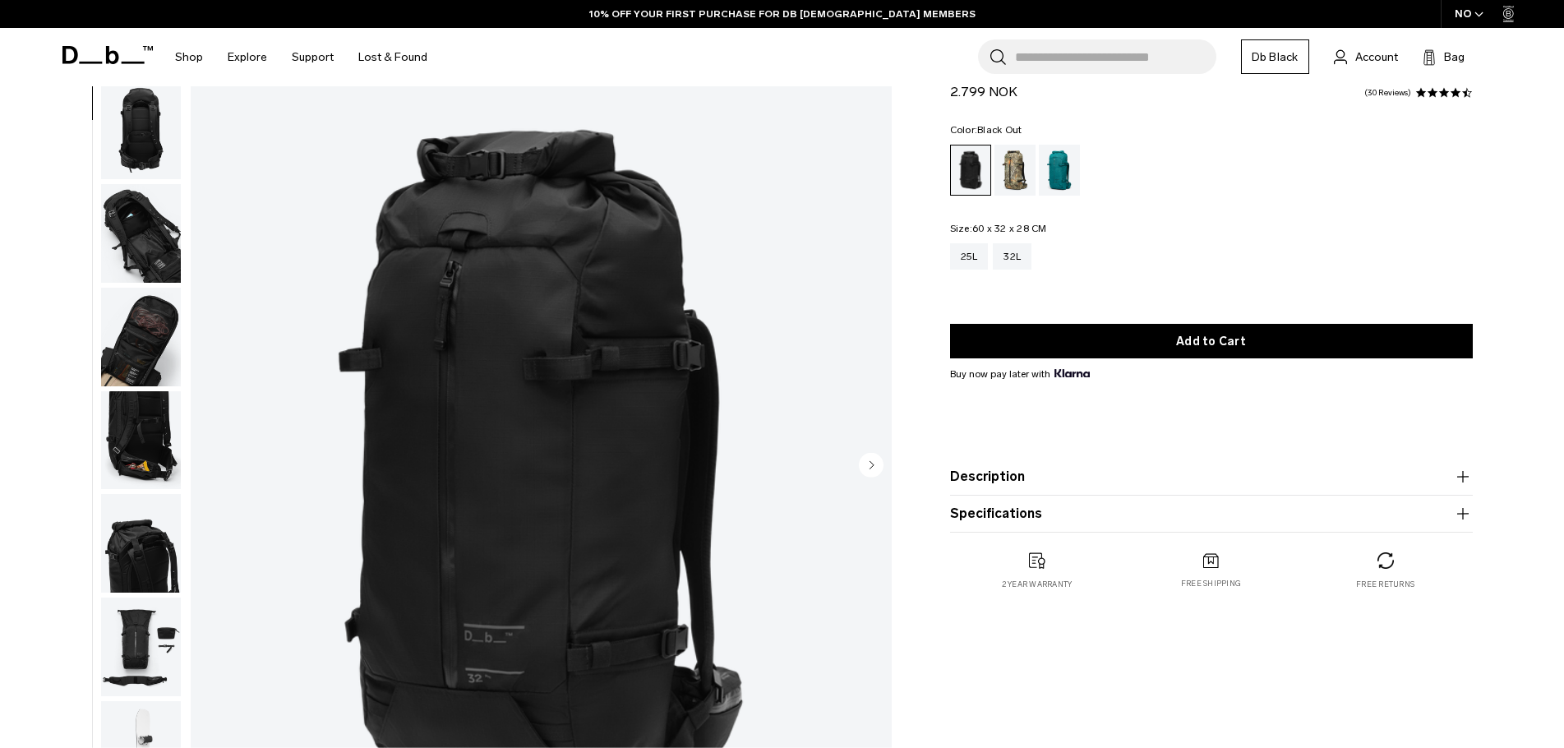
drag, startPoint x: 117, startPoint y: 316, endPoint x: 1341, endPoint y: 243, distance: 1226.1
click at [1341, 243] on div "25L 32L" at bounding box center [1211, 256] width 523 height 26
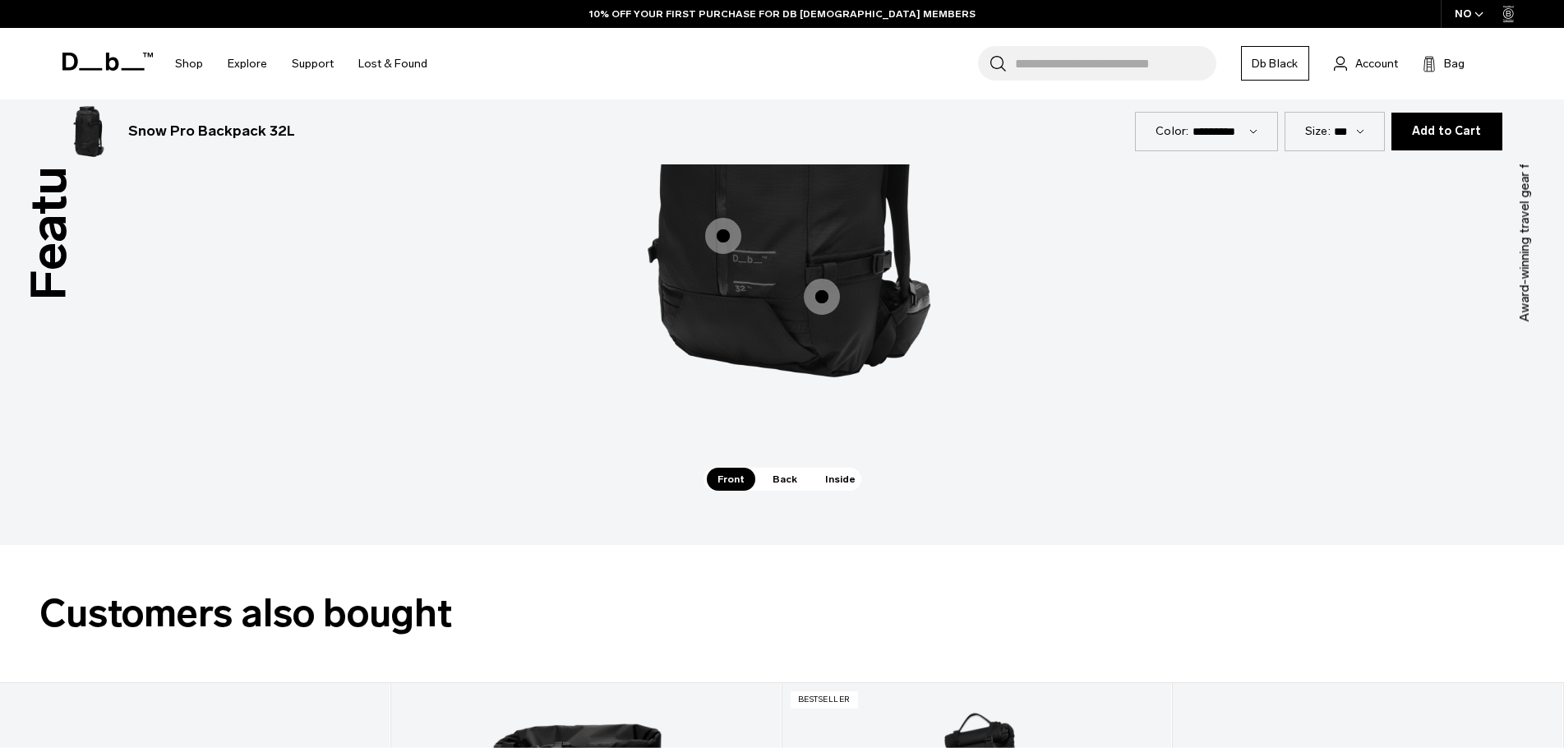
scroll to position [2548, 0]
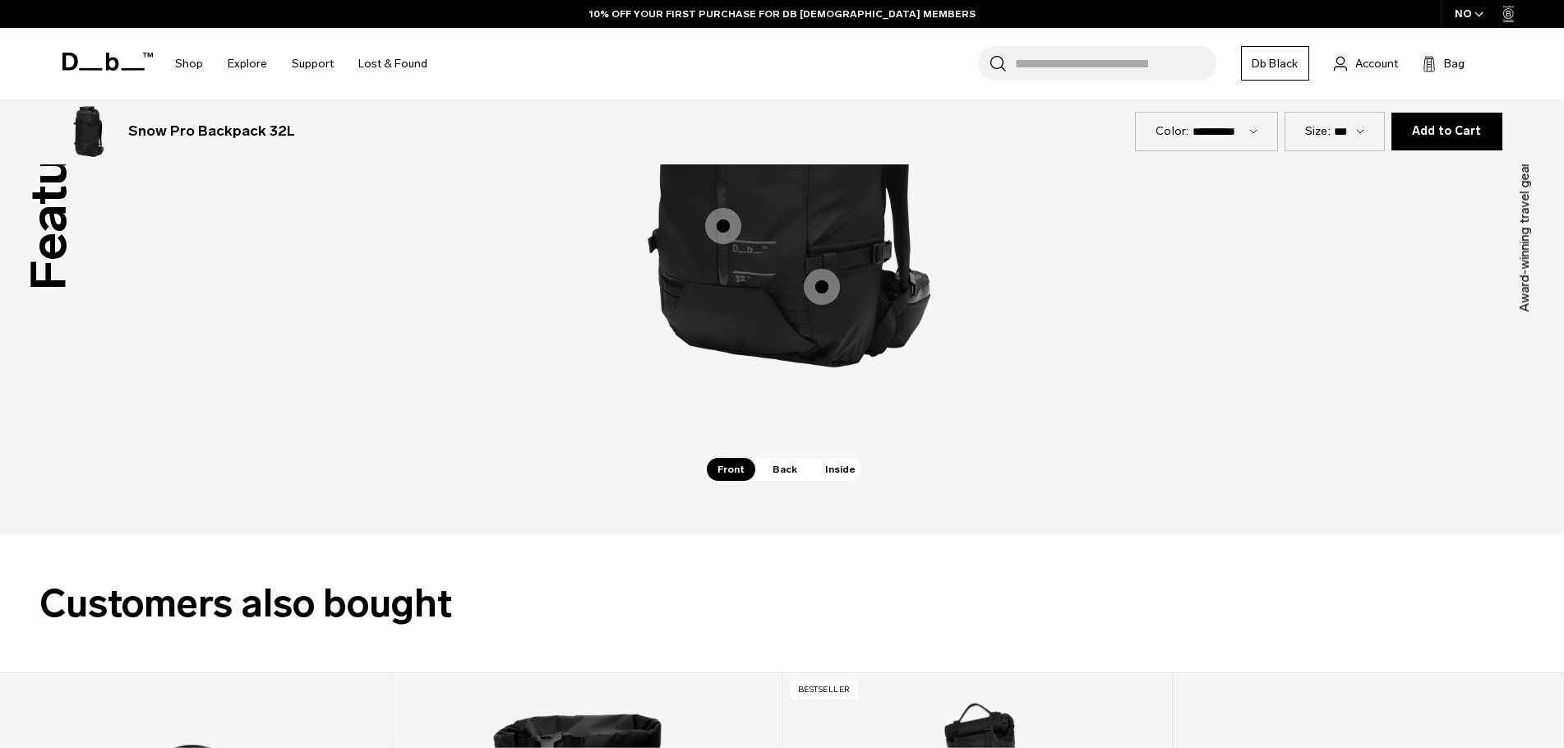
click at [781, 463] on span "Back" at bounding box center [785, 469] width 46 height 23
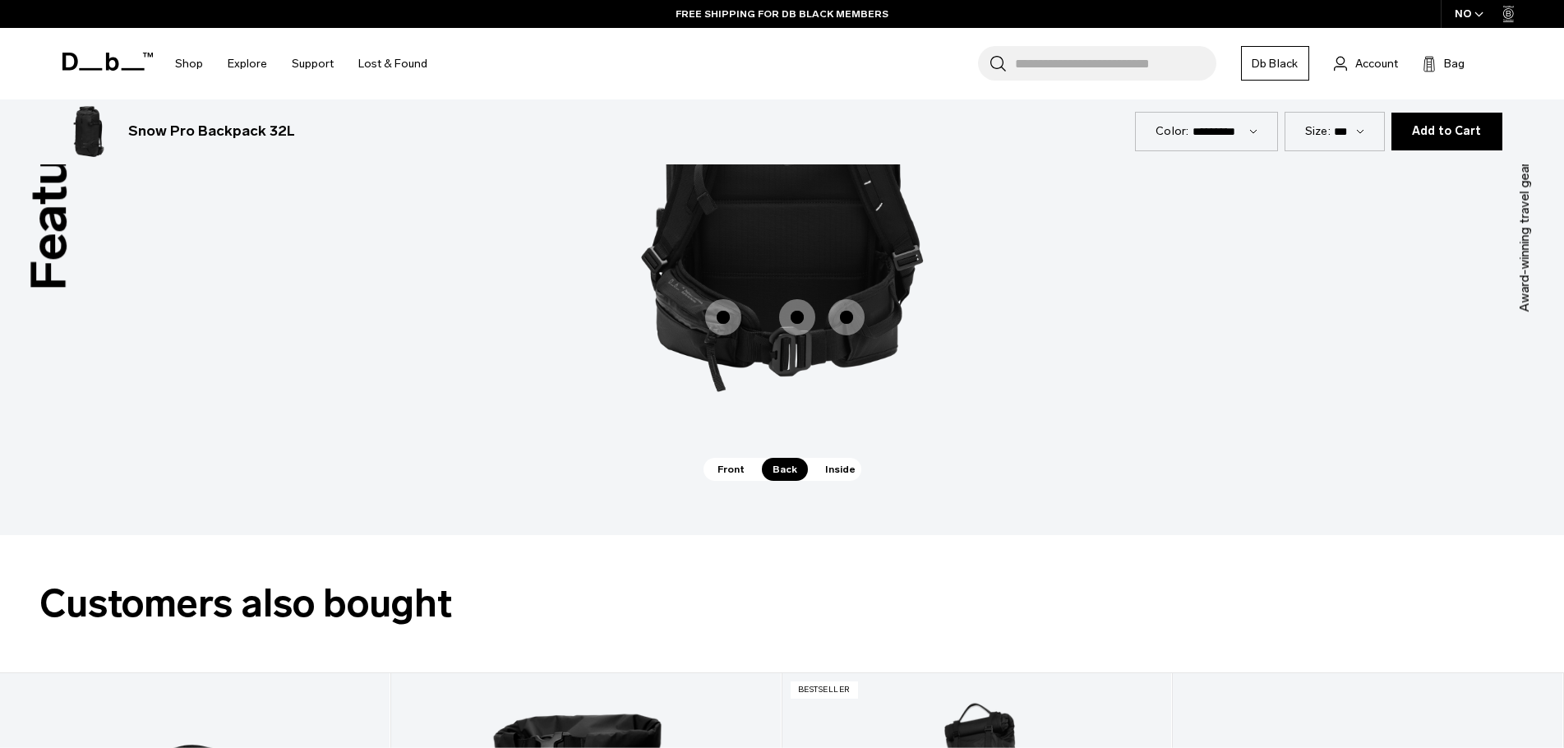
click at [846, 462] on span "Inside" at bounding box center [841, 469] width 52 height 23
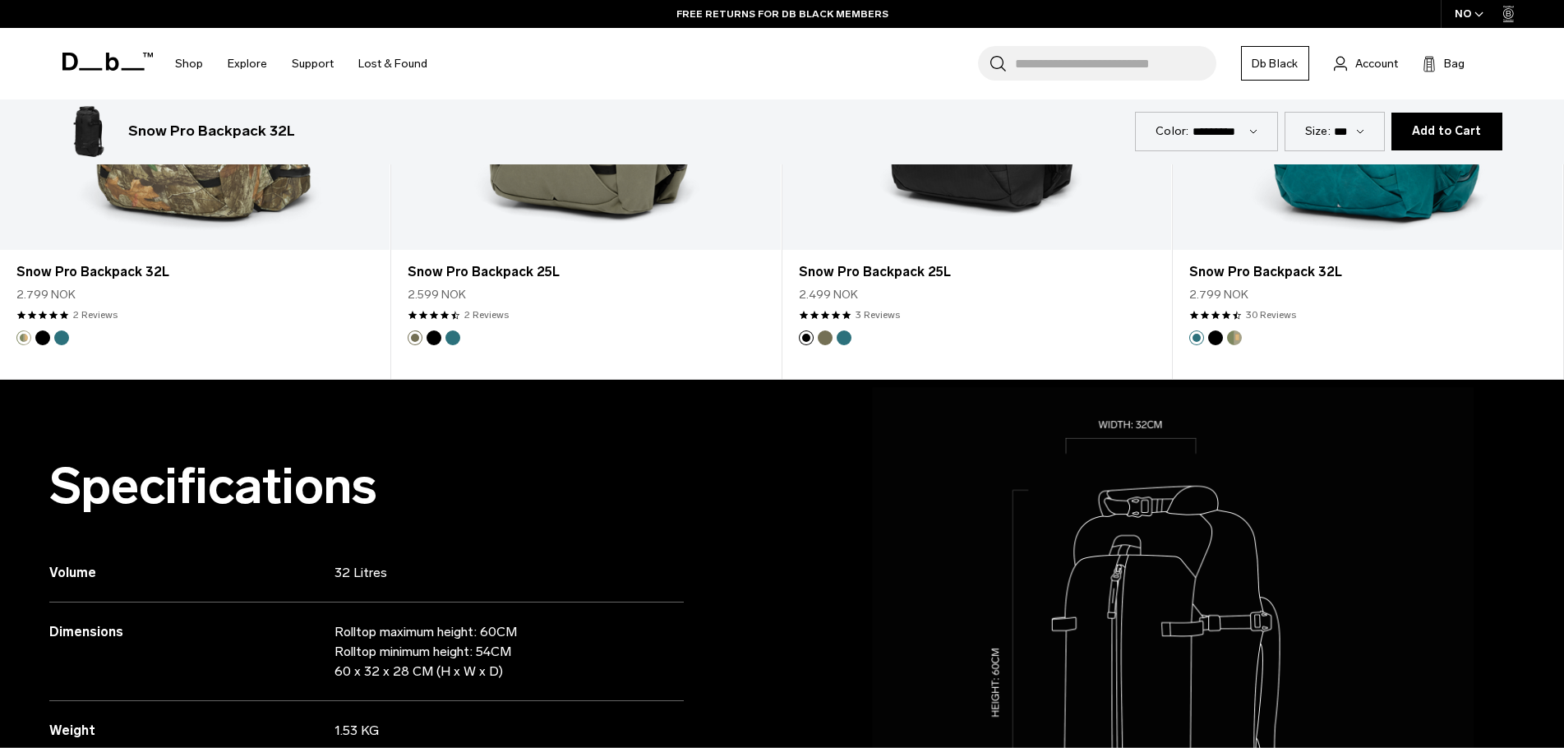
scroll to position [822, 0]
